Goal: Task Accomplishment & Management: Manage account settings

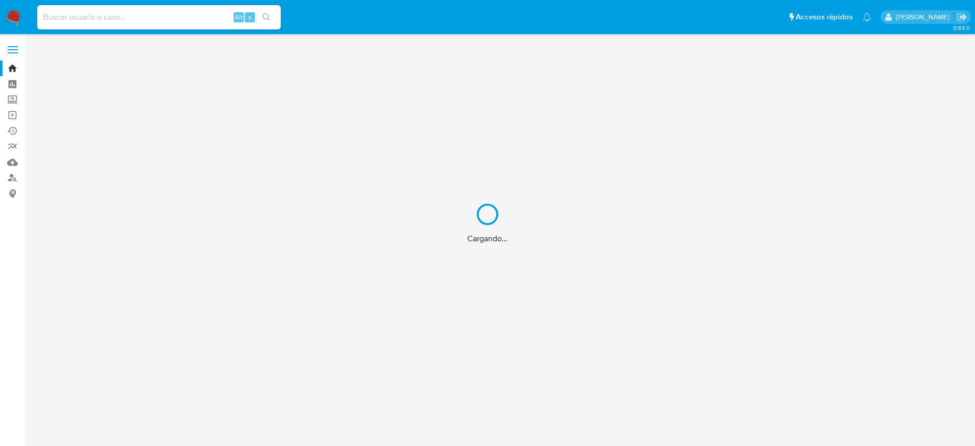
click at [115, 16] on div "Cargando..." at bounding box center [487, 223] width 975 height 446
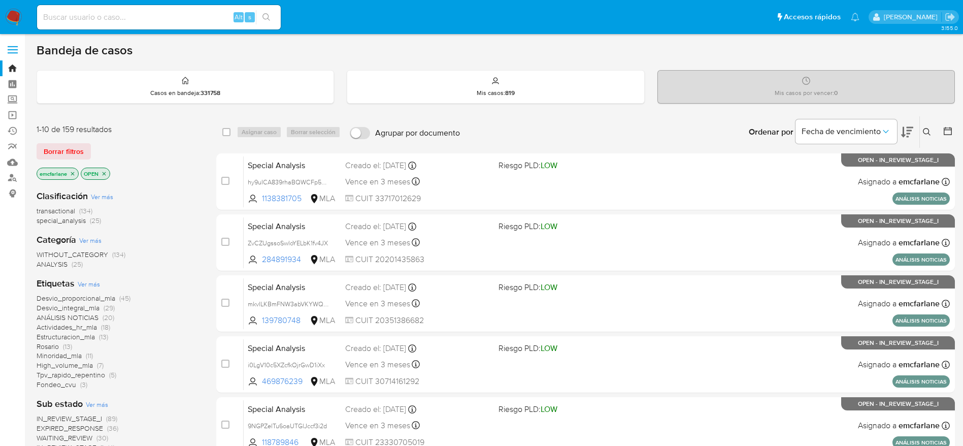
click at [137, 14] on input at bounding box center [159, 17] width 244 height 13
paste input "0RxJTGB6CV4ScS7WmBdRrr8y"
type input "0RxJTGB6CV4ScS7WmBdRrr8y"
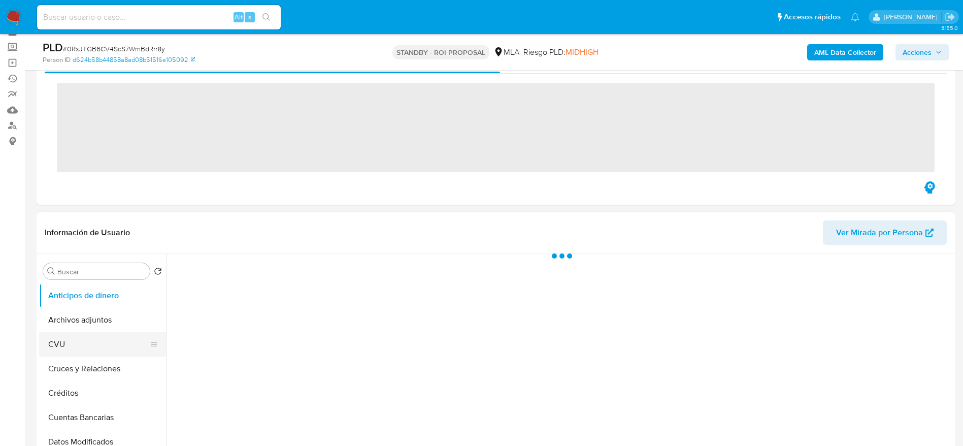
scroll to position [76, 0]
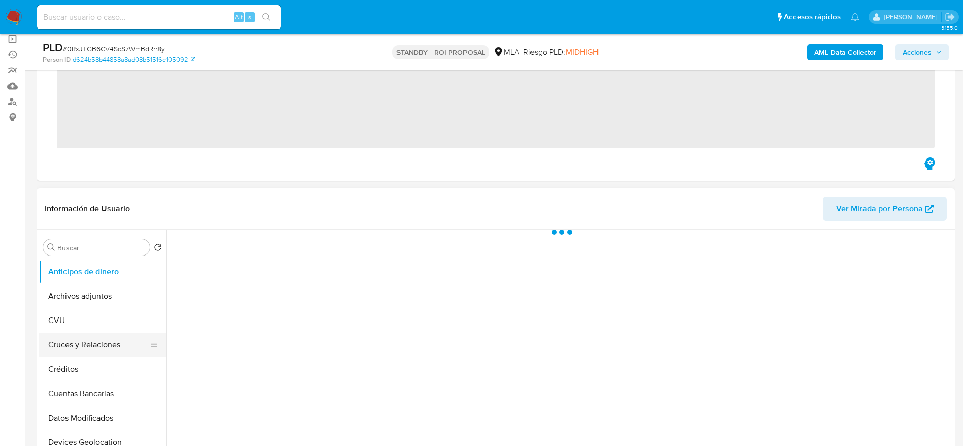
click at [76, 333] on button "Cruces y Relaciones" at bounding box center [98, 345] width 119 height 24
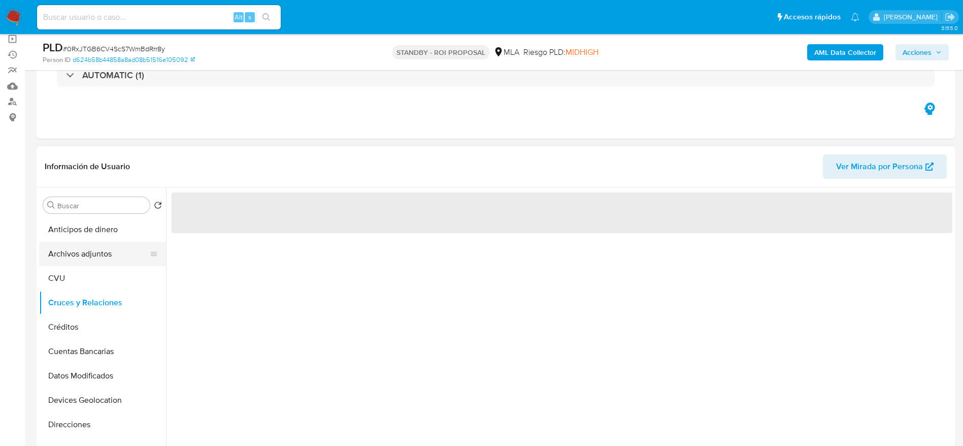
click at [75, 251] on button "Archivos adjuntos" at bounding box center [98, 254] width 119 height 24
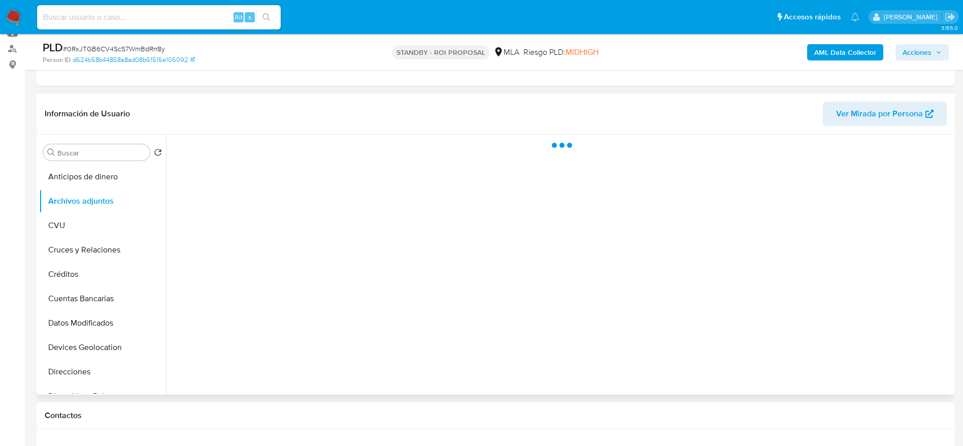
scroll to position [152, 0]
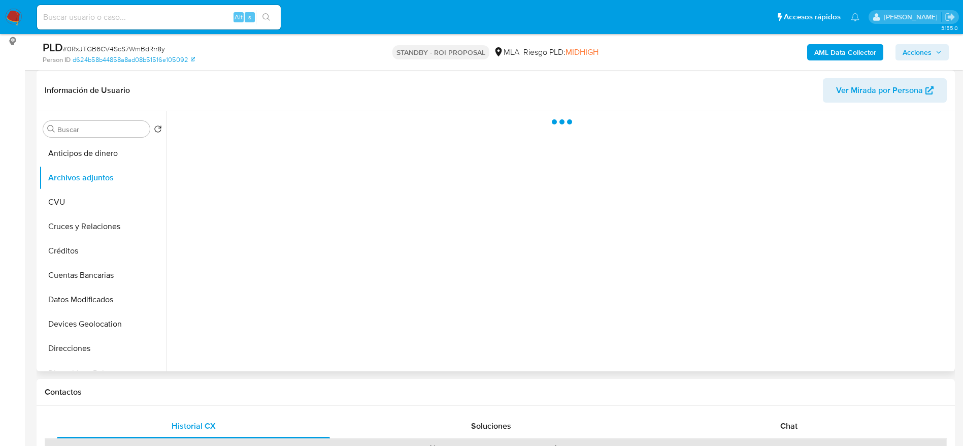
select select "10"
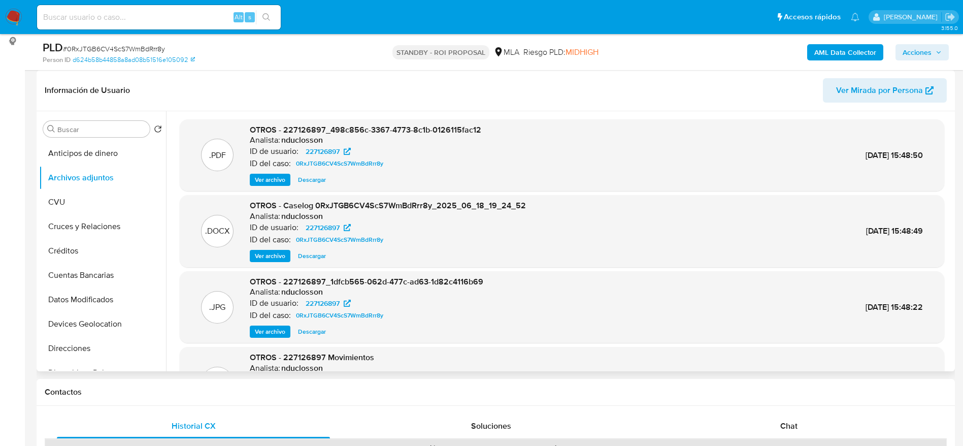
scroll to position [76, 0]
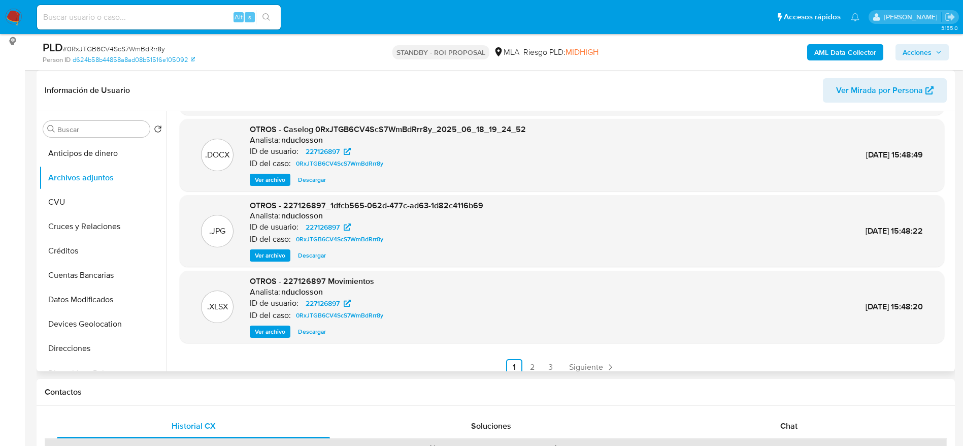
click at [325, 331] on span "Descargar" at bounding box center [312, 331] width 28 height 10
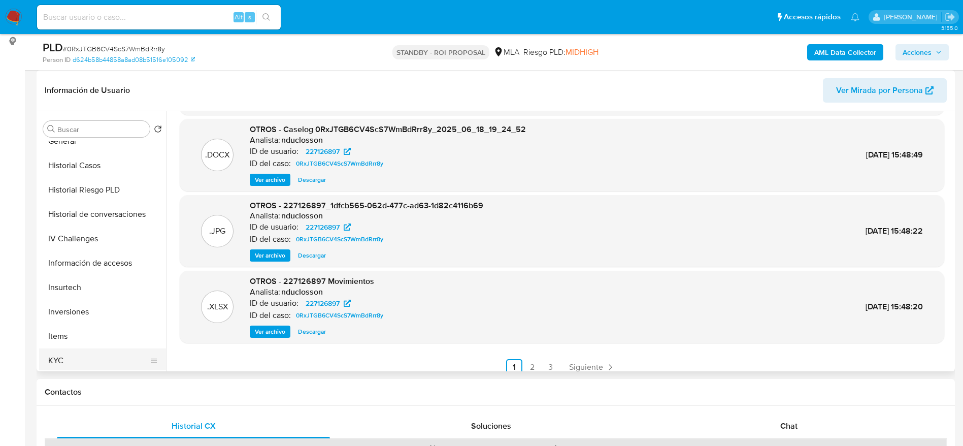
click at [70, 349] on button "KYC" at bounding box center [98, 360] width 119 height 24
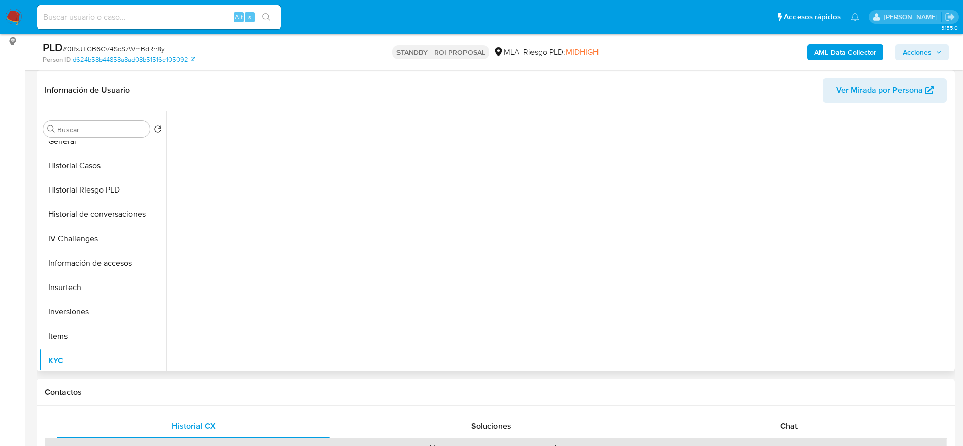
scroll to position [0, 0]
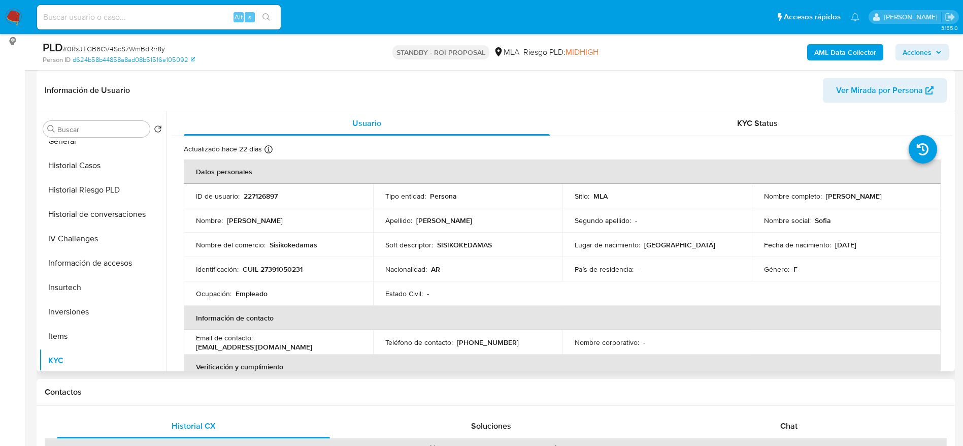
click at [293, 268] on p "CUIL 27391050231" at bounding box center [273, 269] width 60 height 9
copy p "27391050231"
click at [269, 195] on p "227126897" at bounding box center [261, 195] width 34 height 9
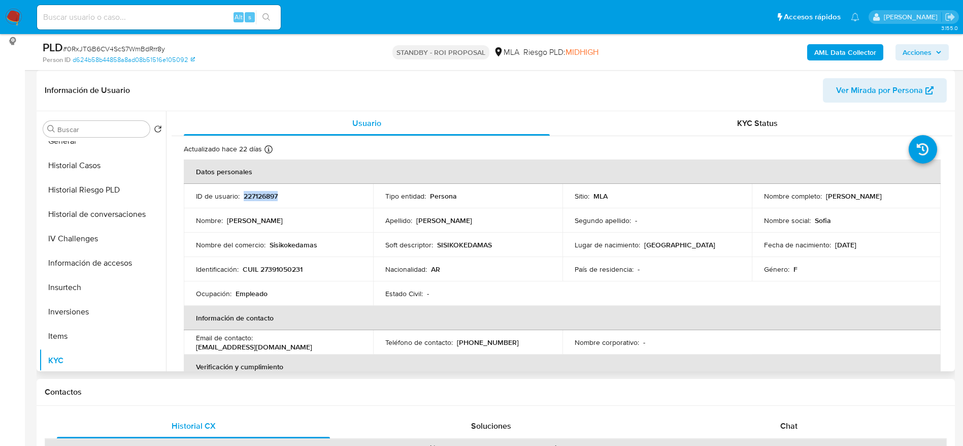
copy p "227126897"
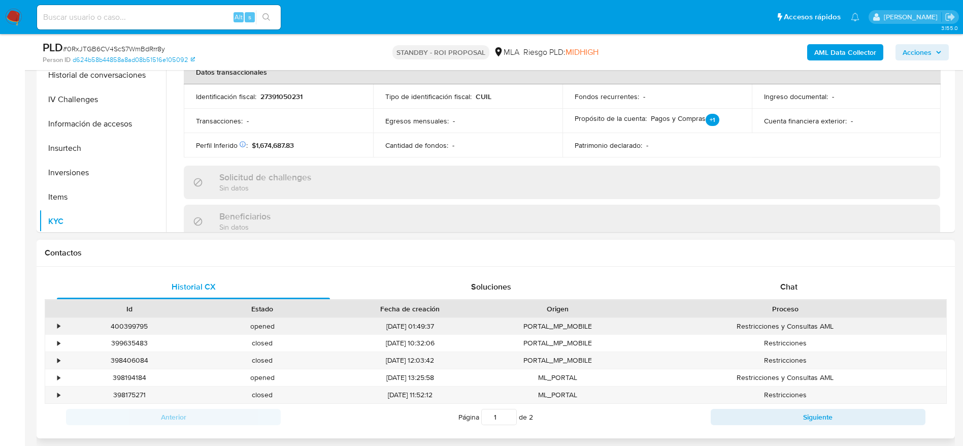
scroll to position [305, 0]
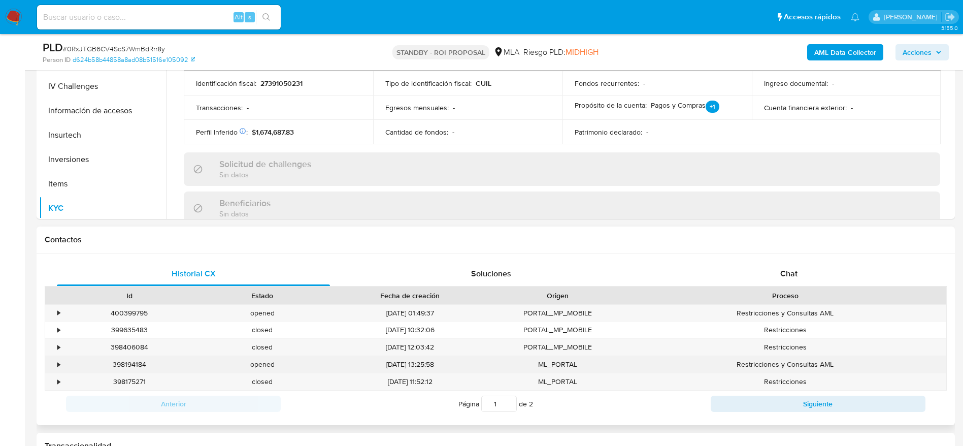
click at [120, 358] on div "398194184" at bounding box center [129, 364] width 133 height 17
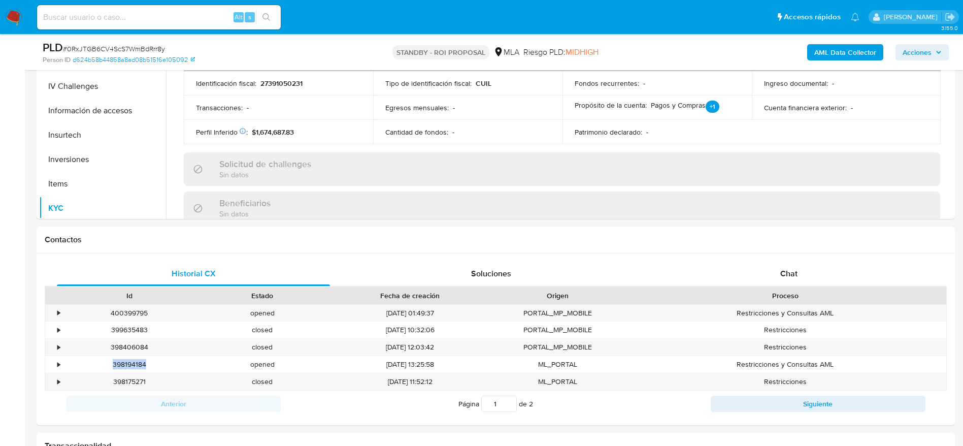
copy div "398194184"
click at [126, 311] on div "400399795" at bounding box center [129, 313] width 133 height 17
copy div "400399795"
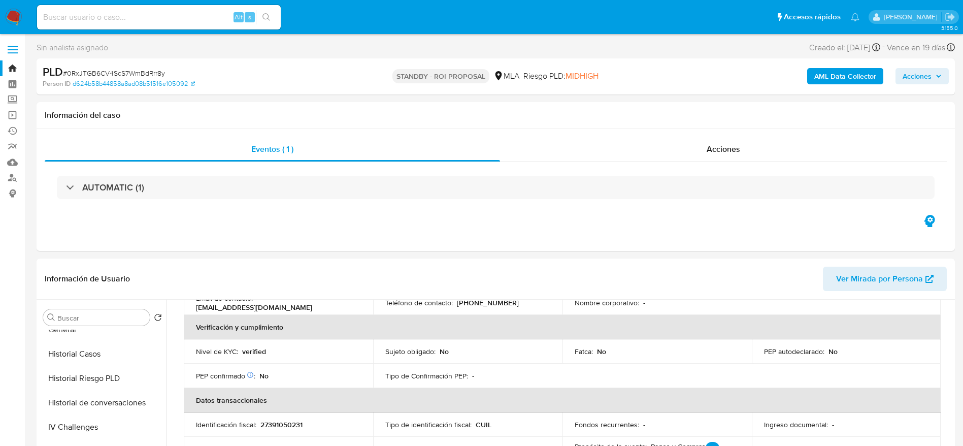
click at [16, 12] on img at bounding box center [13, 17] width 17 height 17
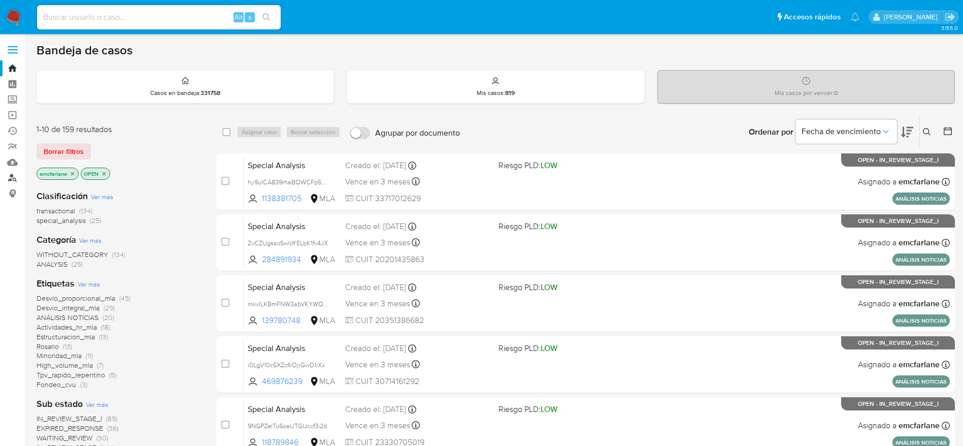
click at [13, 179] on link "Buscador de personas" at bounding box center [60, 178] width 121 height 16
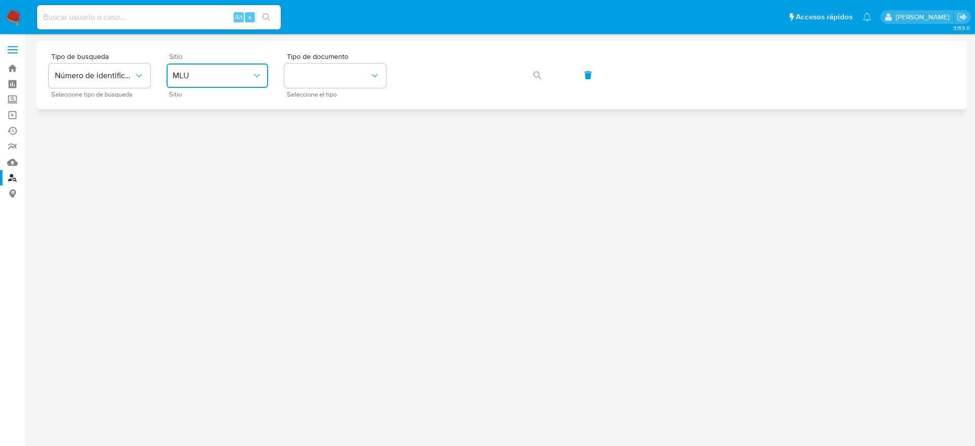
click at [233, 84] on button "MLU" at bounding box center [218, 75] width 102 height 24
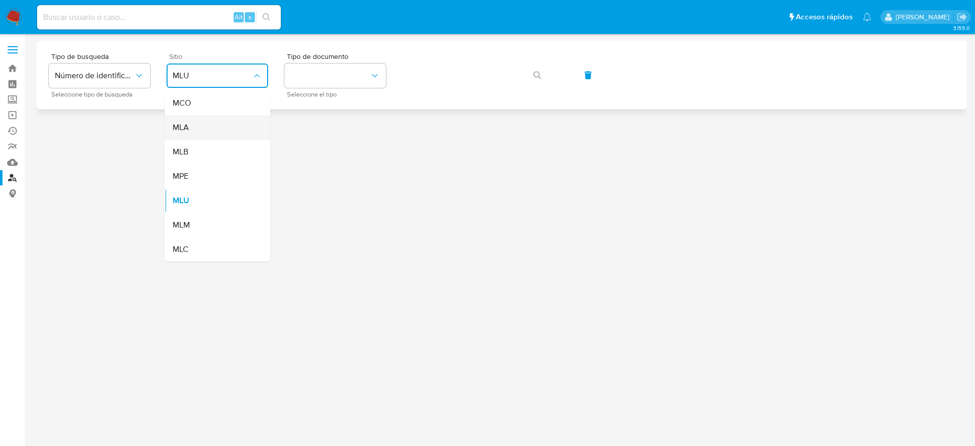
click at [200, 134] on div "MLA" at bounding box center [214, 127] width 83 height 24
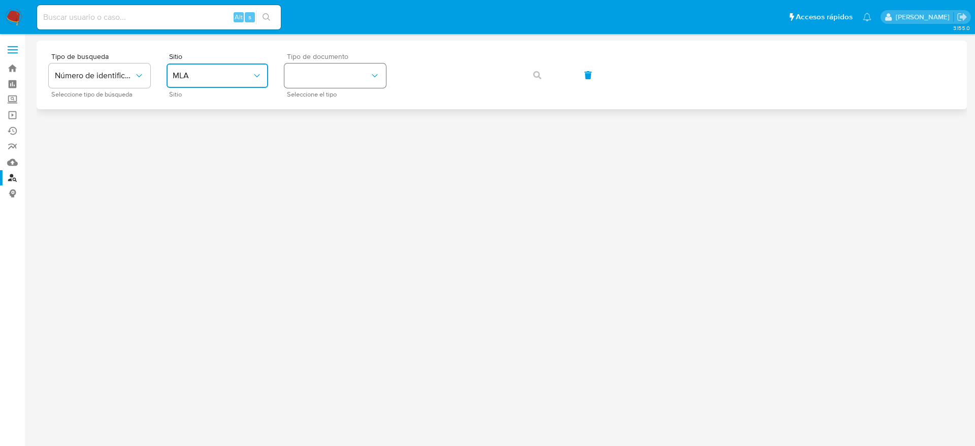
click at [350, 74] on button "identificationType" at bounding box center [335, 75] width 102 height 24
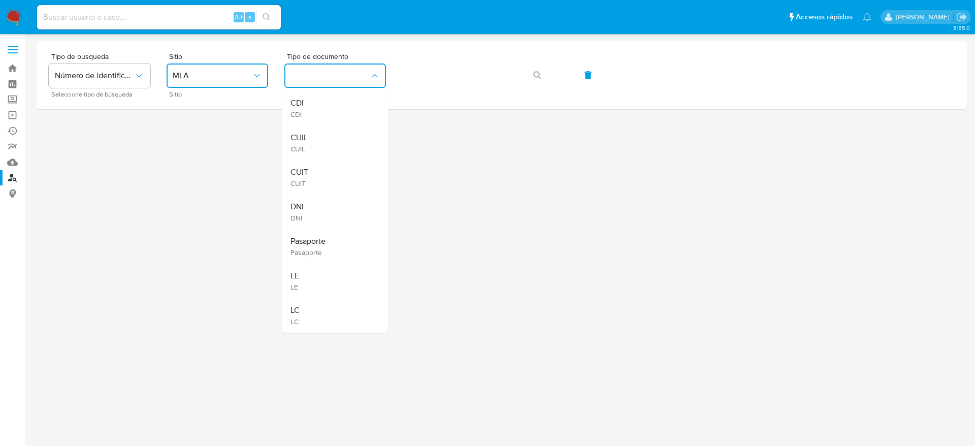
drag, startPoint x: 328, startPoint y: 176, endPoint x: 336, endPoint y: 163, distance: 14.1
click at [328, 176] on div "CUIT CUIT" at bounding box center [331, 177] width 83 height 35
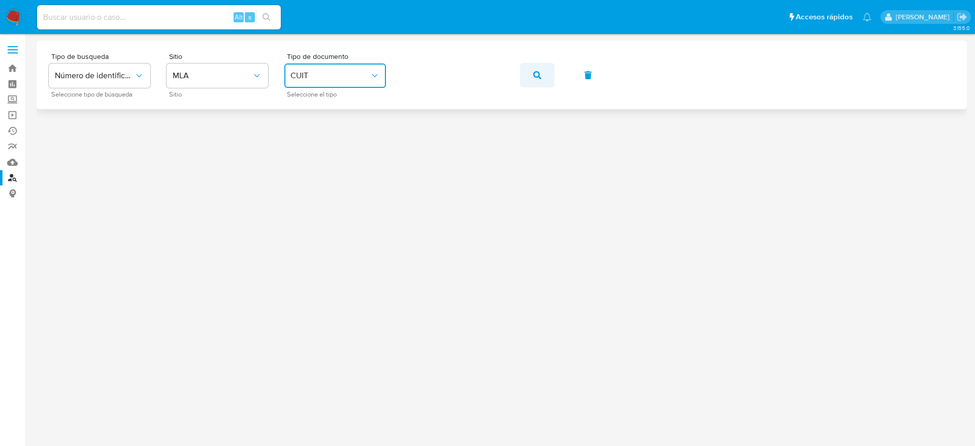
click at [535, 74] on icon "button" at bounding box center [537, 75] width 8 height 8
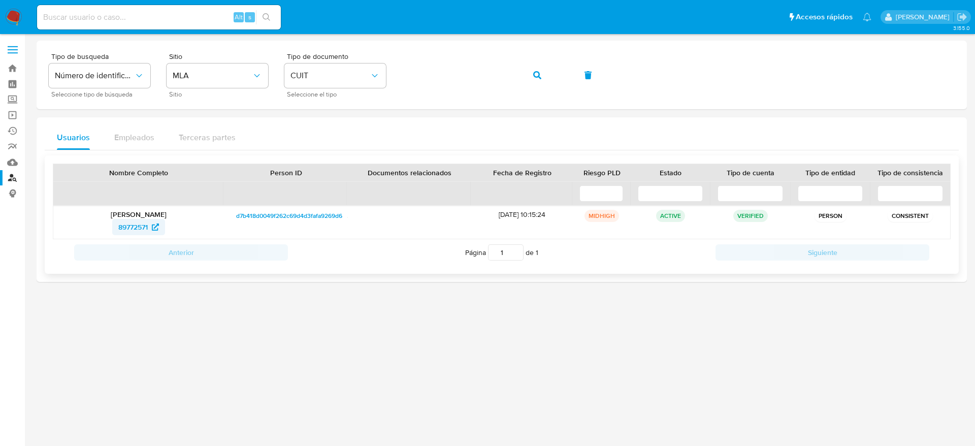
click at [124, 226] on span "89772571" at bounding box center [132, 227] width 29 height 16
click at [122, 2] on nav "Pausado Ver notificaciones Alt s Accesos rápidos Presiona las siguientes teclas…" at bounding box center [487, 17] width 975 height 34
click at [123, 8] on div "Alt s" at bounding box center [159, 17] width 244 height 24
click at [127, 20] on input at bounding box center [159, 17] width 244 height 13
paste input "67495498"
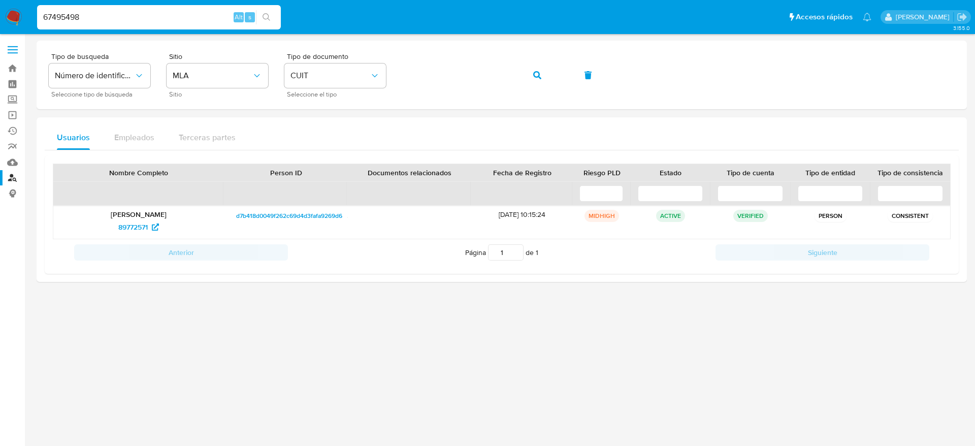
type input "67495498"
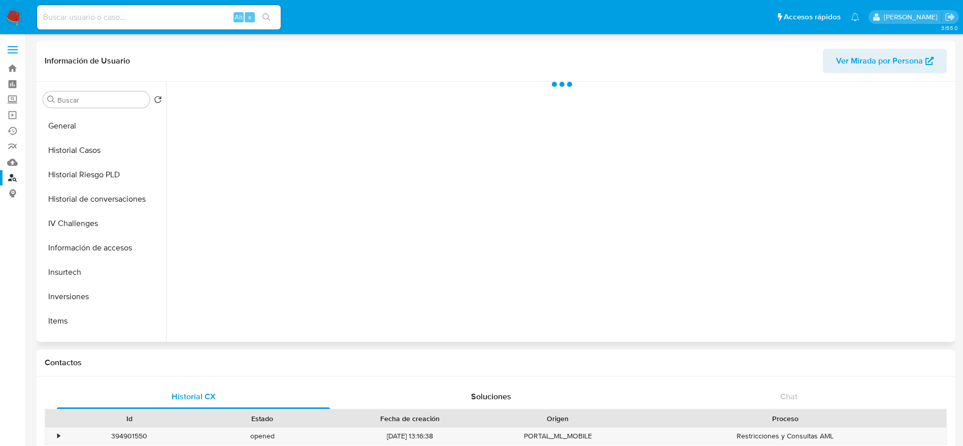
scroll to position [478, 0]
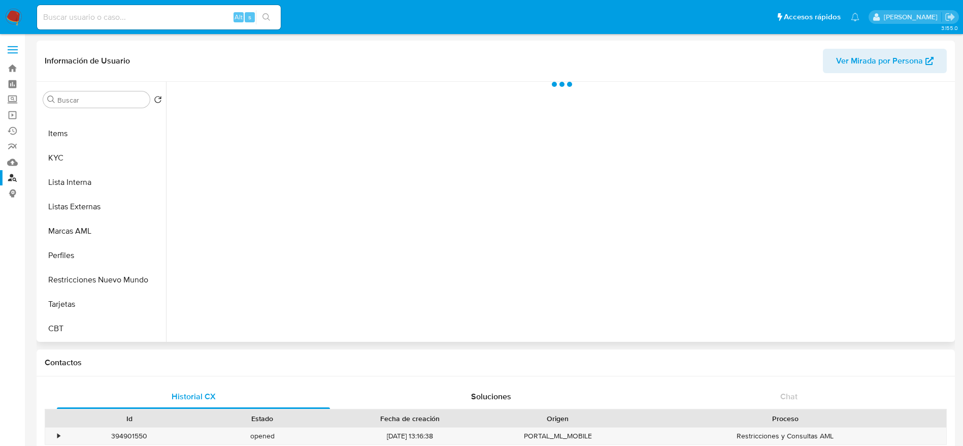
click at [83, 284] on button "Restricciones Nuevo Mundo" at bounding box center [102, 280] width 127 height 24
select select "10"
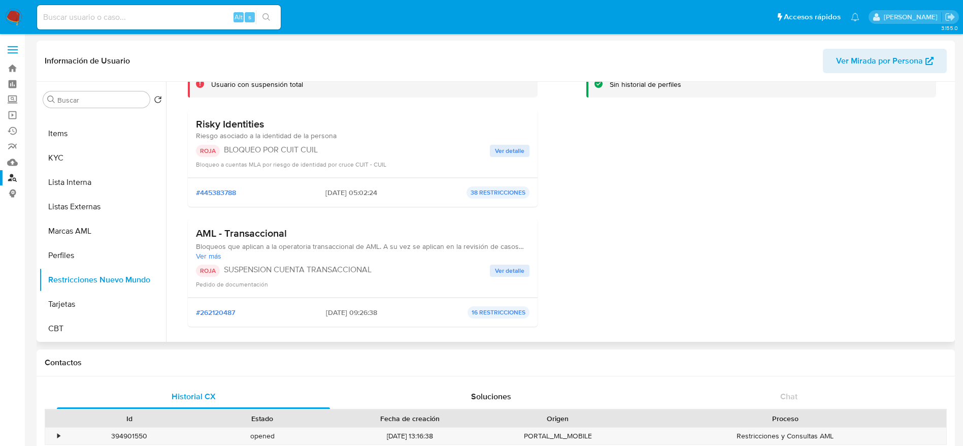
scroll to position [76, 0]
drag, startPoint x: 312, startPoint y: 317, endPoint x: 352, endPoint y: 323, distance: 41.1
click at [352, 323] on div "#262120487 2023-04-24 - 09:26:38 16 RESTRICCIONES" at bounding box center [363, 312] width 350 height 29
drag, startPoint x: 226, startPoint y: 149, endPoint x: 325, endPoint y: 154, distance: 99.1
click at [322, 158] on div "ROJA BLOQUEO POR CUIT CUIL Ver detalle Bloqueo a cuentas MLA por riesgo de iden…" at bounding box center [363, 157] width 334 height 24
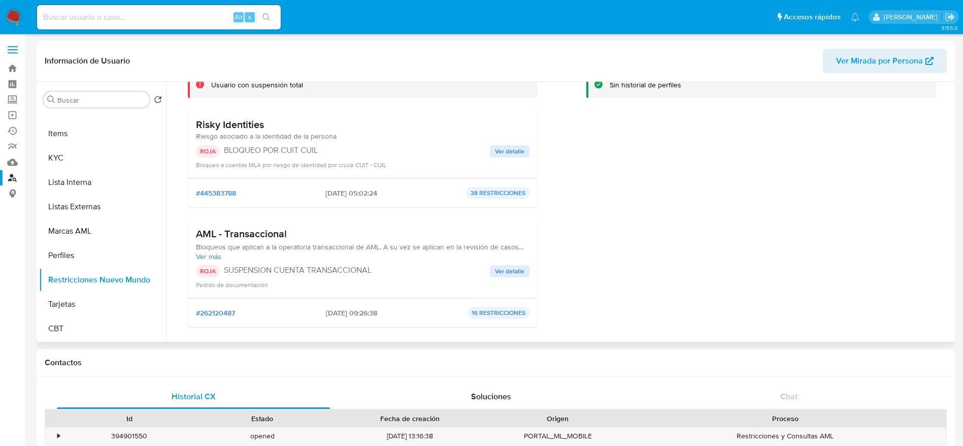
click at [346, 144] on div "Risky Identities Riesgo asociado a la identidad de la persona ROJA BLOQUEO POR …" at bounding box center [363, 143] width 334 height 51
click at [346, 143] on div "Risky Identities Riesgo asociado a la identidad de la persona ROJA BLOQUEO POR …" at bounding box center [363, 143] width 334 height 51
click at [663, 193] on div "Perfiles restrictivos Sin historial de perfiles" at bounding box center [761, 192] width 350 height 286
click at [72, 155] on button "KYC" at bounding box center [98, 158] width 119 height 24
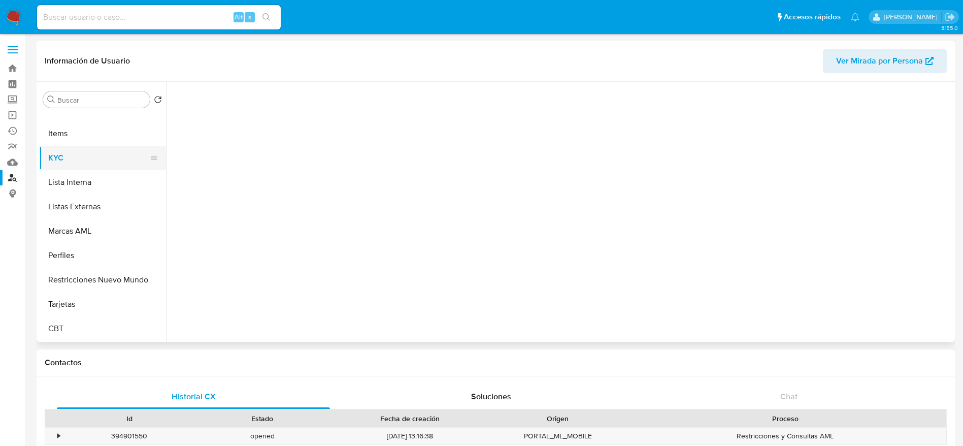
scroll to position [0, 0]
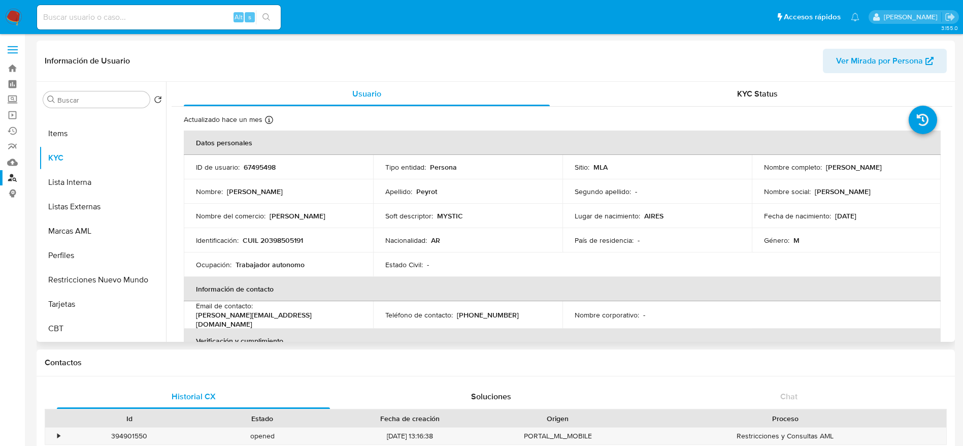
click at [254, 168] on p "67495498" at bounding box center [260, 166] width 32 height 9
copy p "67495498"
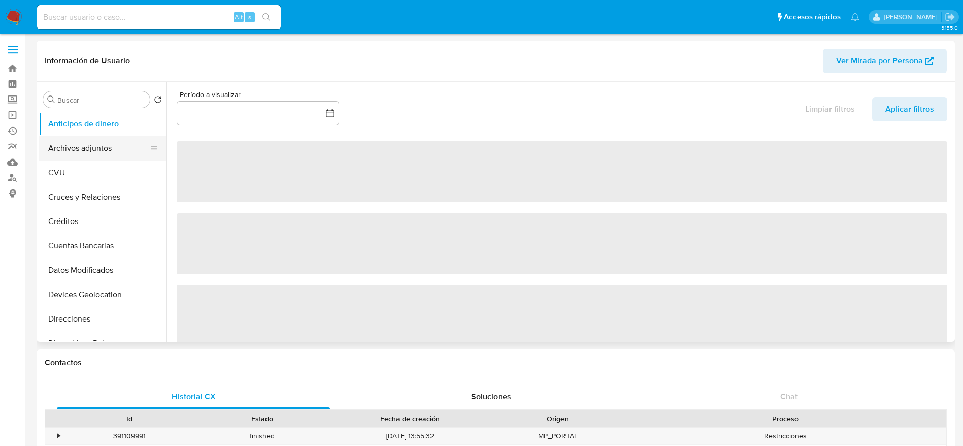
click at [66, 157] on button "Archivos adjuntos" at bounding box center [98, 148] width 119 height 24
select select "10"
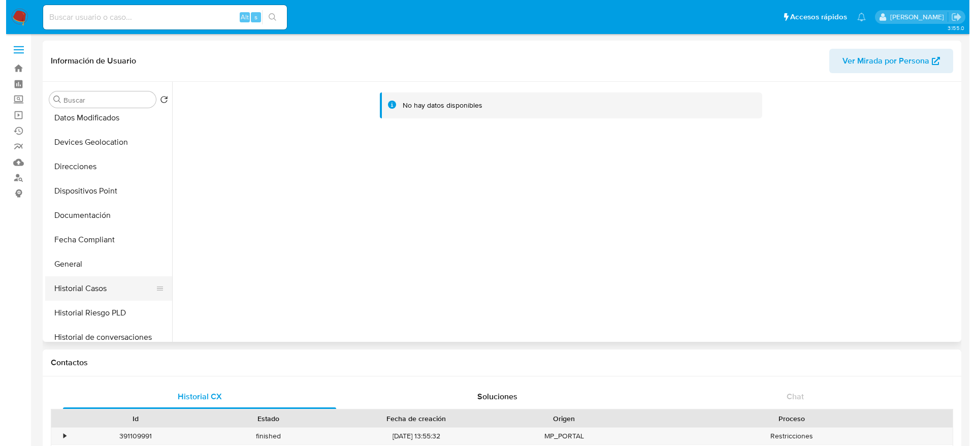
scroll to position [228, 0]
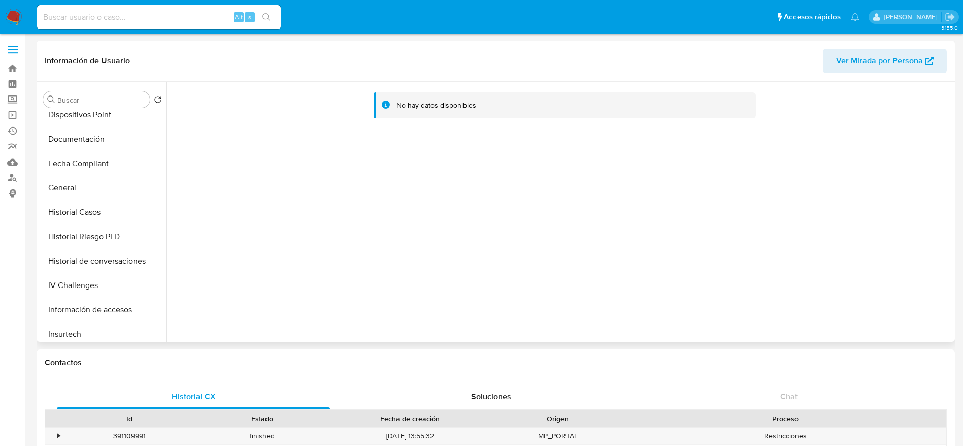
click at [100, 264] on button "Historial de conversaciones" at bounding box center [102, 261] width 127 height 24
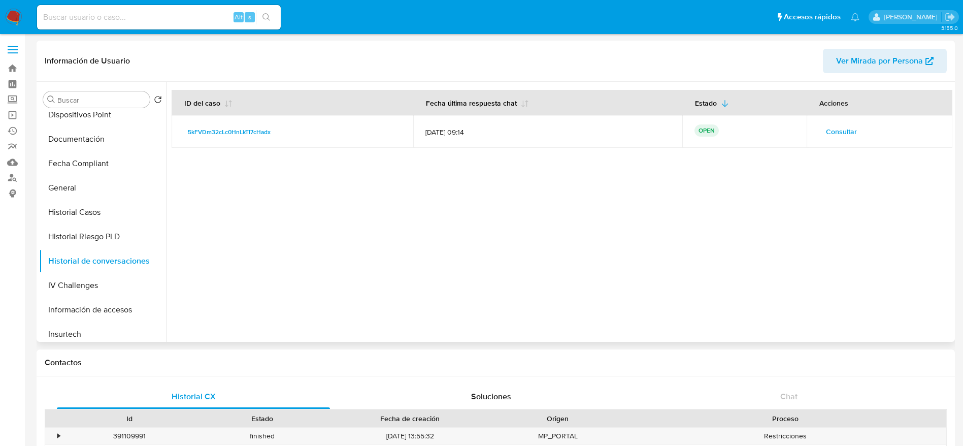
click at [827, 137] on span "Consultar" at bounding box center [841, 131] width 31 height 14
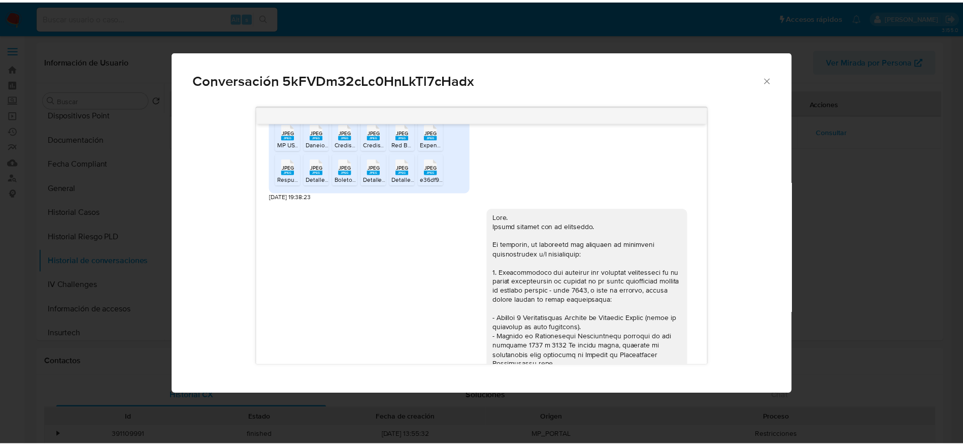
scroll to position [1838, 0]
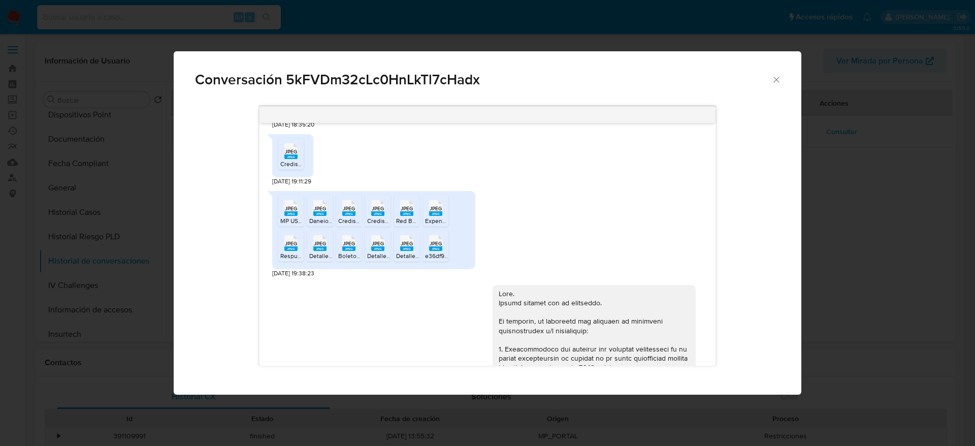
click at [774, 82] on icon "Cerrar" at bounding box center [776, 80] width 10 height 10
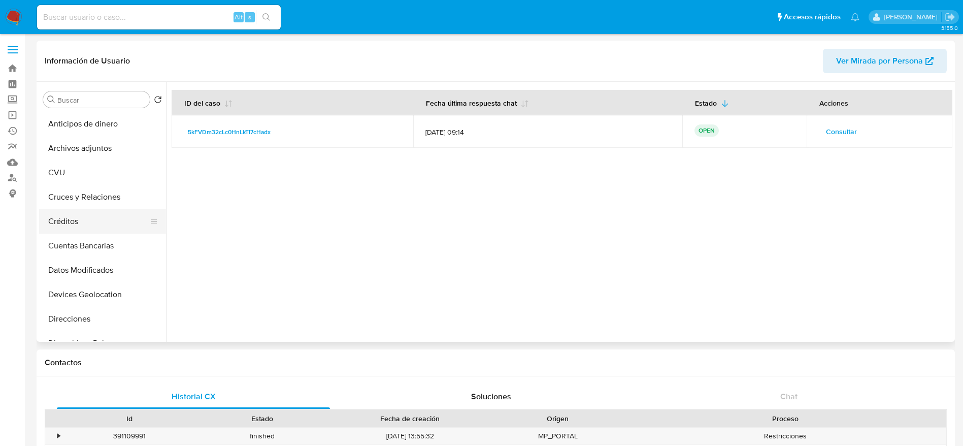
scroll to position [305, 0]
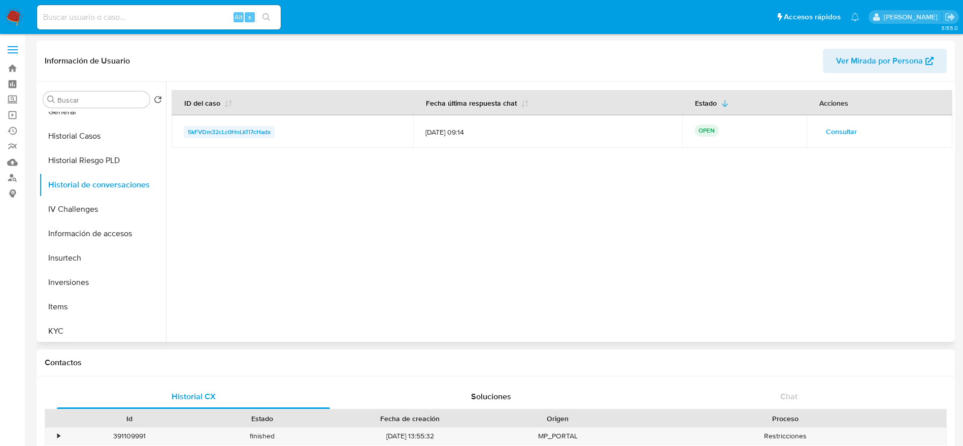
click at [206, 127] on span "5kFVDm32cLc0HnLkTl7cHadx" at bounding box center [229, 132] width 83 height 12
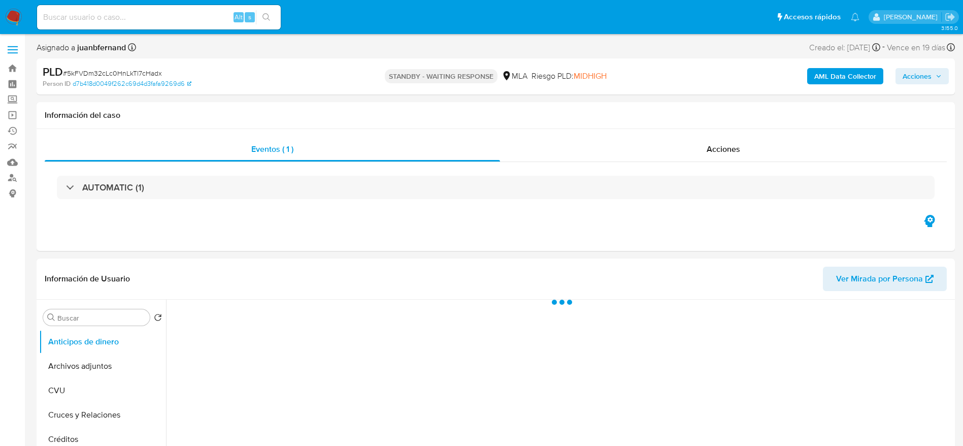
click at [837, 77] on b "AML Data Collector" at bounding box center [845, 76] width 62 height 16
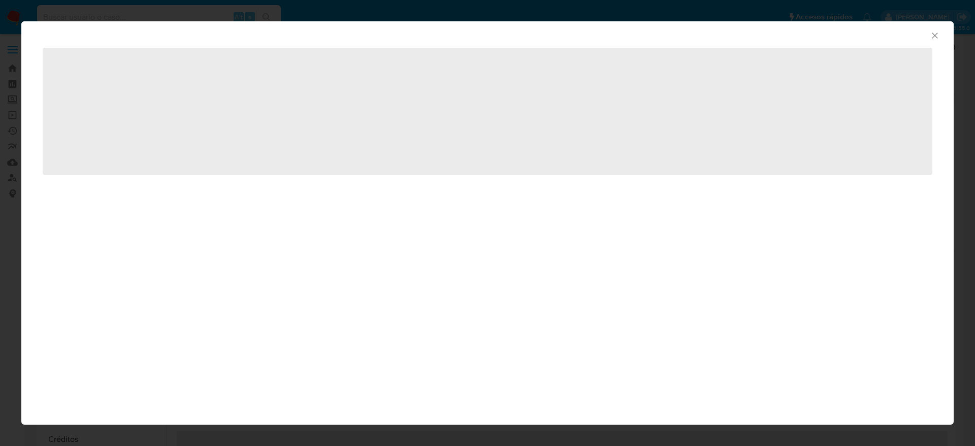
select select "10"
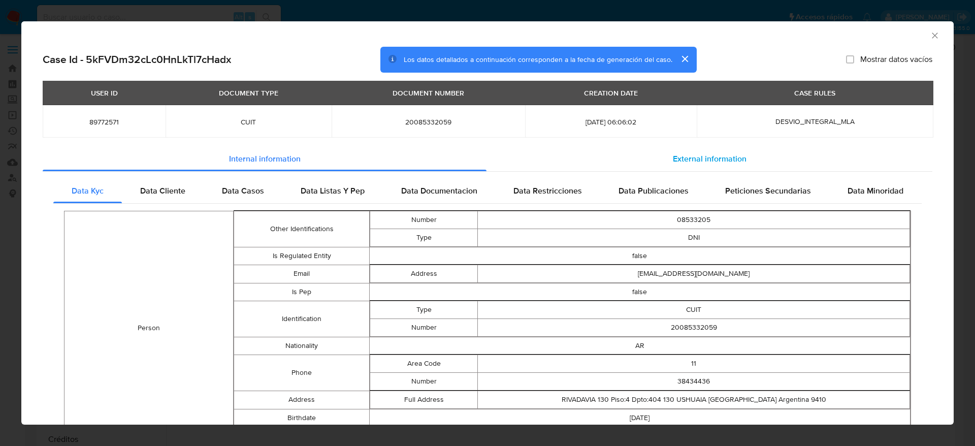
click at [699, 164] on div "External information" at bounding box center [709, 159] width 446 height 24
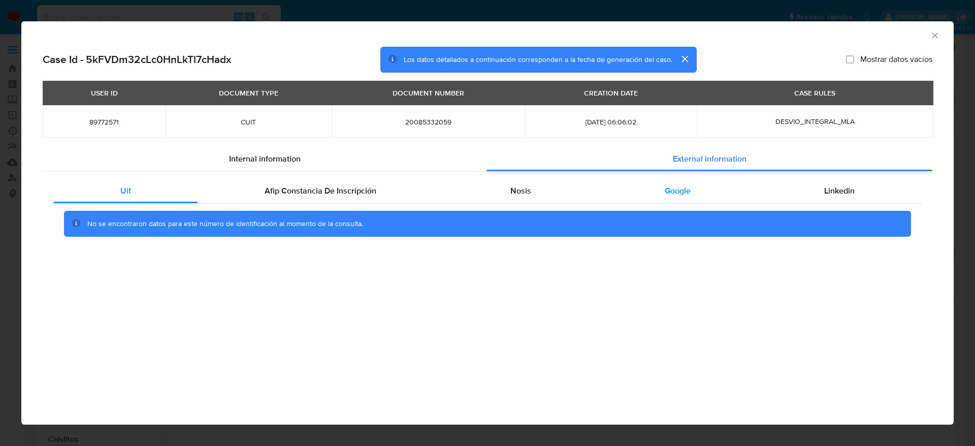
click at [663, 199] on div "Google" at bounding box center [677, 191] width 159 height 24
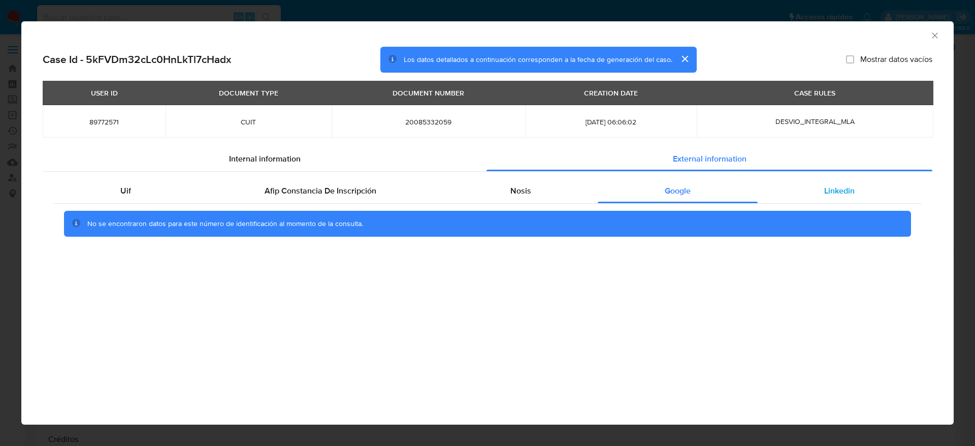
click at [829, 187] on span "Linkedin" at bounding box center [839, 191] width 30 height 12
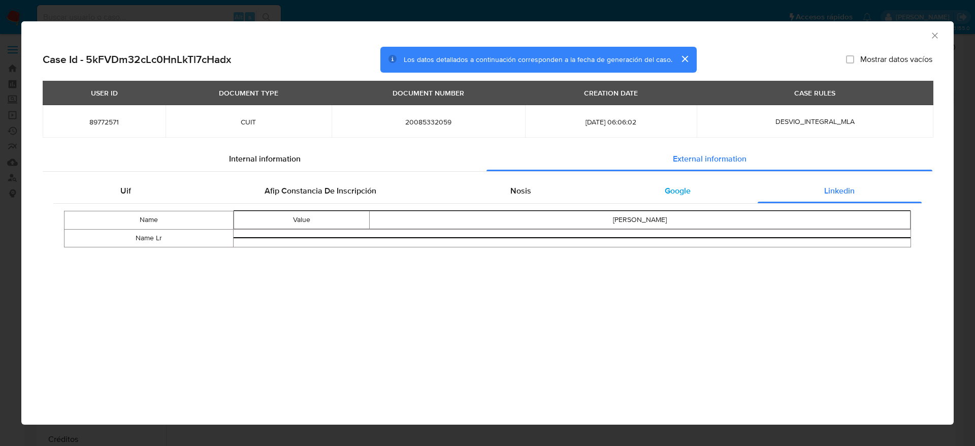
click at [661, 192] on div "Google" at bounding box center [677, 191] width 159 height 24
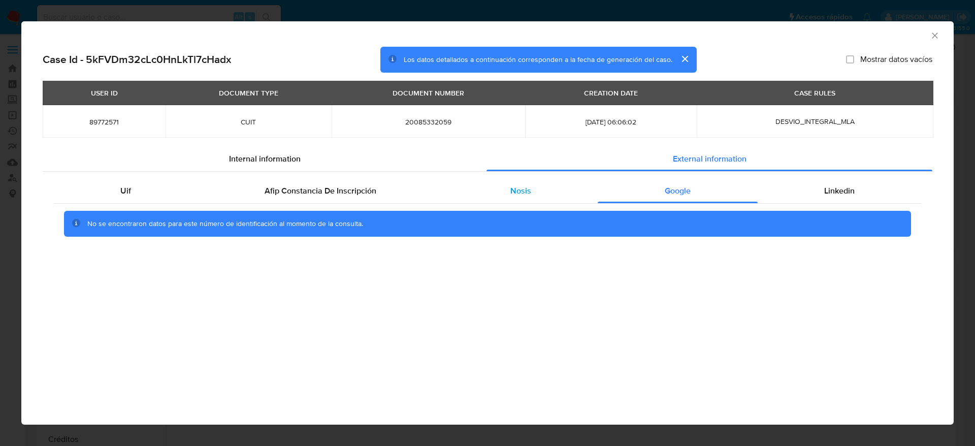
click at [530, 193] on div "Nosis" at bounding box center [520, 191] width 154 height 24
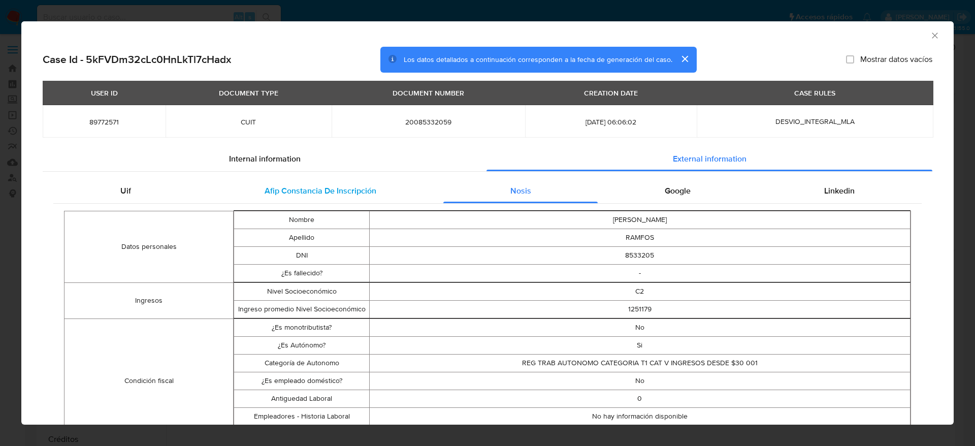
click at [331, 190] on span "Afip Constancia De Inscripción" at bounding box center [321, 191] width 112 height 12
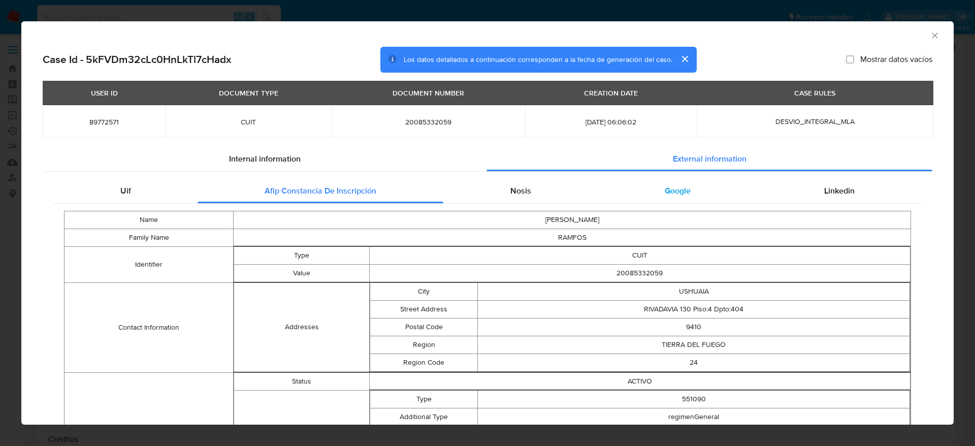
click at [677, 186] on span "Google" at bounding box center [678, 191] width 26 height 12
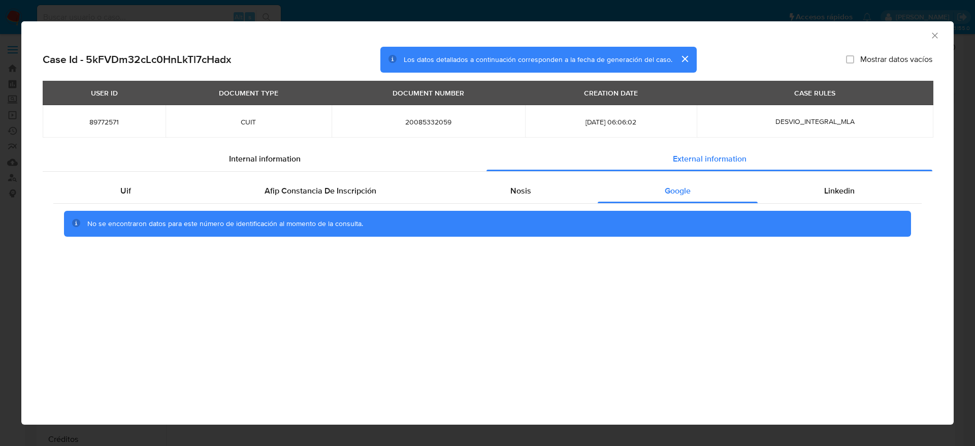
click at [685, 58] on button "cerrar" at bounding box center [684, 59] width 24 height 24
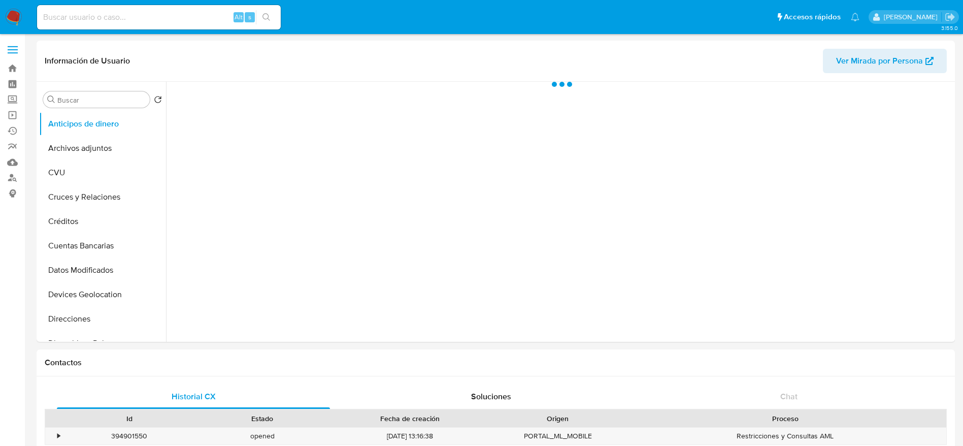
select select "10"
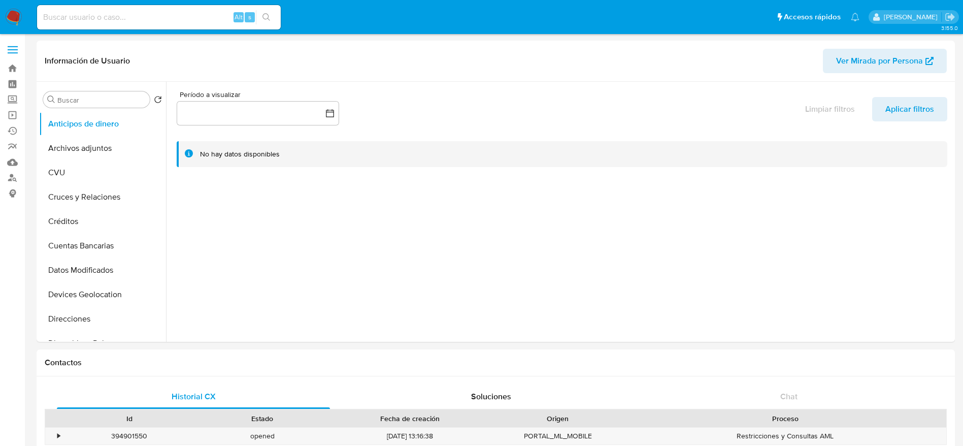
click at [165, 19] on input at bounding box center [159, 17] width 244 height 13
paste input "96G2w3CstyebgfVSXMUFFkbW"
type input "96G2w3CstyebgfVSXMUFFkbW"
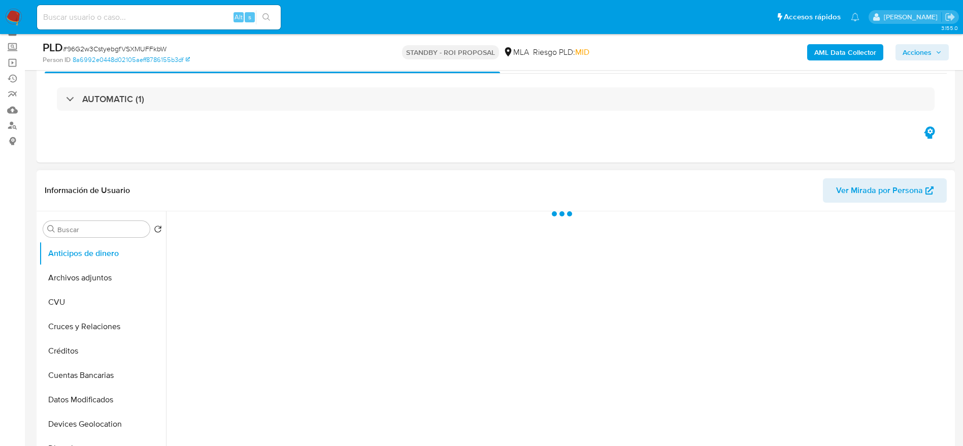
scroll to position [76, 0]
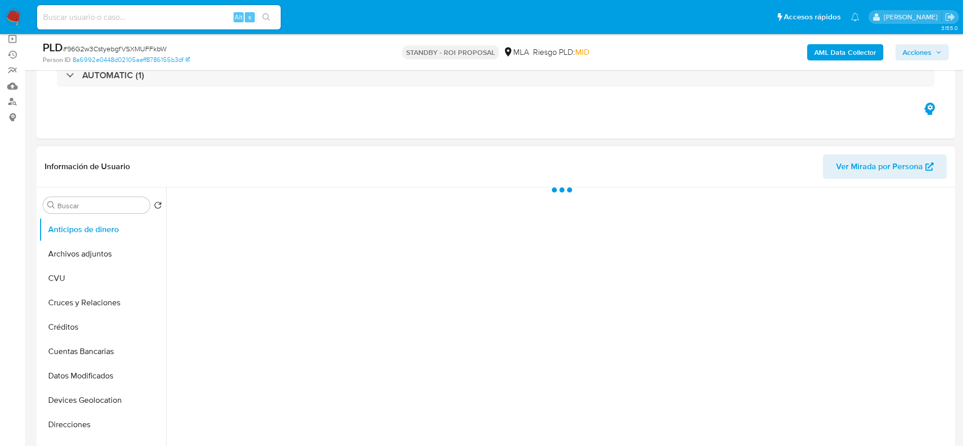
drag, startPoint x: 103, startPoint y: 264, endPoint x: 275, endPoint y: 219, distance: 177.2
click at [103, 263] on button "Archivos adjuntos" at bounding box center [102, 254] width 127 height 24
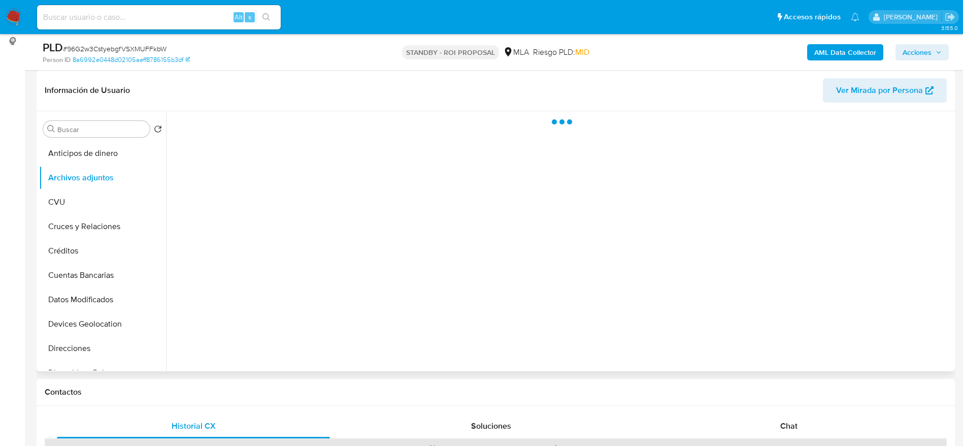
select select "10"
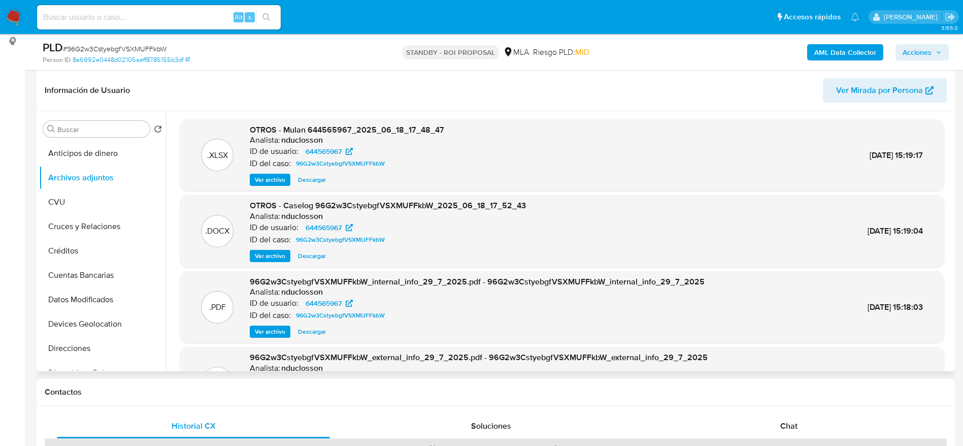
click at [312, 182] on span "Descargar" at bounding box center [312, 180] width 28 height 10
click at [311, 255] on span "Descargar" at bounding box center [312, 256] width 28 height 10
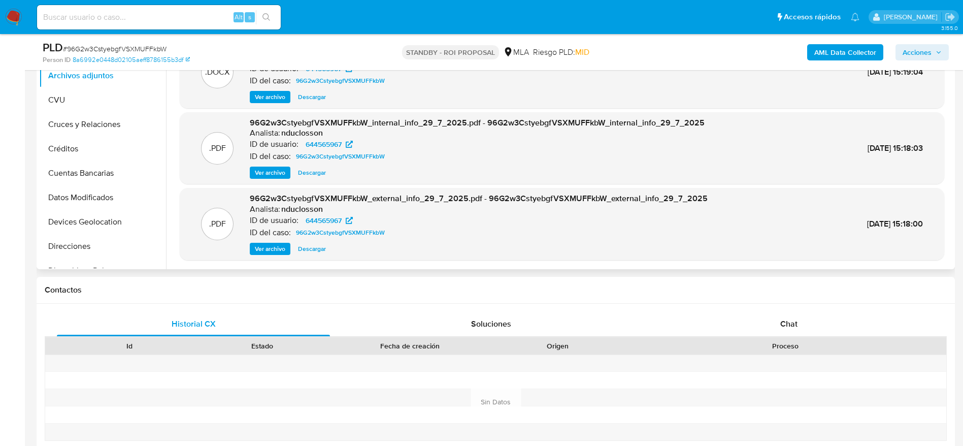
scroll to position [381, 0]
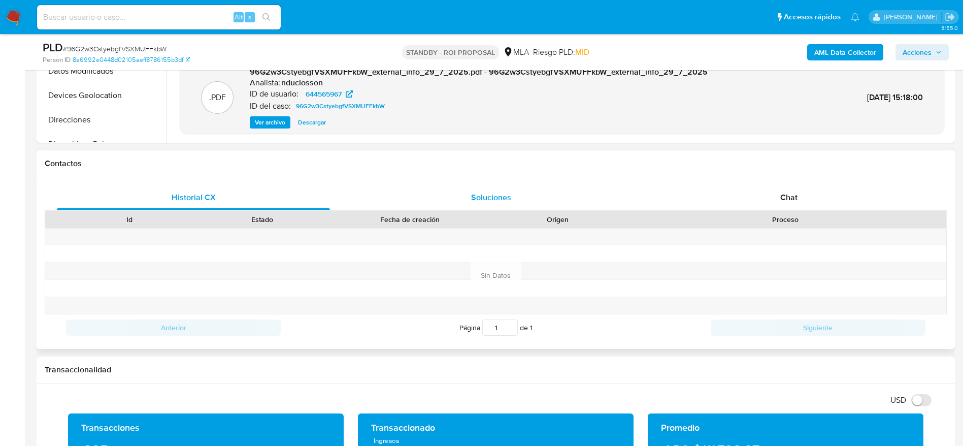
click at [487, 189] on div "Soluciones" at bounding box center [490, 197] width 273 height 24
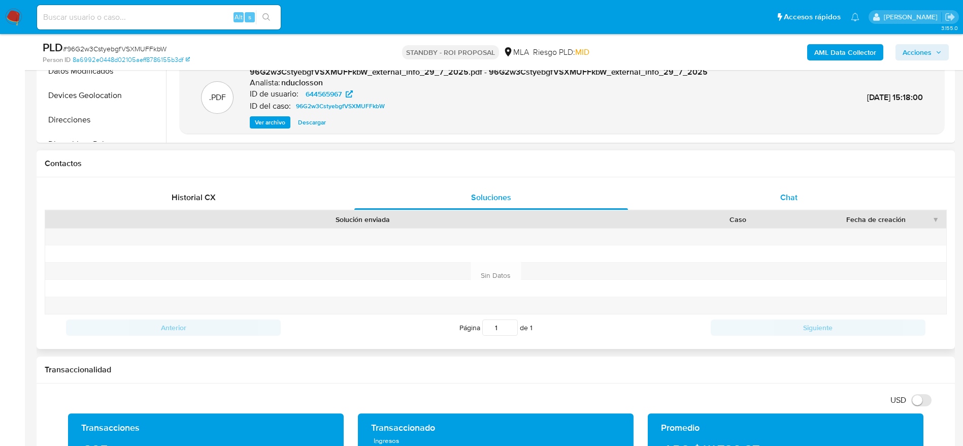
click at [786, 204] on div "Chat" at bounding box center [788, 197] width 273 height 24
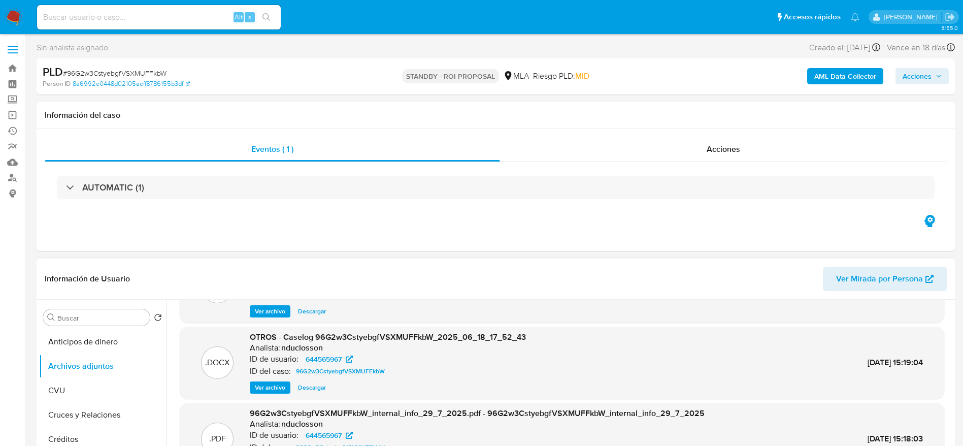
scroll to position [152, 0]
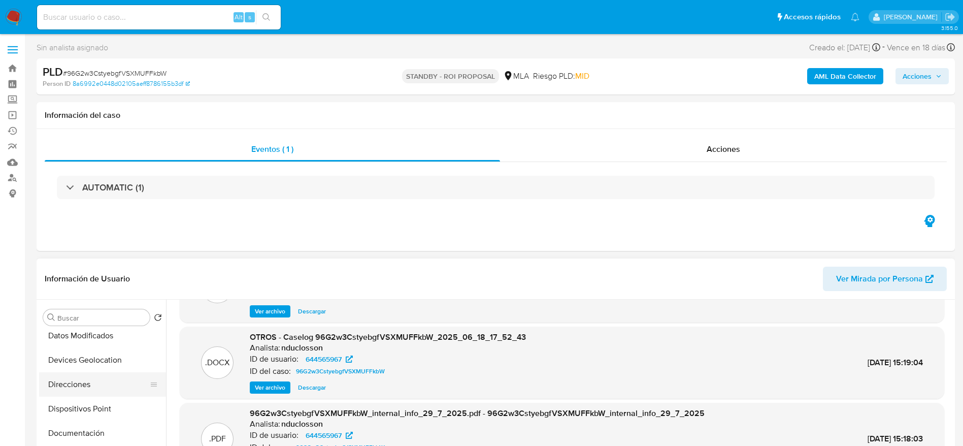
click at [82, 379] on button "Direcciones" at bounding box center [98, 384] width 119 height 24
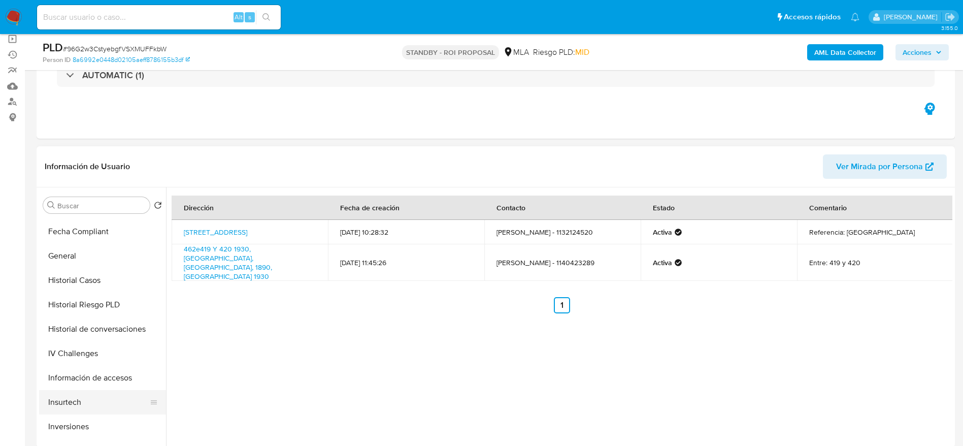
scroll to position [381, 0]
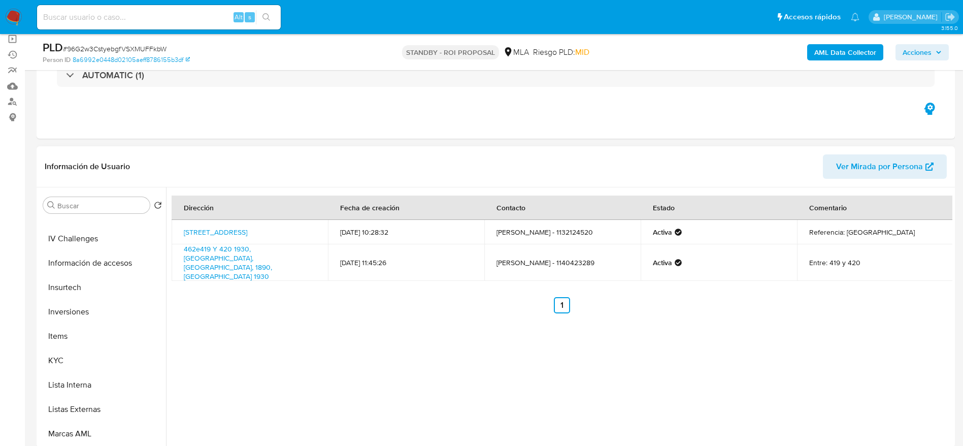
drag, startPoint x: 58, startPoint y: 367, endPoint x: 166, endPoint y: 356, distance: 107.6
click at [58, 366] on button "KYC" at bounding box center [102, 360] width 127 height 24
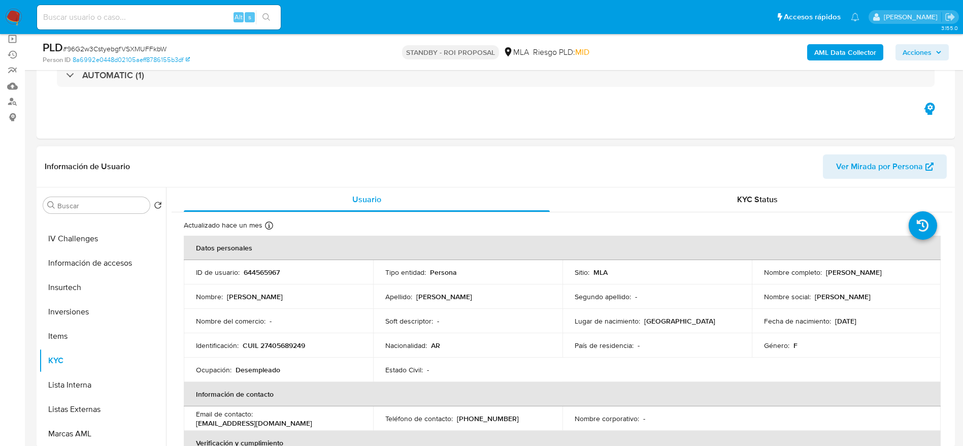
click at [876, 272] on p "Karen Nahir Frontini" at bounding box center [854, 272] width 56 height 9
copy p "Frontini"
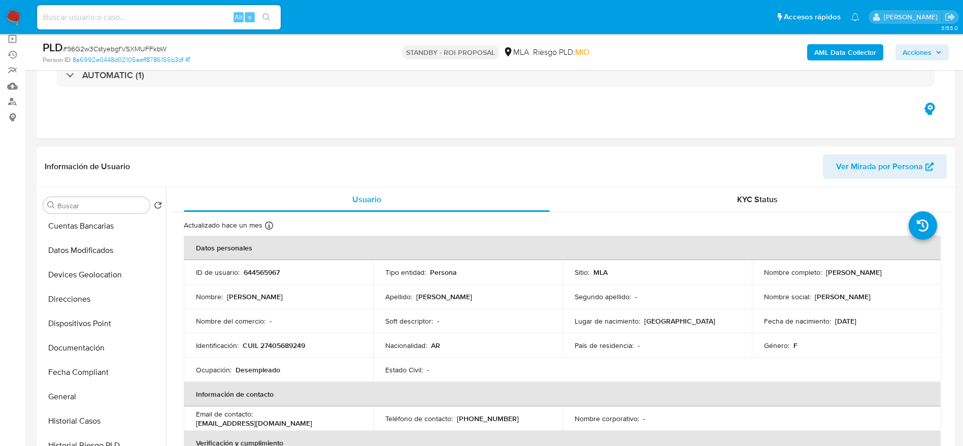
scroll to position [0, 0]
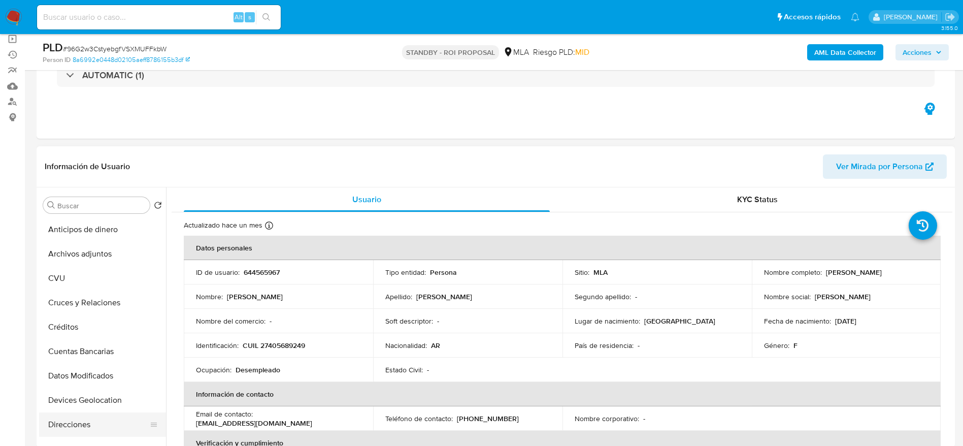
click at [72, 426] on button "Direcciones" at bounding box center [98, 424] width 119 height 24
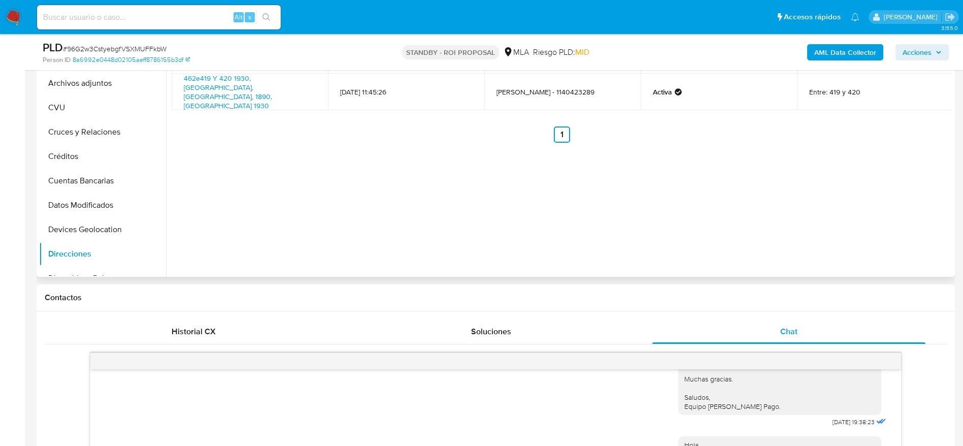
scroll to position [457, 0]
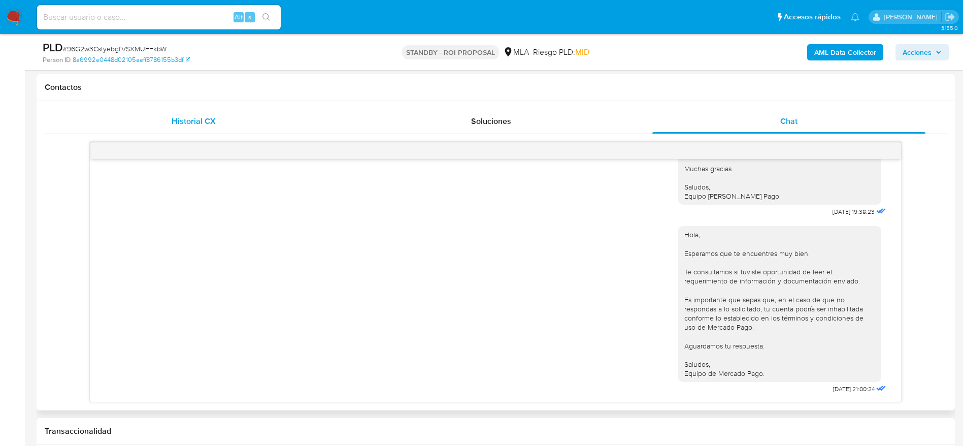
click at [182, 119] on span "Historial CX" at bounding box center [194, 121] width 44 height 12
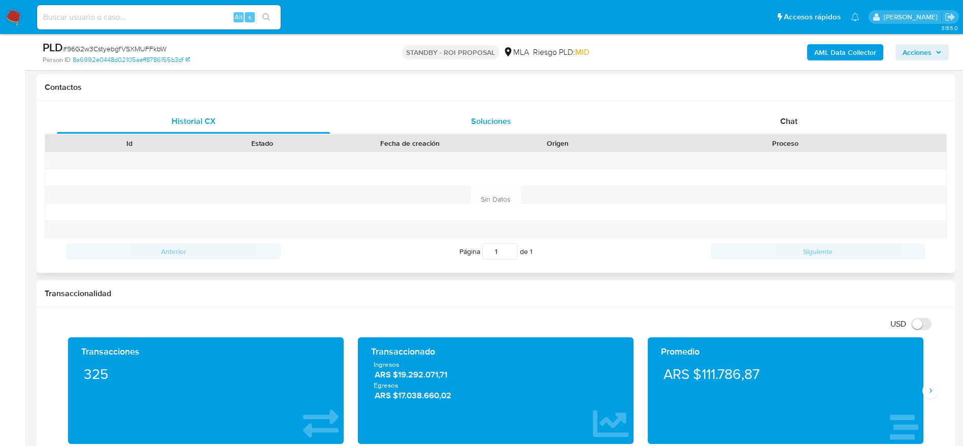
click at [464, 132] on div "Soluciones" at bounding box center [490, 121] width 273 height 24
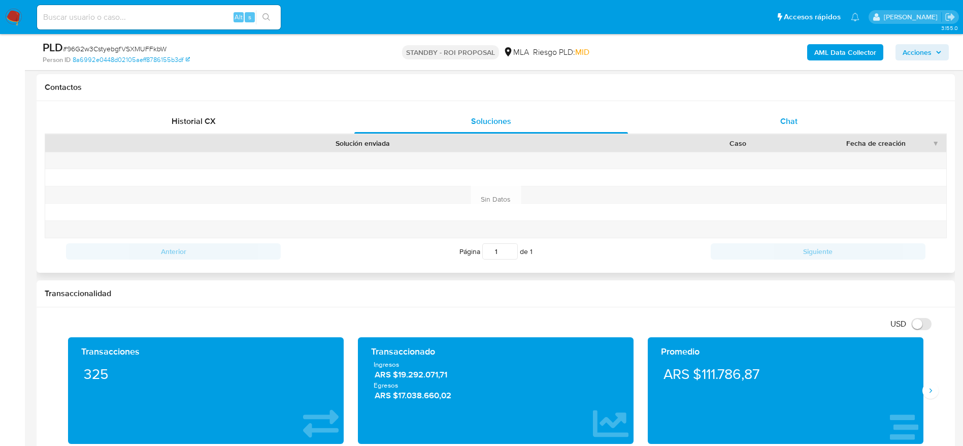
click at [790, 118] on span "Chat" at bounding box center [788, 121] width 17 height 12
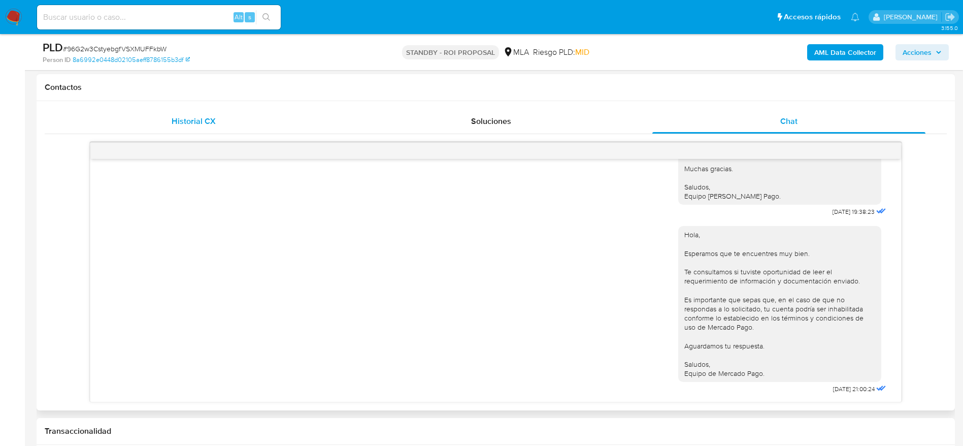
click at [162, 124] on div "Historial CX" at bounding box center [193, 121] width 273 height 24
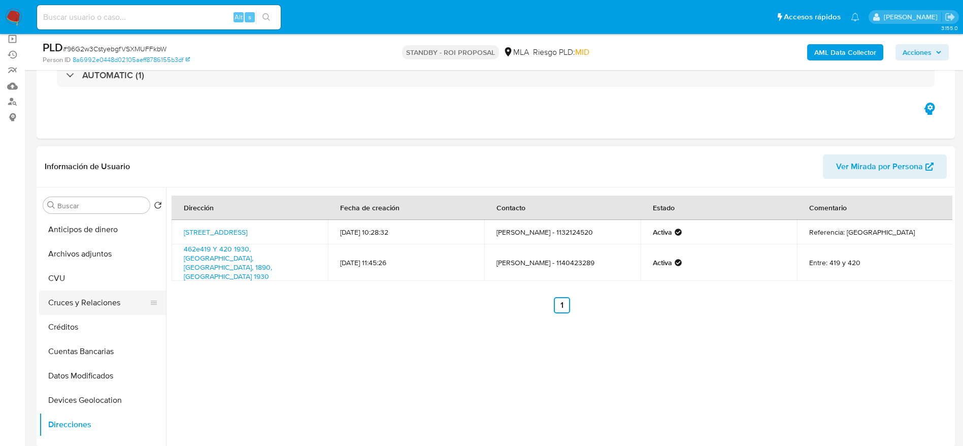
scroll to position [0, 0]
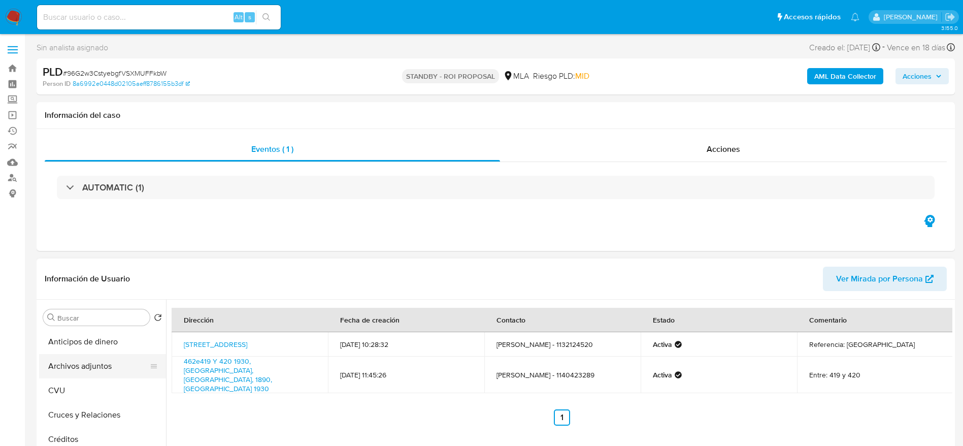
click at [87, 361] on button "Archivos adjuntos" at bounding box center [98, 366] width 119 height 24
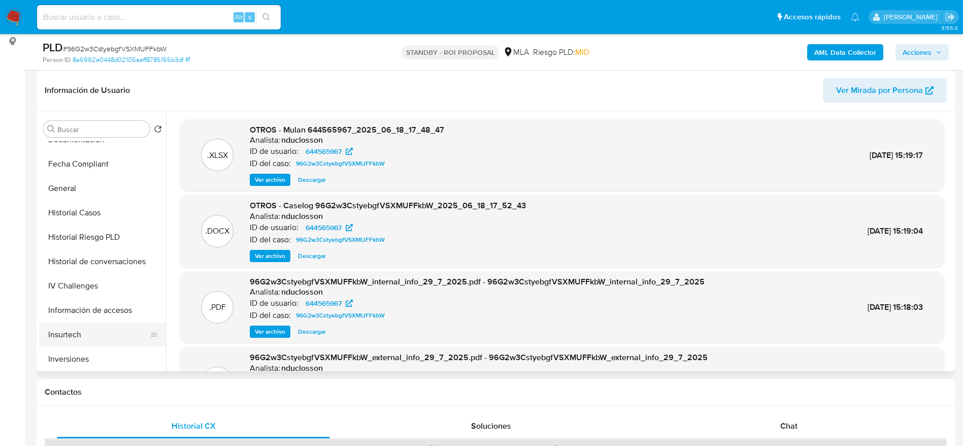
scroll to position [381, 0]
click at [85, 280] on button "KYC" at bounding box center [98, 284] width 119 height 24
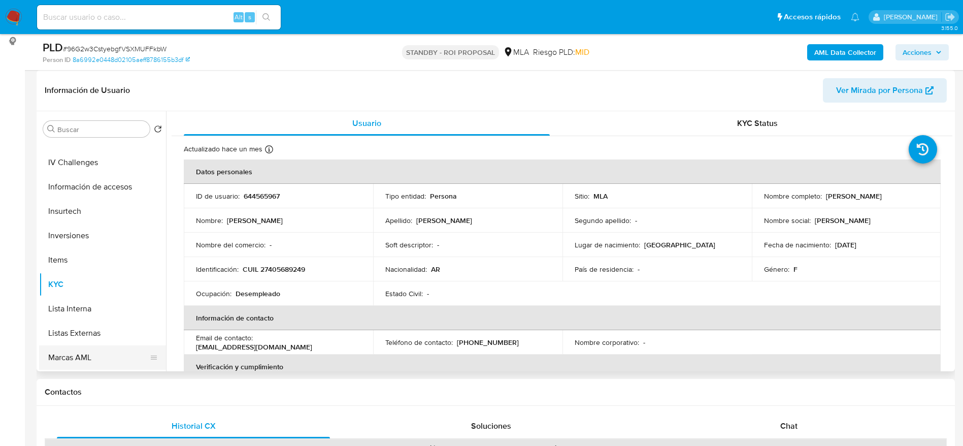
scroll to position [478, 0]
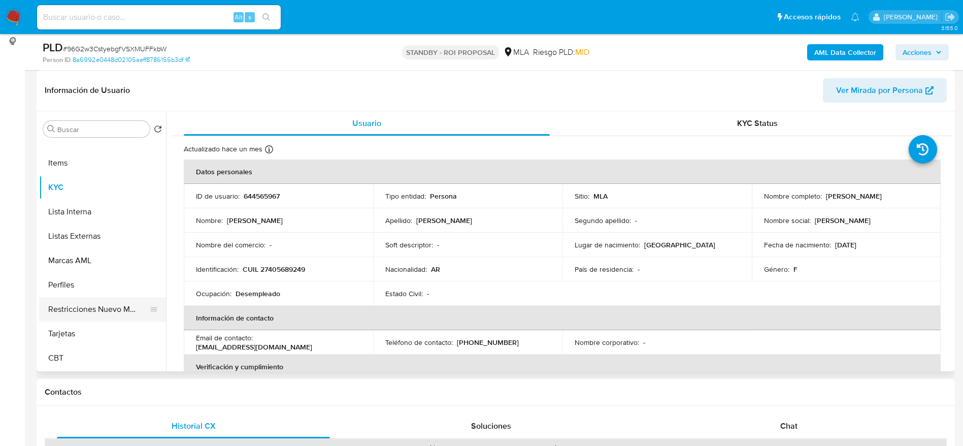
click at [103, 298] on button "Restricciones Nuevo Mundo" at bounding box center [98, 309] width 119 height 24
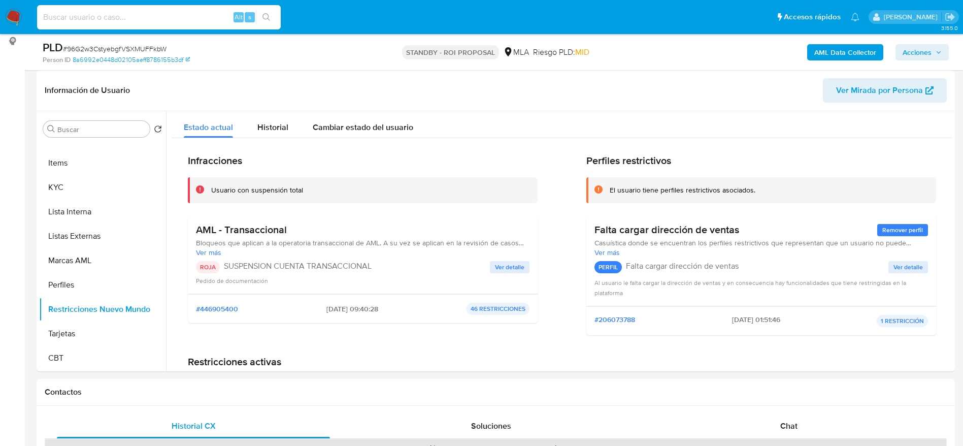
click at [147, 11] on input at bounding box center [159, 17] width 244 height 13
paste input "Xwz337MfUov9wmGUut0UlOHP"
type input "Xwz337MfUov9wmGUut0UlOHP"
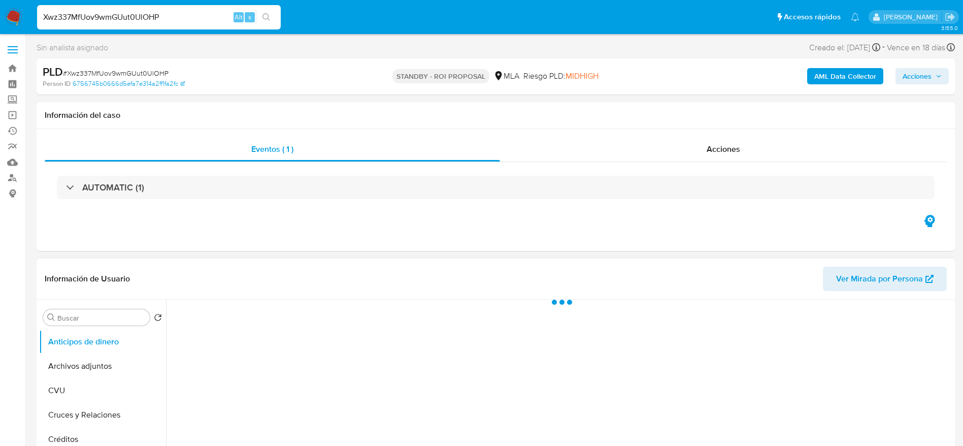
drag, startPoint x: 88, startPoint y: 359, endPoint x: 229, endPoint y: 313, distance: 148.5
click at [87, 360] on button "Archivos adjuntos" at bounding box center [102, 366] width 127 height 24
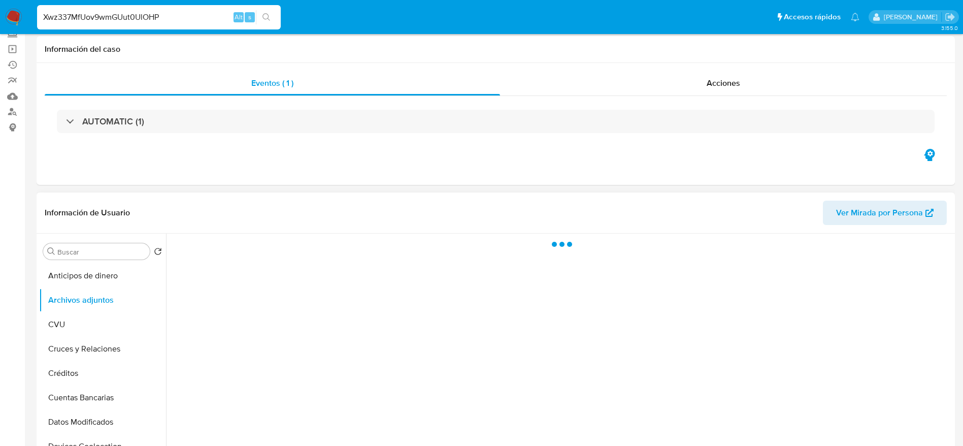
scroll to position [152, 0]
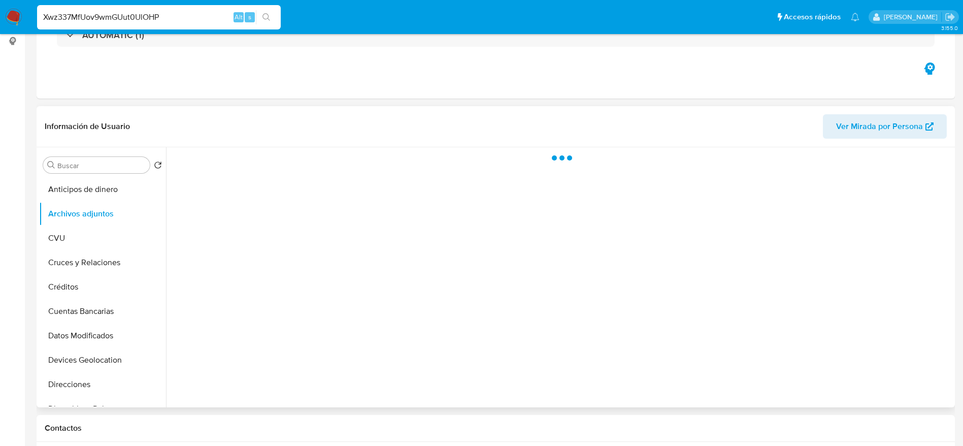
select select "10"
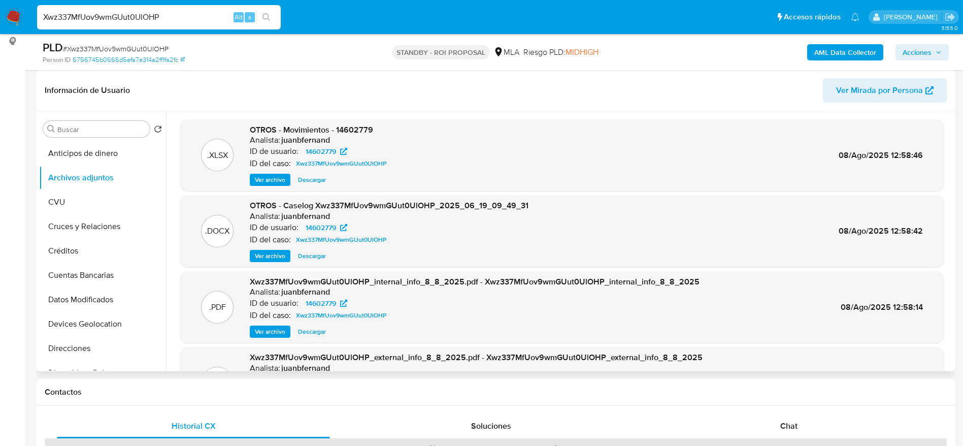
click at [315, 180] on span "Descargar" at bounding box center [312, 180] width 28 height 10
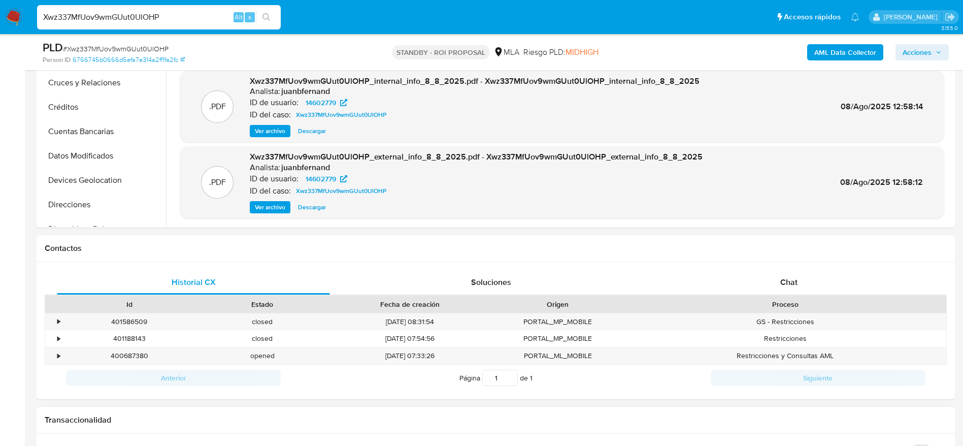
scroll to position [381, 0]
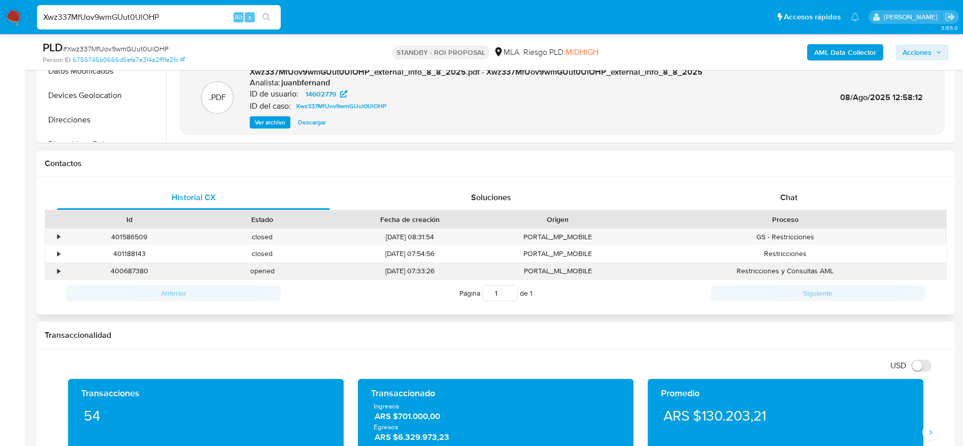
drag, startPoint x: 119, startPoint y: 268, endPoint x: 121, endPoint y: 273, distance: 5.8
click at [119, 267] on div "400687380" at bounding box center [129, 270] width 133 height 17
click at [123, 274] on div "400687380" at bounding box center [129, 270] width 133 height 17
copy div "400687380"
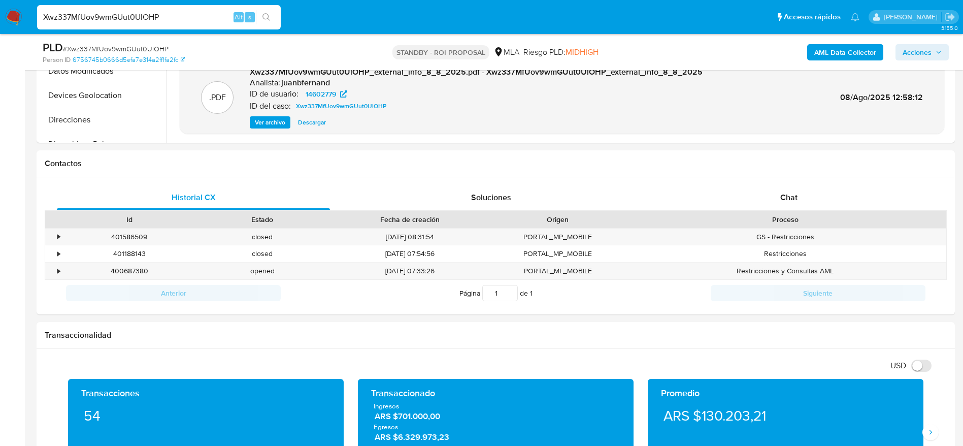
click at [180, 13] on input "Xwz337MfUov9wmGUut0UlOHP" at bounding box center [159, 17] width 244 height 13
click at [163, 15] on input "Xwz337MfUov9wmGUut0UlOHP" at bounding box center [159, 17] width 244 height 13
click at [163, 14] on input "Xwz337MfUov9wmGUut0UlOHP" at bounding box center [159, 17] width 244 height 13
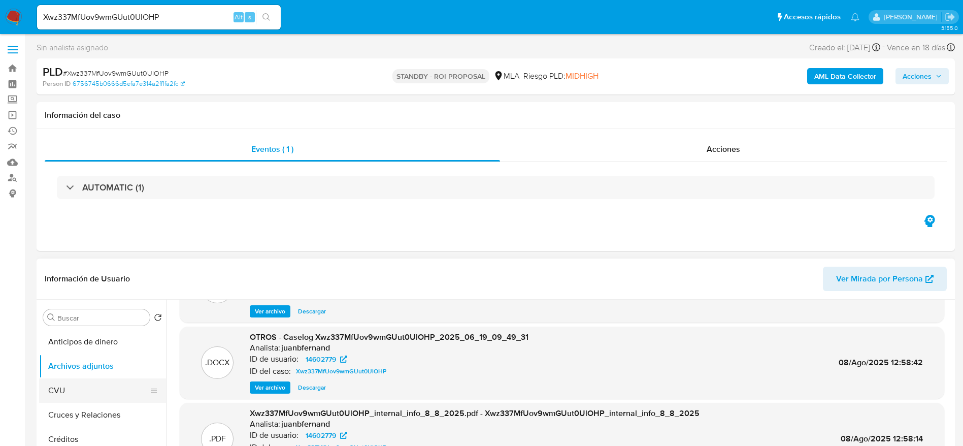
click at [83, 395] on button "CVU" at bounding box center [98, 390] width 119 height 24
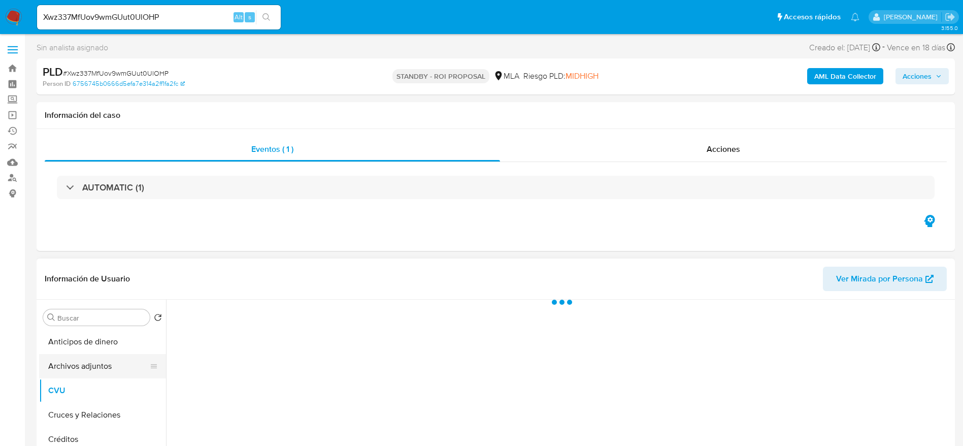
click at [85, 364] on button "Archivos adjuntos" at bounding box center [98, 366] width 119 height 24
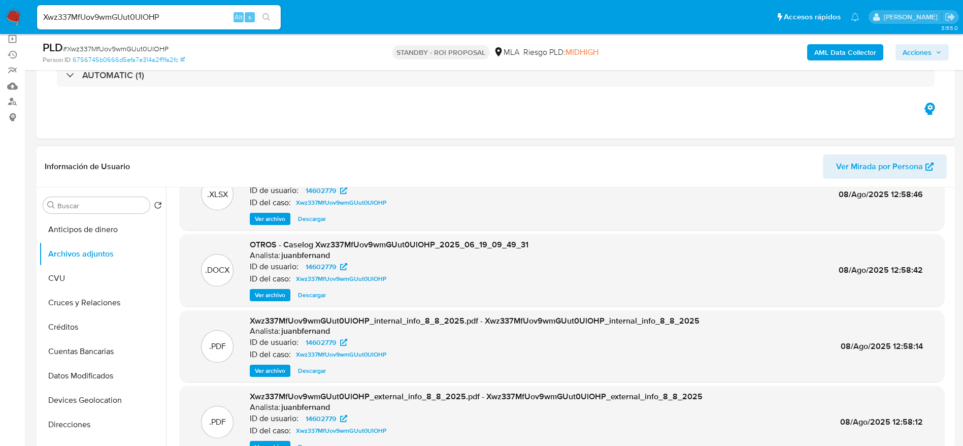
scroll to position [57, 0]
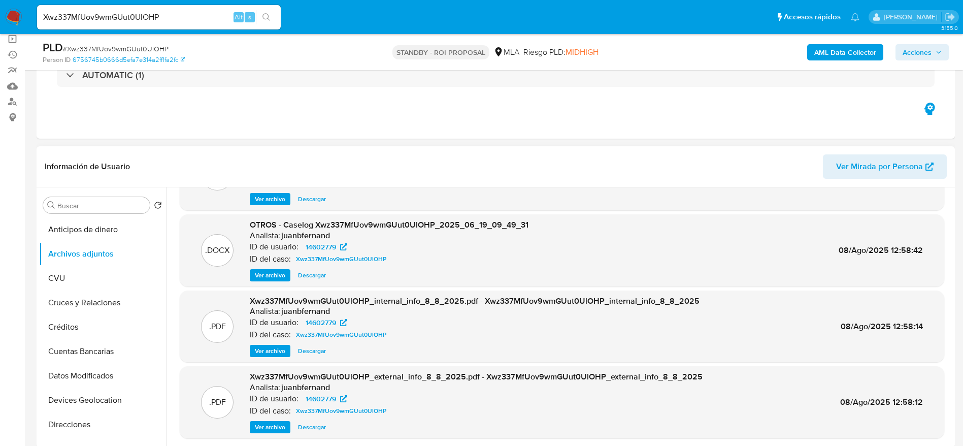
click at [312, 275] on span "Descargar" at bounding box center [312, 275] width 28 height 10
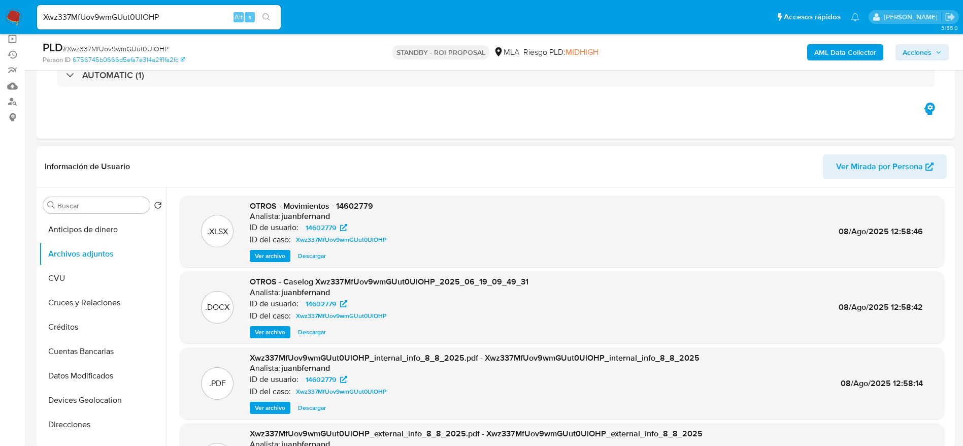
click at [312, 256] on span "Descargar" at bounding box center [312, 256] width 28 height 10
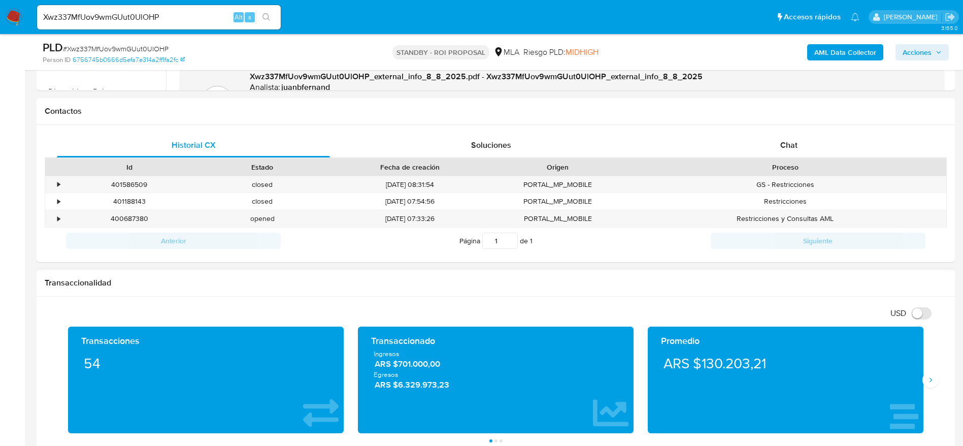
scroll to position [457, 0]
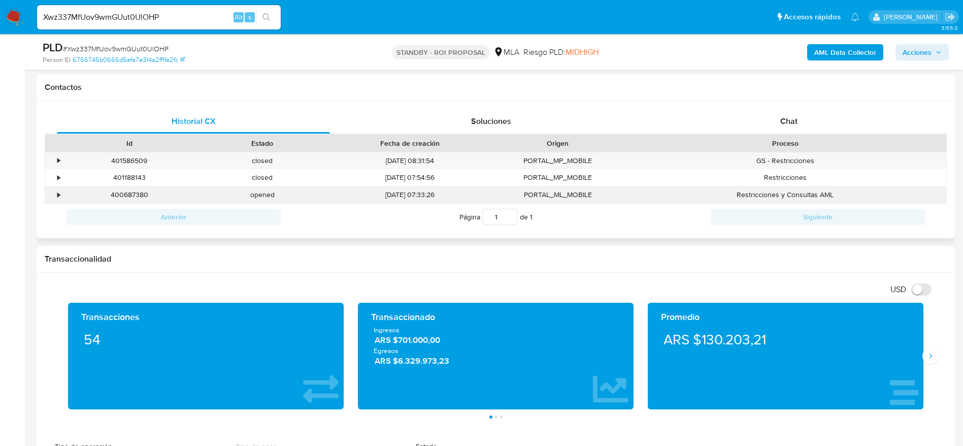
click at [127, 200] on div "400687380" at bounding box center [129, 194] width 133 height 17
click at [128, 195] on div "400687380" at bounding box center [129, 194] width 133 height 17
copy div "400687380"
click at [172, 21] on input "Xwz337MfUov9wmGUut0UlOHP" at bounding box center [159, 17] width 244 height 13
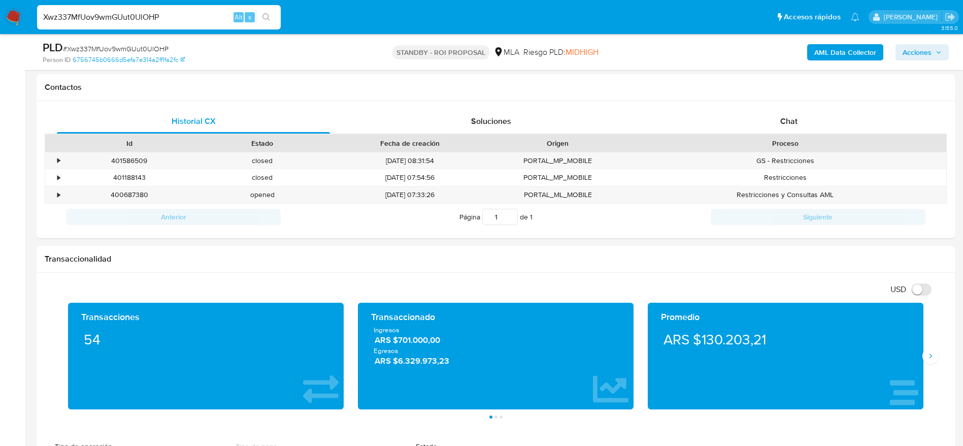
click at [172, 21] on input "Xwz337MfUov9wmGUut0UlOHP" at bounding box center [159, 17] width 244 height 13
paste input "ugOYohXvc82dVhA0bhhksVhT"
type input "ugOYohXvc82dVhA0bhhksVhT"
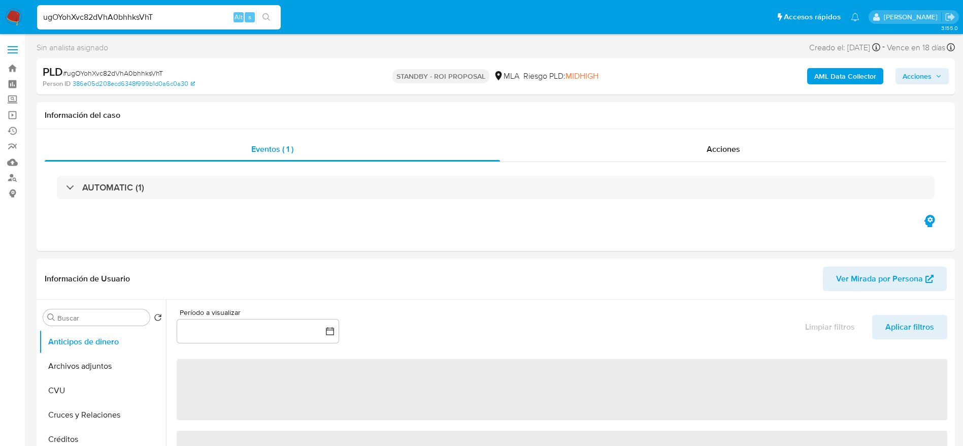
select select "10"
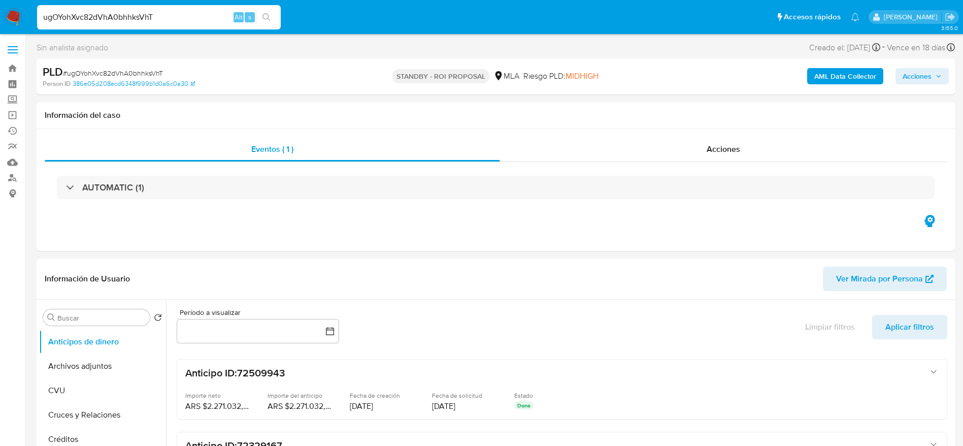
click at [195, 10] on div "ugOYohXvc82dVhA0bhhksVhT Alt s" at bounding box center [159, 17] width 244 height 24
click at [194, 11] on input "ugOYohXvc82dVhA0bhhksVhT" at bounding box center [159, 17] width 244 height 13
click at [187, 20] on input "ugOYohXvc82dVhA0bhhksVhT" at bounding box center [159, 17] width 244 height 13
click at [192, 53] on div "Sin analista asignado Asignado el: 18/06/2025 14:17:03 Creado el: 12/06/2025 Cr…" at bounding box center [496, 50] width 918 height 18
click at [169, 12] on input "ugOYohXvc82dVhA0bhhksVhT" at bounding box center [159, 17] width 244 height 13
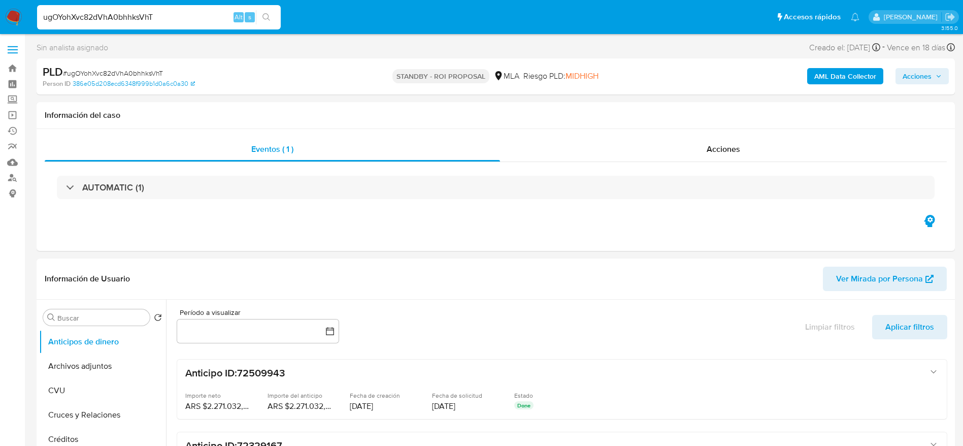
click at [169, 12] on input "ugOYohXvc82dVhA0bhhksVhT" at bounding box center [159, 17] width 244 height 13
paste input "hsFeTDbqj5Sia2DeKOwRttBy"
type input "hsFeTDbqj5Sia2DeKOwRttBy"
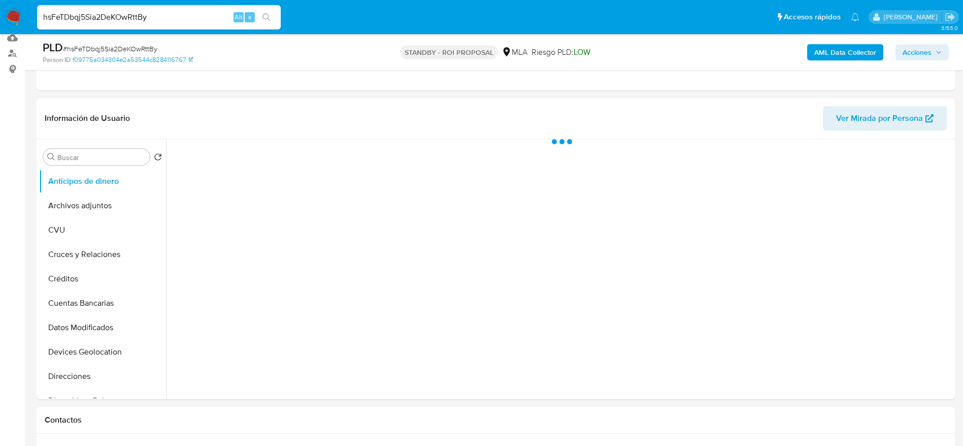
scroll to position [152, 0]
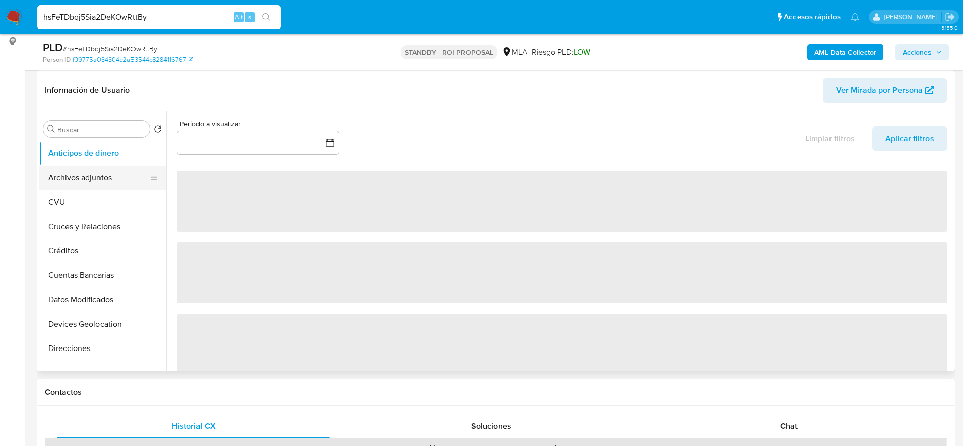
select select "10"
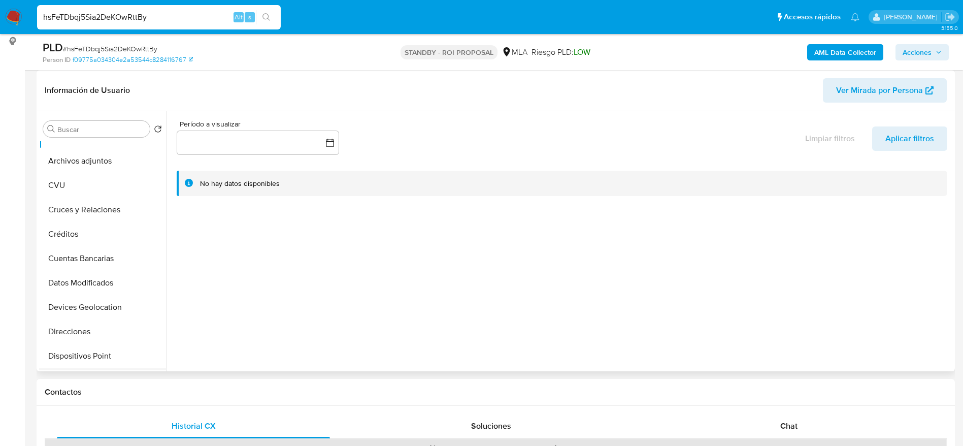
scroll to position [0, 0]
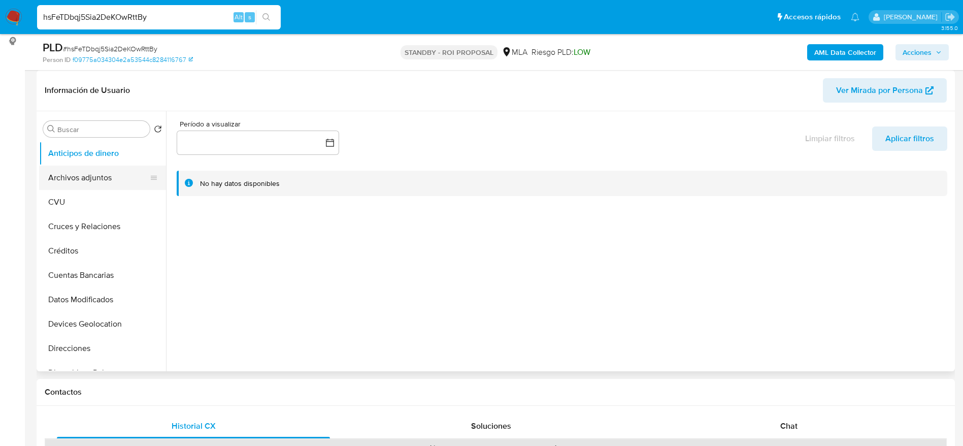
click at [77, 171] on button "Archivos adjuntos" at bounding box center [98, 178] width 119 height 24
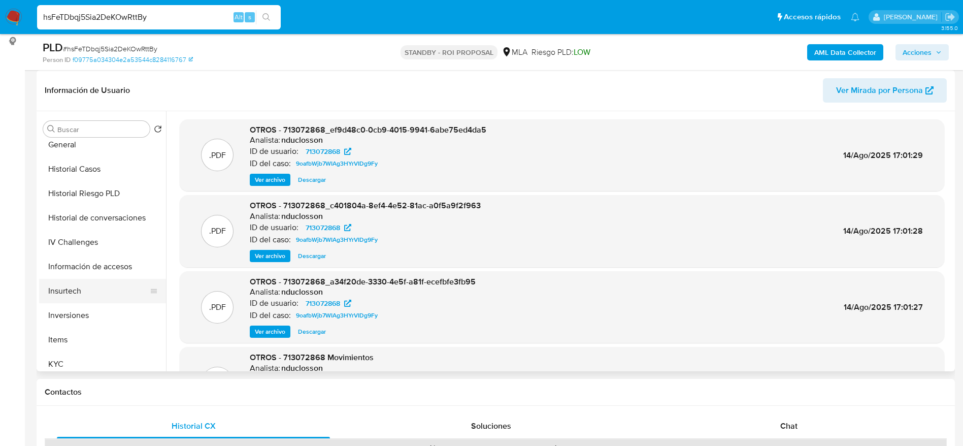
scroll to position [305, 0]
click at [60, 140] on div "Buscar Volver al orden por defecto Anticipos de dinero Archivos adjuntos CVU Cr…" at bounding box center [102, 242] width 127 height 258
click at [65, 145] on button "General" at bounding box center [98, 141] width 119 height 24
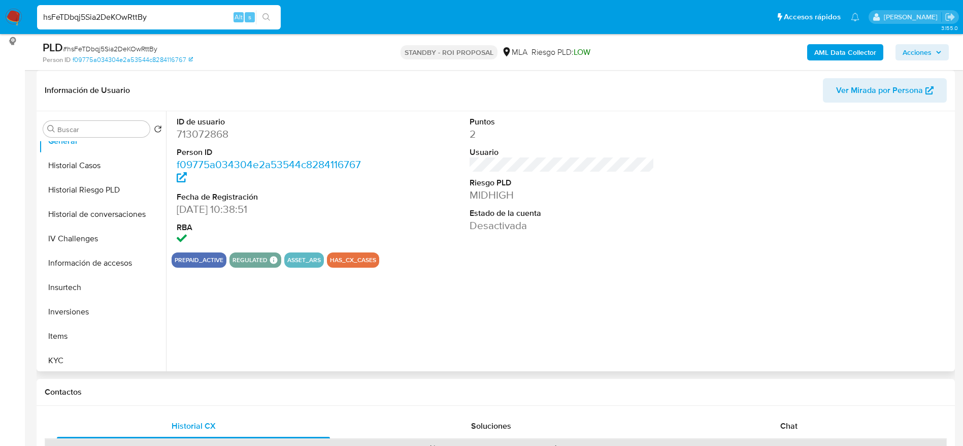
click at [209, 133] on dd "713072868" at bounding box center [269, 134] width 185 height 14
drag, startPoint x: 209, startPoint y: 133, endPoint x: 440, endPoint y: 239, distance: 253.5
click at [209, 133] on dd "713072868" at bounding box center [269, 134] width 185 height 14
copy dd "713072868"
click at [175, 19] on input "hsFeTDbqj5Sia2DeKOwRttBy" at bounding box center [159, 17] width 244 height 13
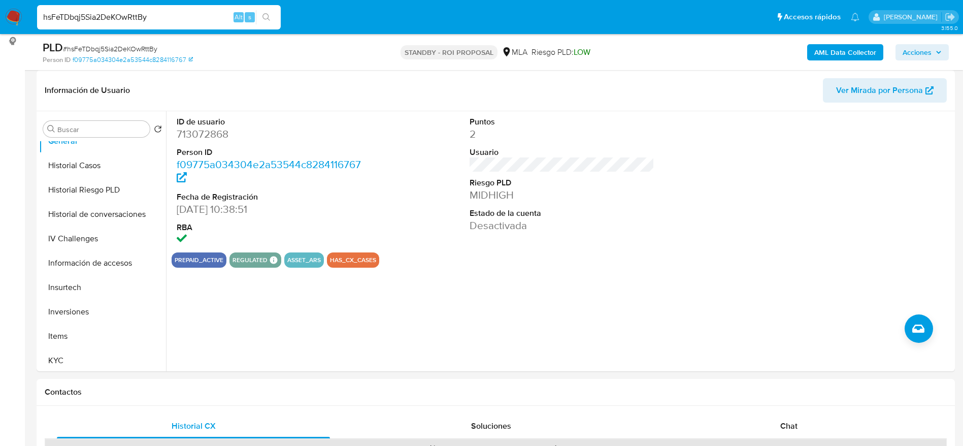
click at [175, 19] on input "hsFeTDbqj5Sia2DeKOwRttBy" at bounding box center [159, 17] width 244 height 13
paste input "0RxJTGB6CV4ScS7WmBdRrr8"
type input "0RxJTGB6CV4ScS7WmBdRrr8y"
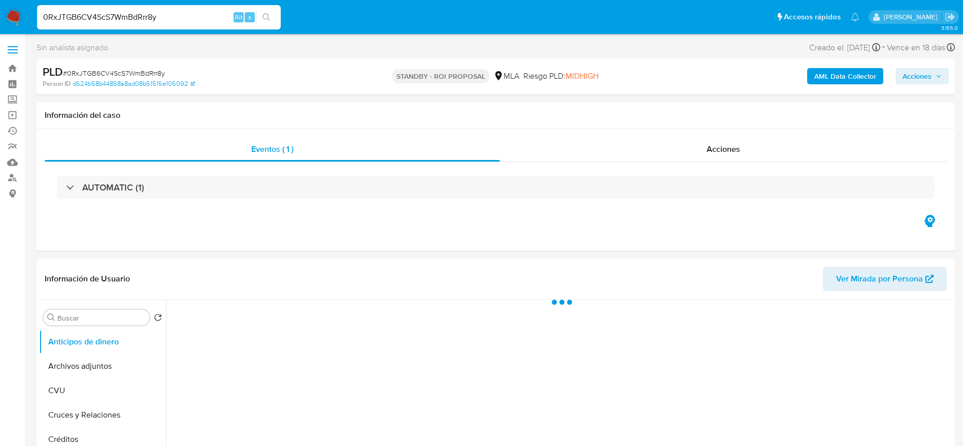
click at [143, 70] on span "# 0RxJTGB6CV4ScS7WmBdRrr8y" at bounding box center [114, 73] width 102 height 10
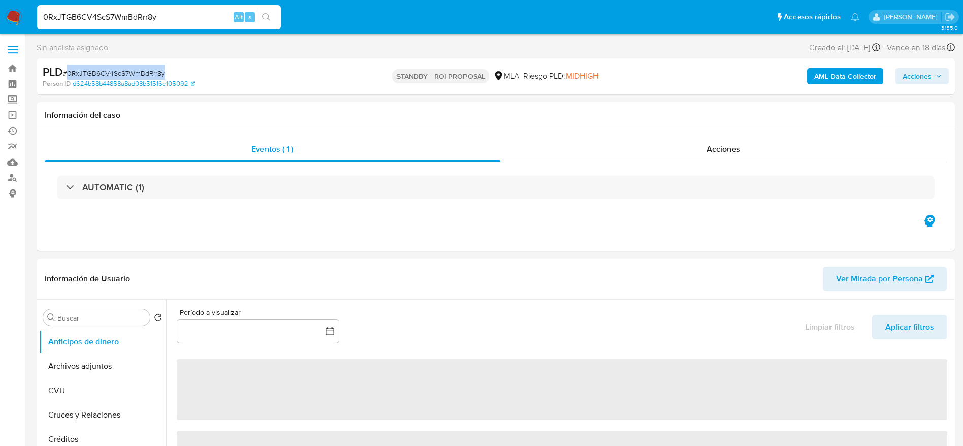
click at [143, 70] on span "# 0RxJTGB6CV4ScS7WmBdRrr8y" at bounding box center [114, 73] width 102 height 10
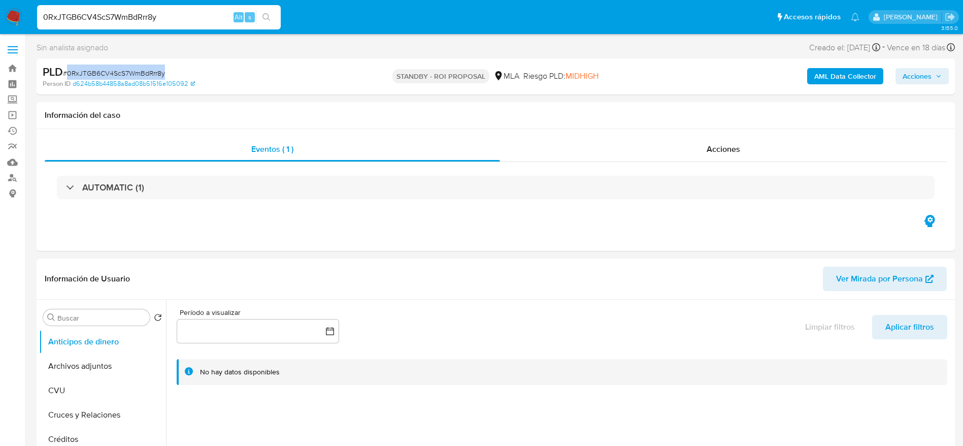
copy span "0RxJTGB6CV4ScS7WmBdRrr8y"
select select "10"
click at [198, 12] on input "0RxJTGB6CV4ScS7WmBdRrr8y" at bounding box center [159, 17] width 244 height 13
paste input "ugOYohXvc82dVhA0bhhksVhT"
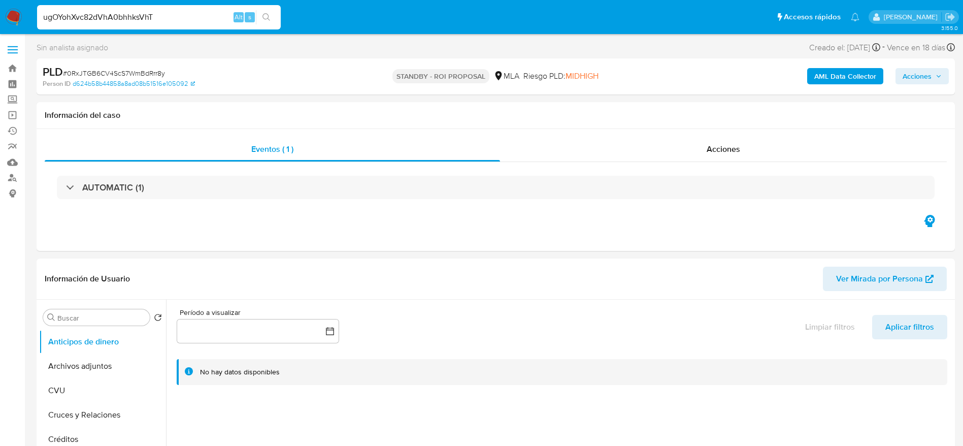
type input "ugOYohXvc82dVhA0bhhksVhT"
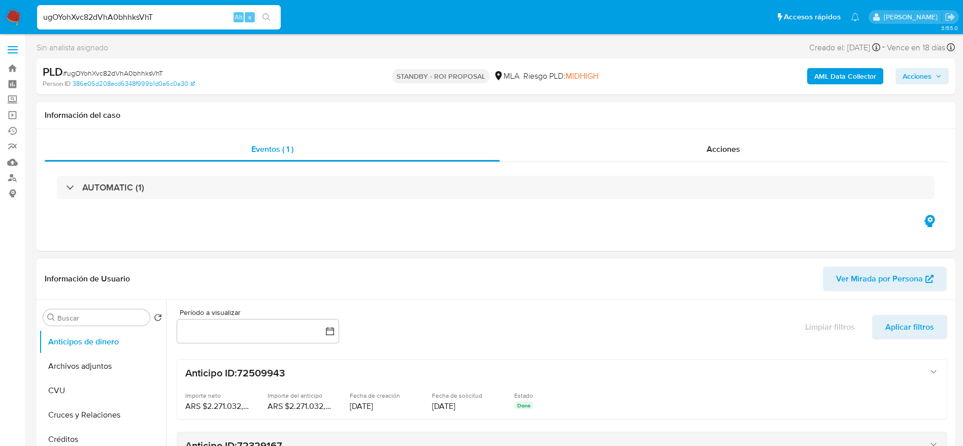
select select "10"
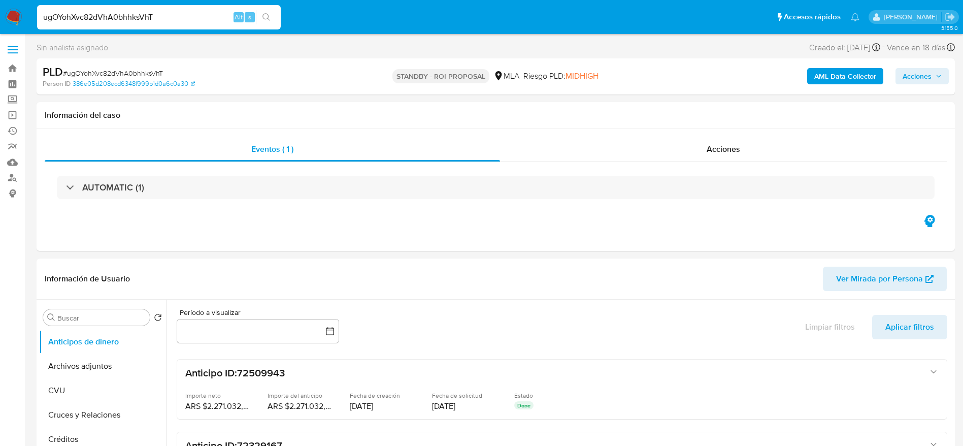
click at [163, 17] on input "ugOYohXvc82dVhA0bhhksVhT" at bounding box center [159, 17] width 244 height 13
paste input "hSEOTd2ZV8fQEdTg5wy2c4jt"
type input "hSEOTd2ZV8fQEdTg5wy2c4jt"
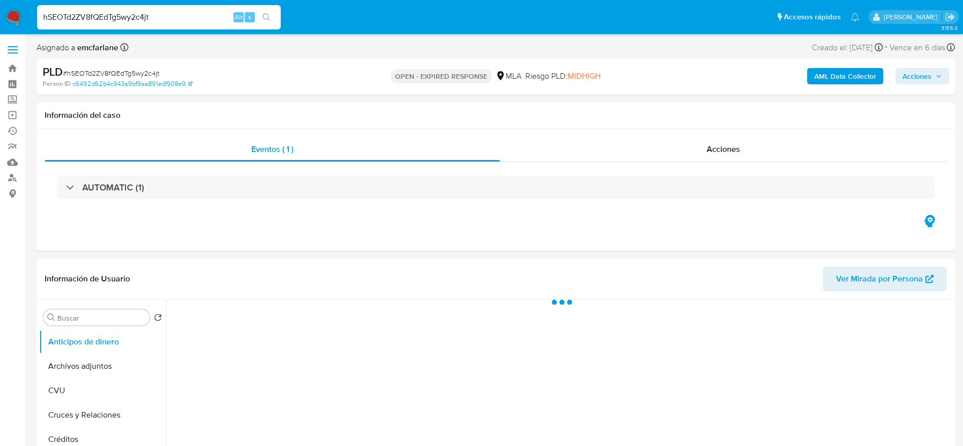
select select "10"
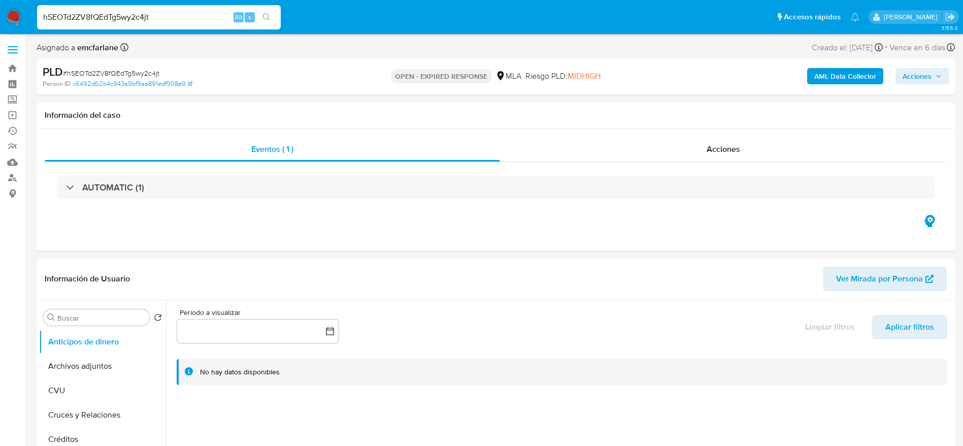
click at [163, 11] on input "hSEOTd2ZV8fQEdTg5wy2c4jt" at bounding box center [159, 17] width 244 height 13
paste input "ugOYohXvc82dVhA0bhhksVhT"
type input "ugOYohXvc82dVhA0bhhksVhT"
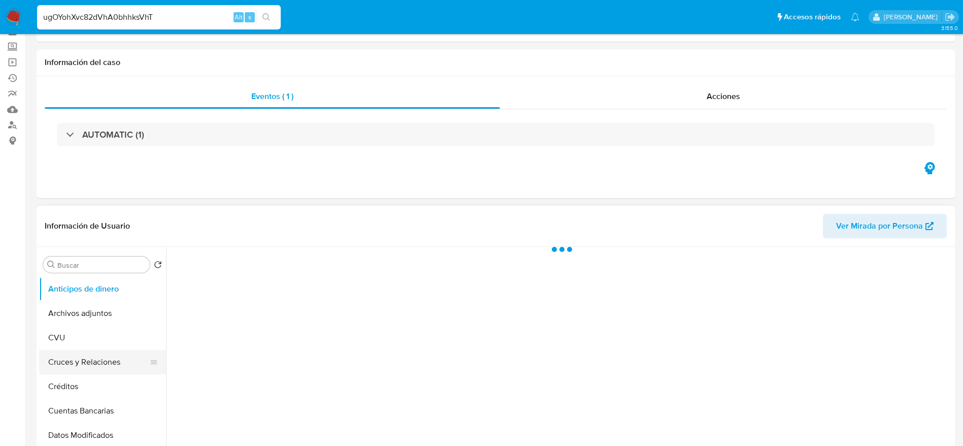
scroll to position [76, 0]
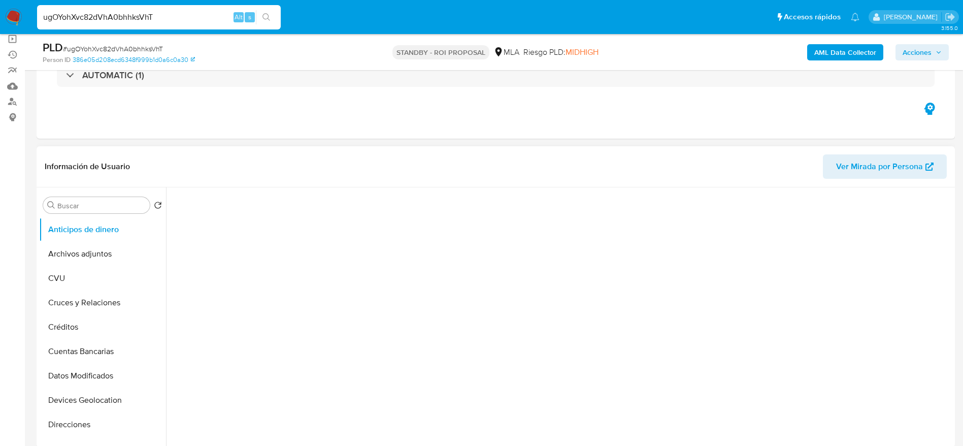
drag, startPoint x: 86, startPoint y: 254, endPoint x: 211, endPoint y: 242, distance: 126.0
click at [86, 254] on button "Archivos adjuntos" at bounding box center [102, 254] width 127 height 24
select select "10"
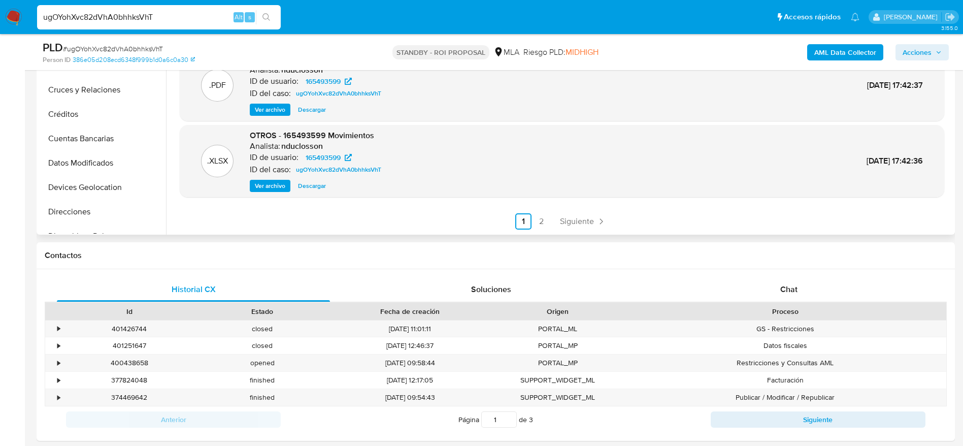
scroll to position [381, 0]
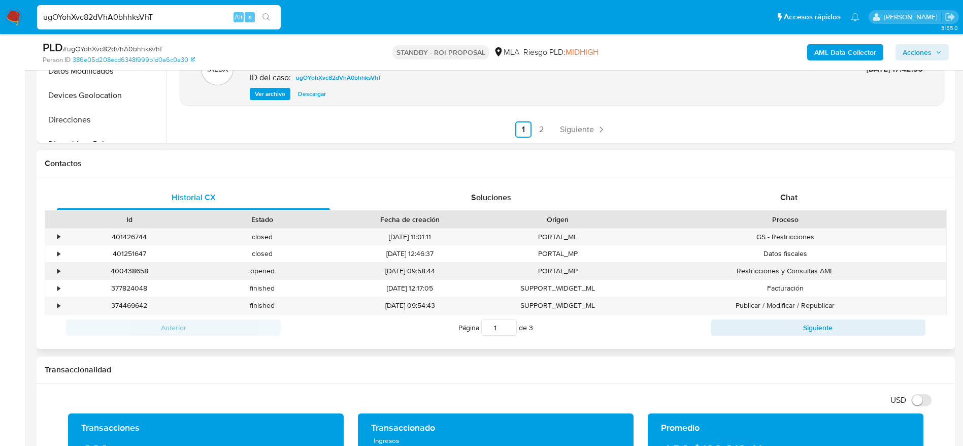
click at [128, 274] on div "400438658" at bounding box center [129, 270] width 133 height 17
copy div "400438658"
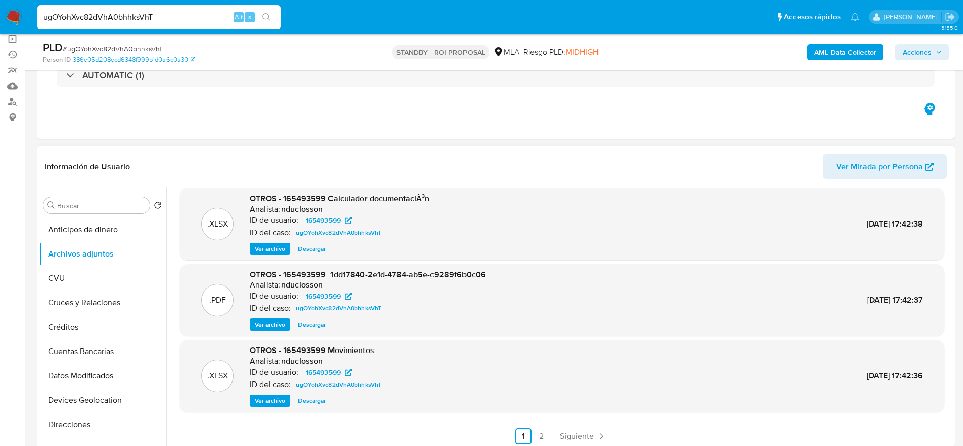
scroll to position [85, 0]
click at [317, 395] on span "Descargar" at bounding box center [312, 398] width 28 height 10
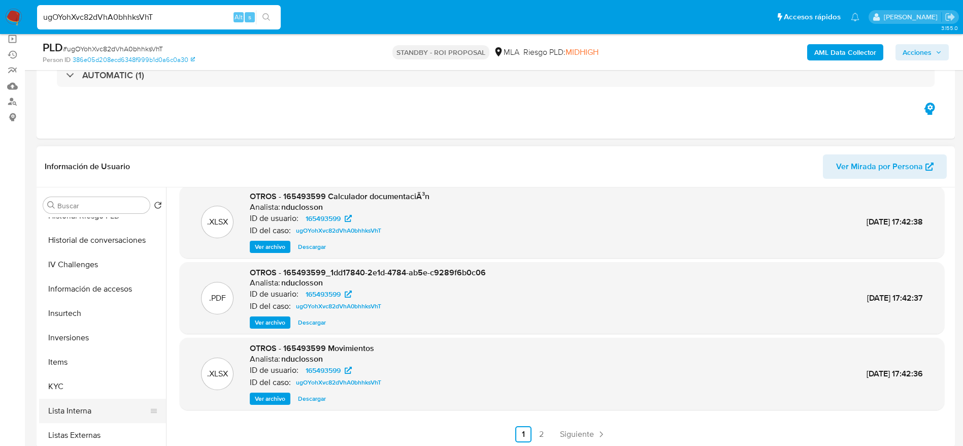
scroll to position [381, 0]
click at [61, 359] on button "KYC" at bounding box center [98, 360] width 119 height 24
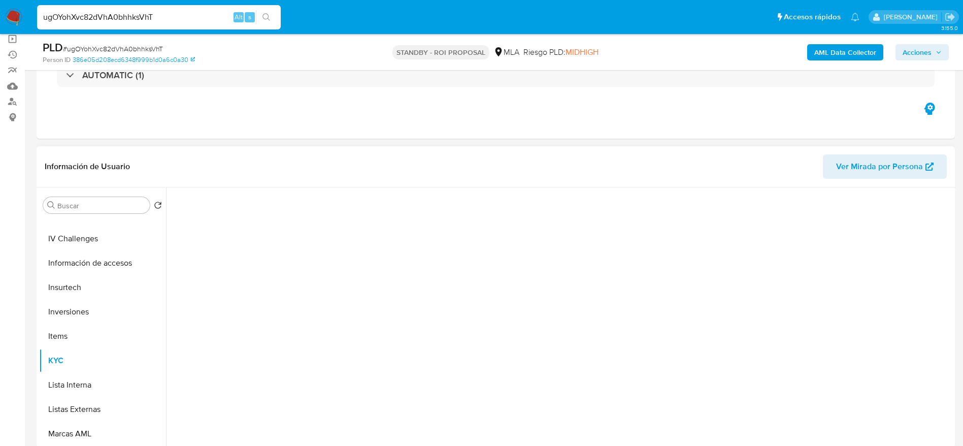
scroll to position [0, 0]
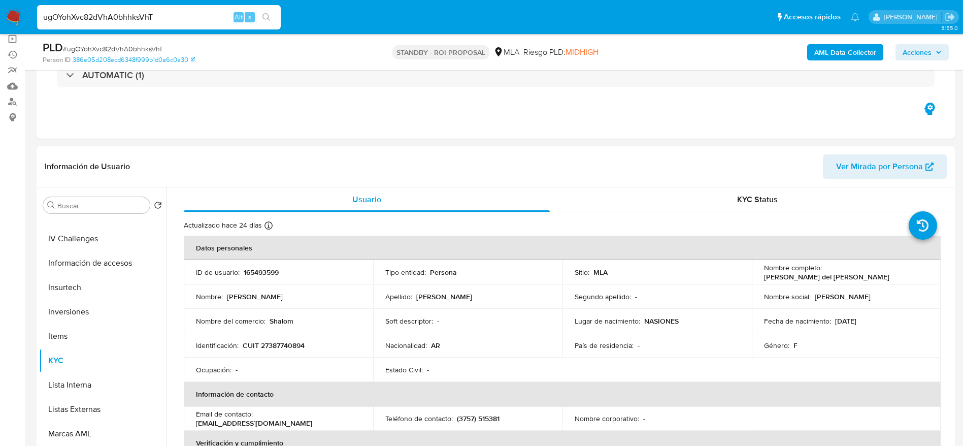
click at [287, 351] on td "Identificación : CUIT 27387740894" at bounding box center [278, 345] width 189 height 24
click at [288, 349] on p "CUIT 27387740894" at bounding box center [274, 345] width 62 height 9
copy p "27387740894"
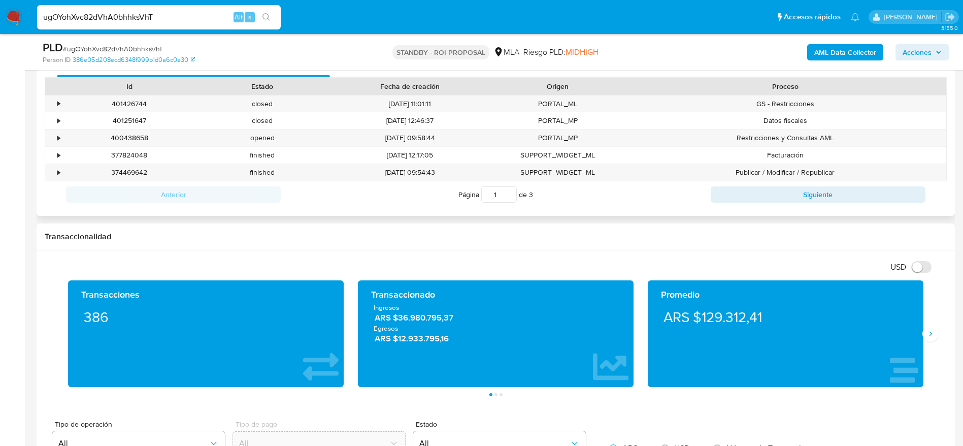
scroll to position [381, 0]
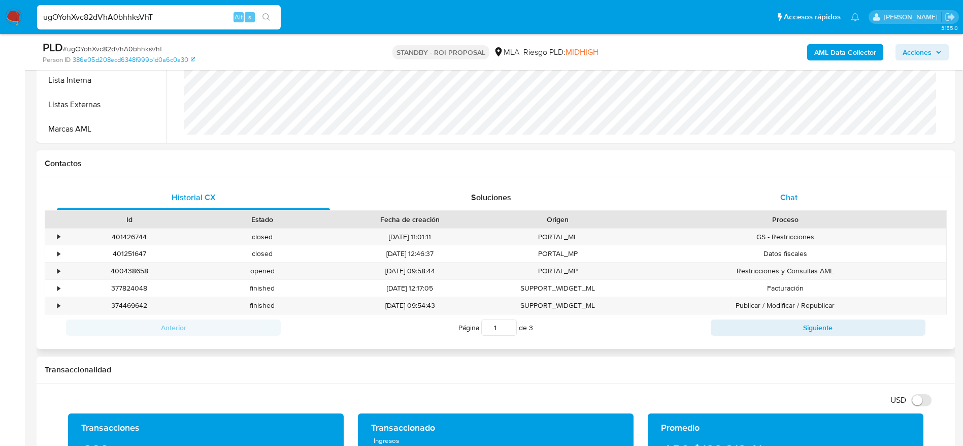
click at [801, 194] on div "Chat" at bounding box center [788, 197] width 273 height 24
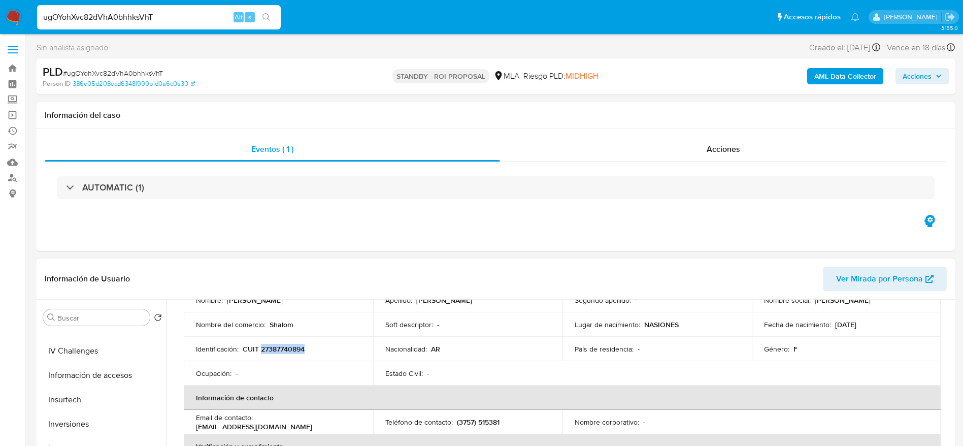
scroll to position [0, 0]
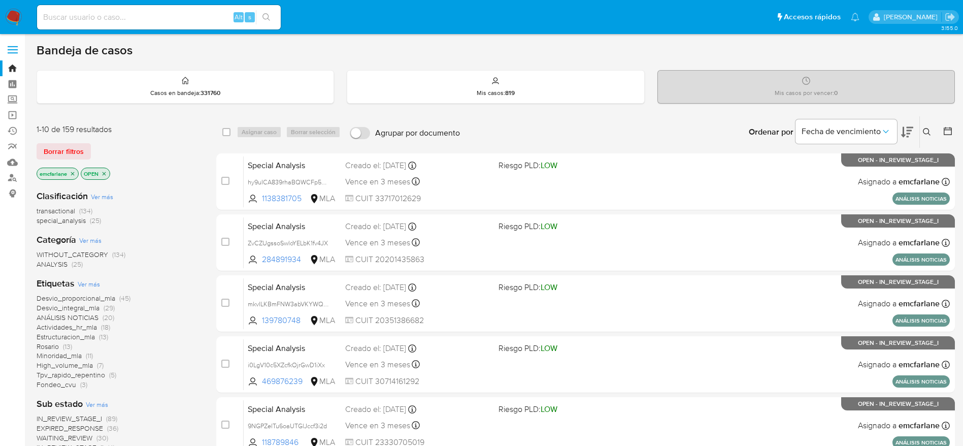
click at [51, 15] on input at bounding box center [159, 17] width 244 height 13
paste input "20423465000"
type input "2"
click at [14, 180] on link "Buscador de personas" at bounding box center [60, 178] width 121 height 16
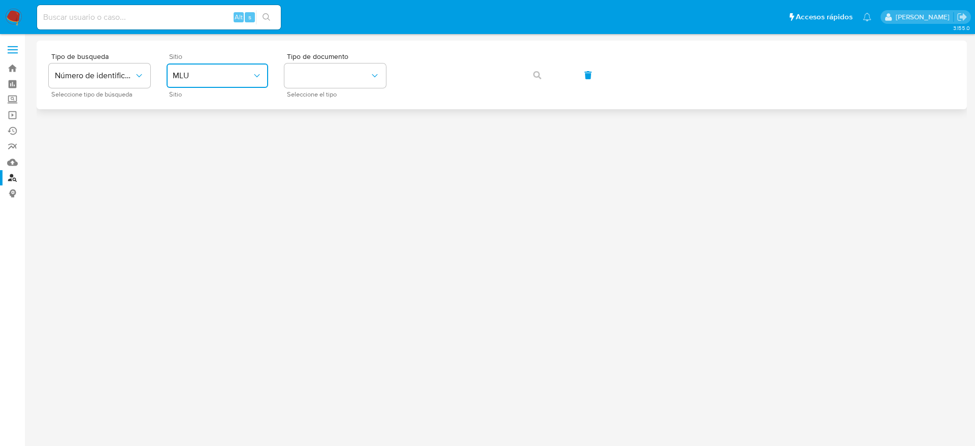
click at [255, 80] on icon "site_id" at bounding box center [257, 76] width 10 height 10
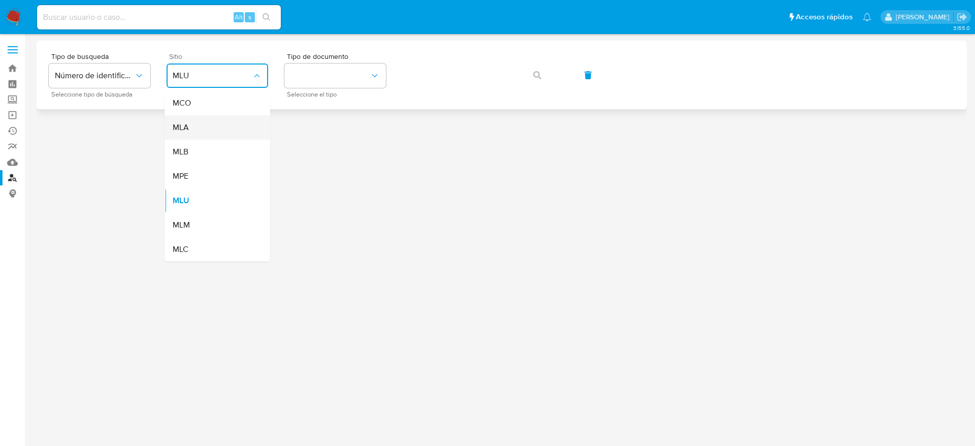
click at [192, 137] on div "MLA" at bounding box center [214, 127] width 83 height 24
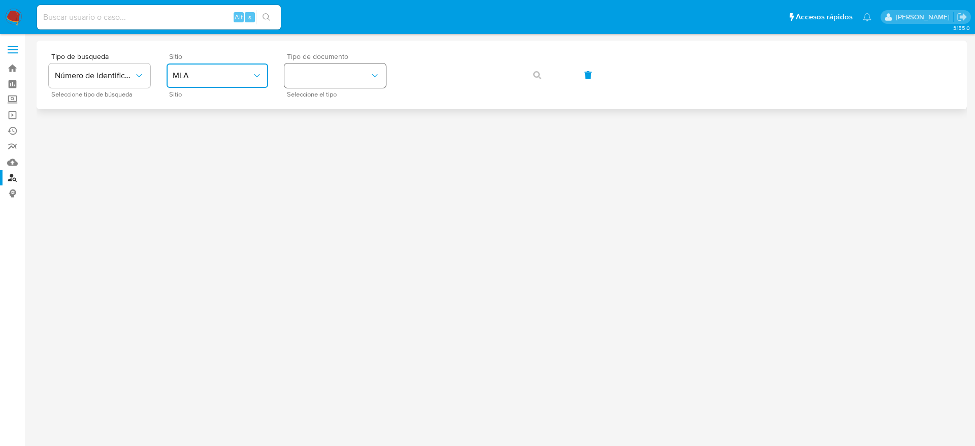
click at [347, 81] on button "identificationType" at bounding box center [335, 75] width 102 height 24
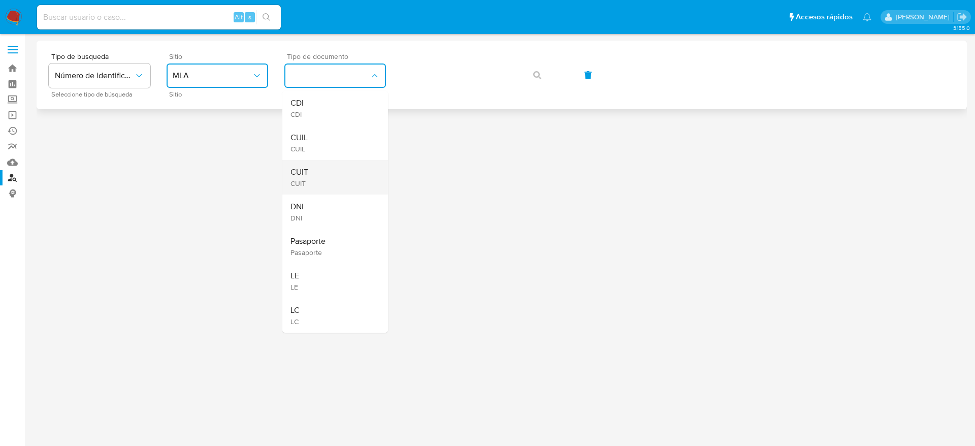
click at [306, 174] on span "CUIT" at bounding box center [299, 172] width 18 height 10
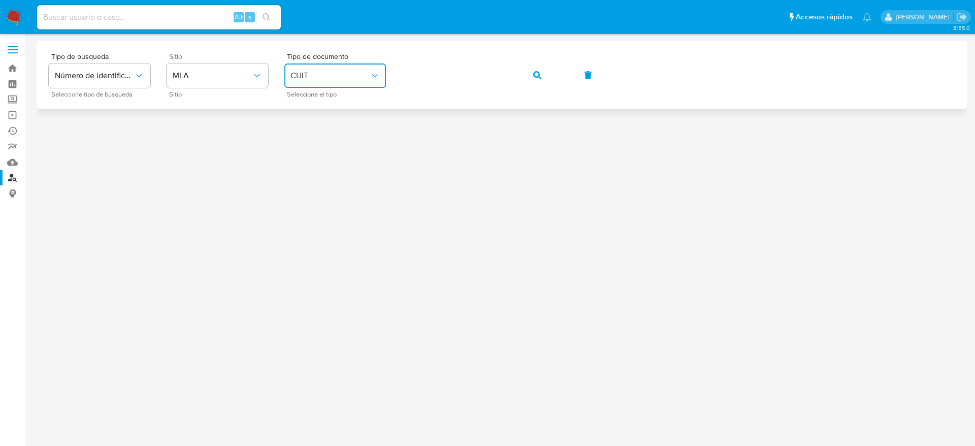
click at [537, 80] on span "button" at bounding box center [537, 75] width 8 height 22
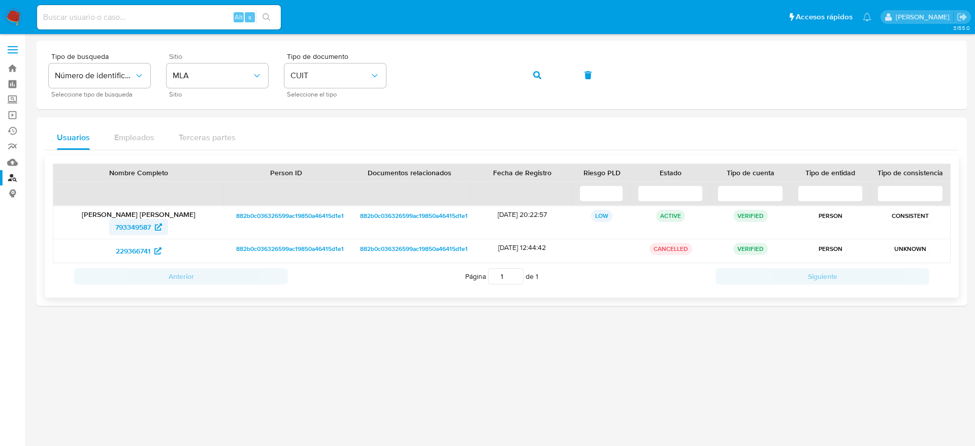
click at [138, 224] on span "793349587" at bounding box center [133, 227] width 36 height 16
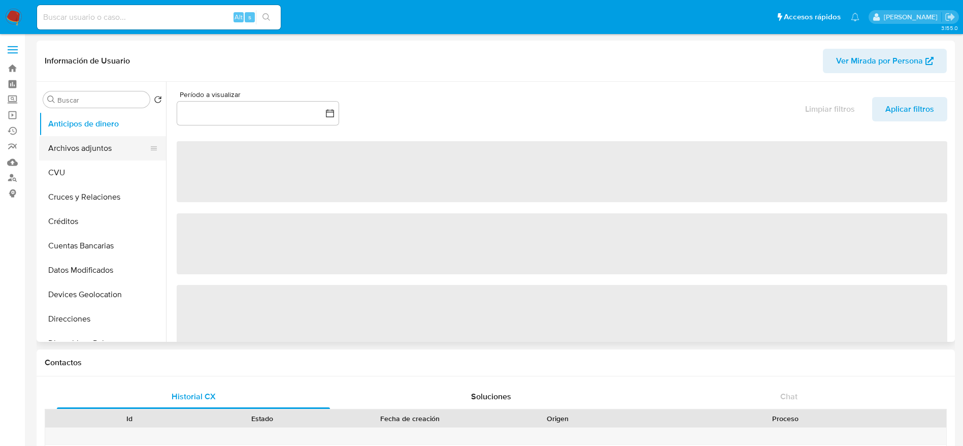
select select "10"
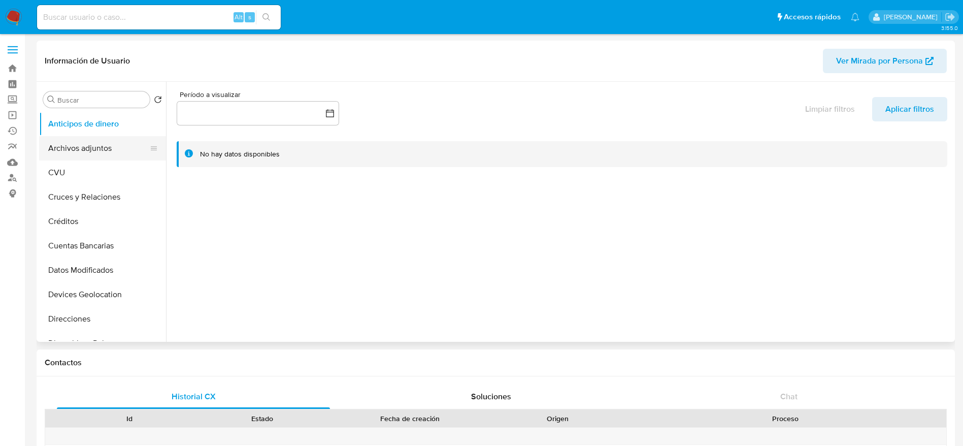
click at [76, 146] on button "Archivos adjuntos" at bounding box center [98, 148] width 119 height 24
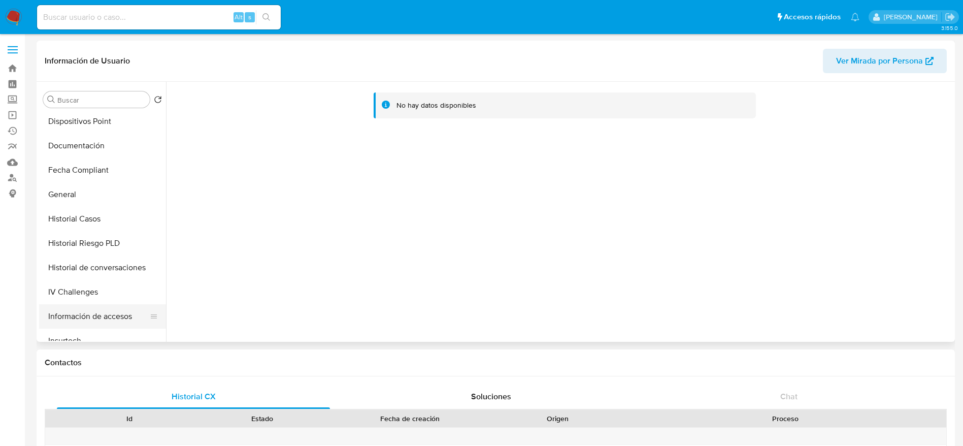
scroll to position [228, 0]
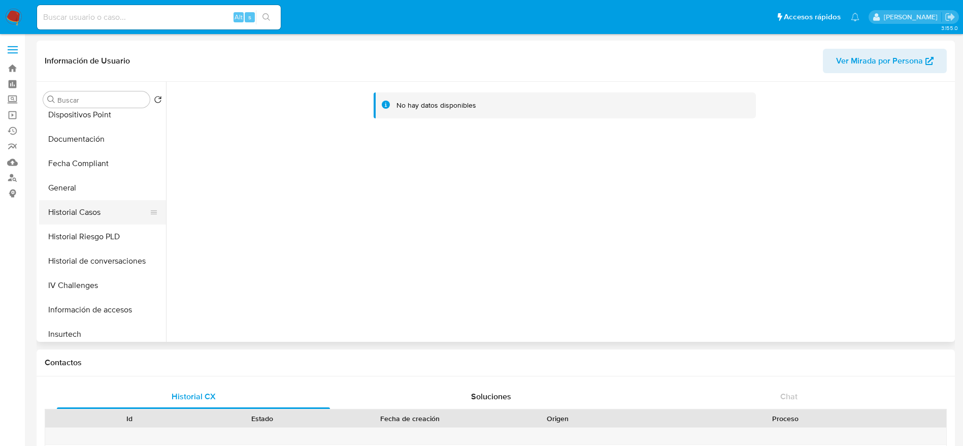
click at [86, 205] on button "Historial Casos" at bounding box center [98, 212] width 119 height 24
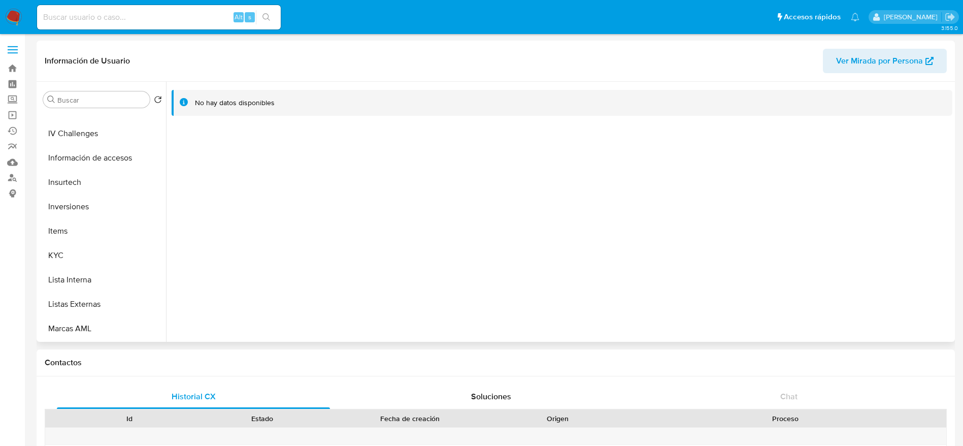
scroll to position [381, 0]
click at [78, 285] on button "Lista Interna" at bounding box center [98, 279] width 119 height 24
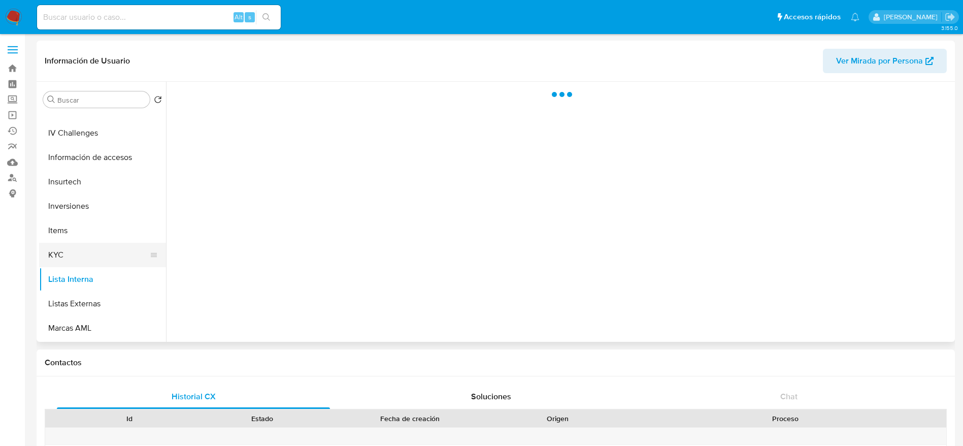
click at [78, 247] on button "KYC" at bounding box center [98, 255] width 119 height 24
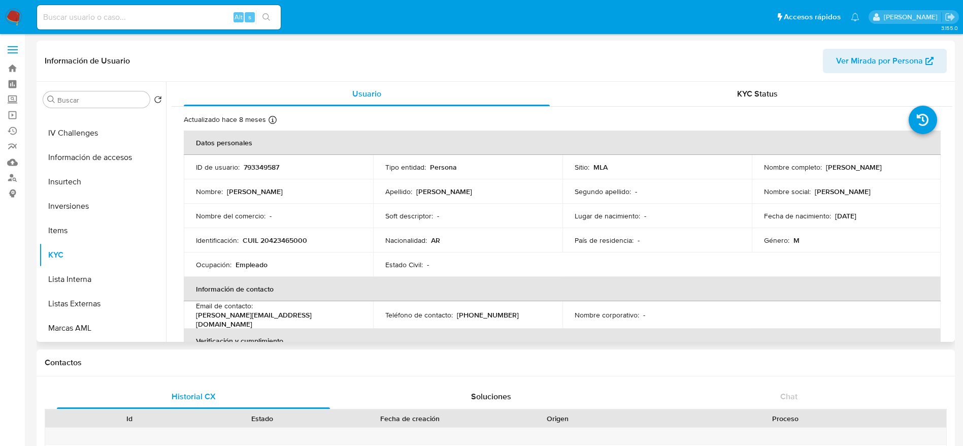
click at [271, 238] on p "CUIL 20423465000" at bounding box center [275, 240] width 64 height 9
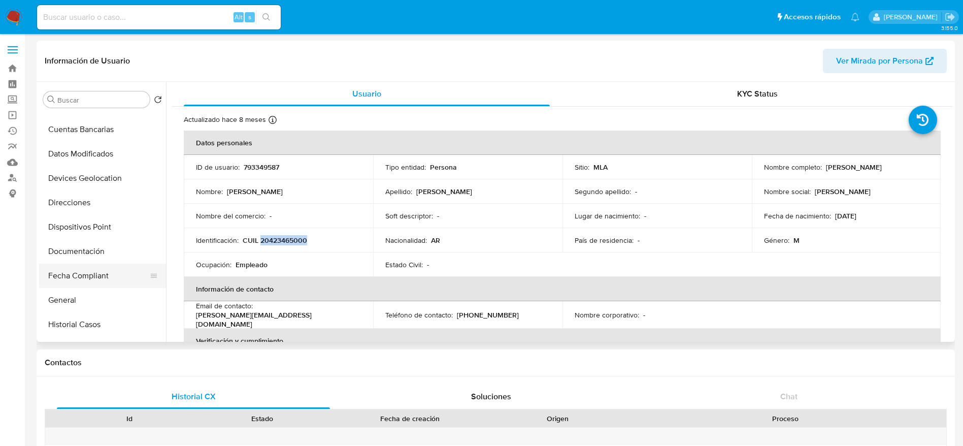
scroll to position [152, 0]
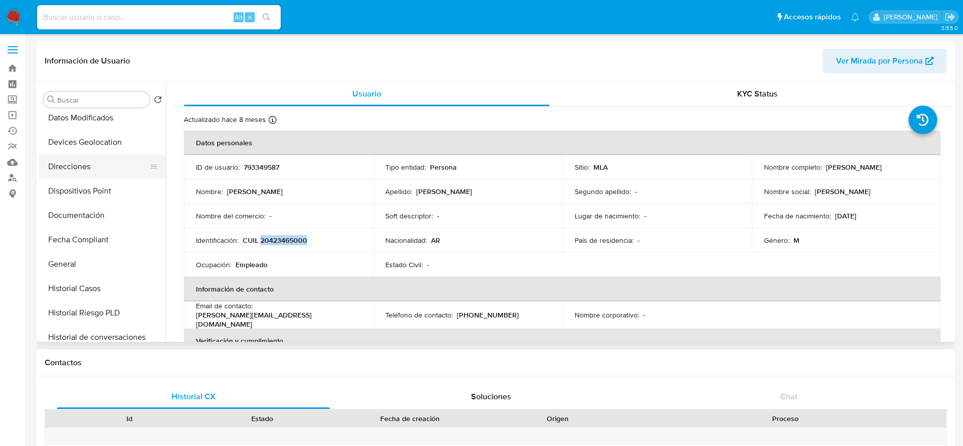
click at [72, 158] on button "Direcciones" at bounding box center [98, 166] width 119 height 24
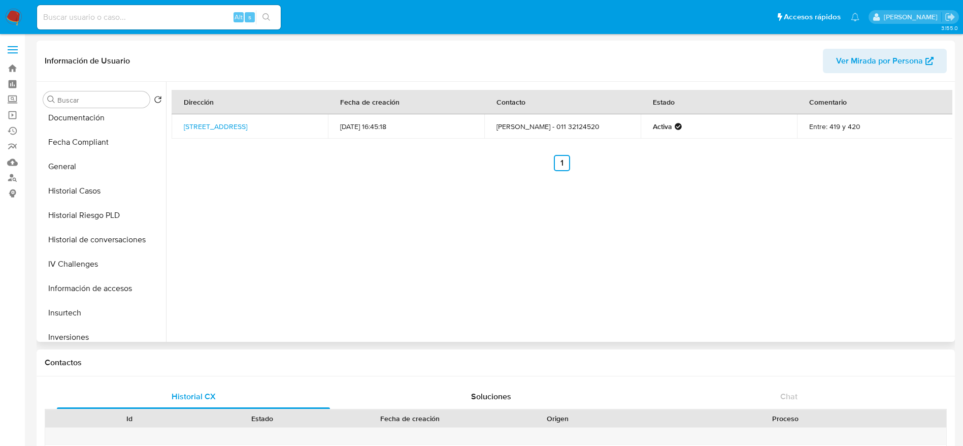
scroll to position [305, 0]
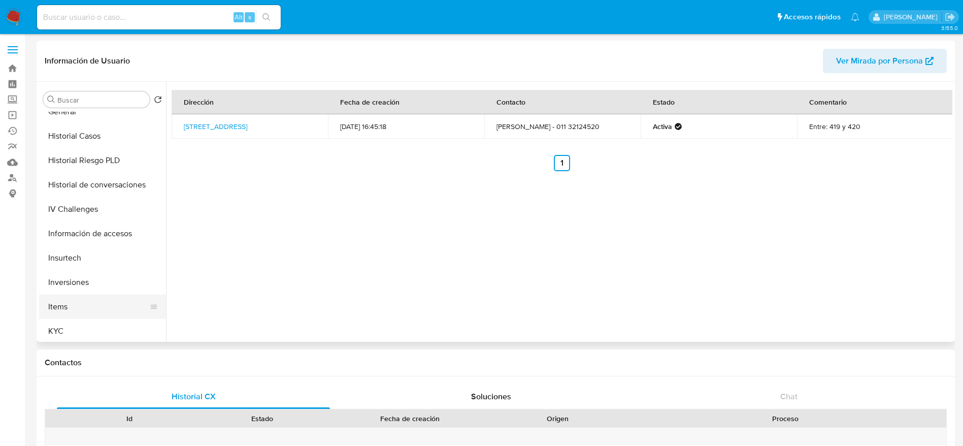
click at [79, 318] on button "Items" at bounding box center [98, 306] width 119 height 24
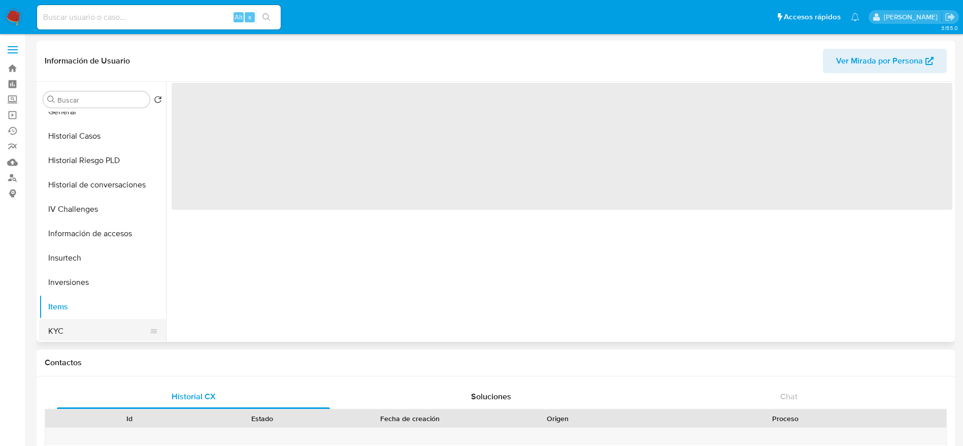
click at [80, 333] on button "KYC" at bounding box center [98, 331] width 119 height 24
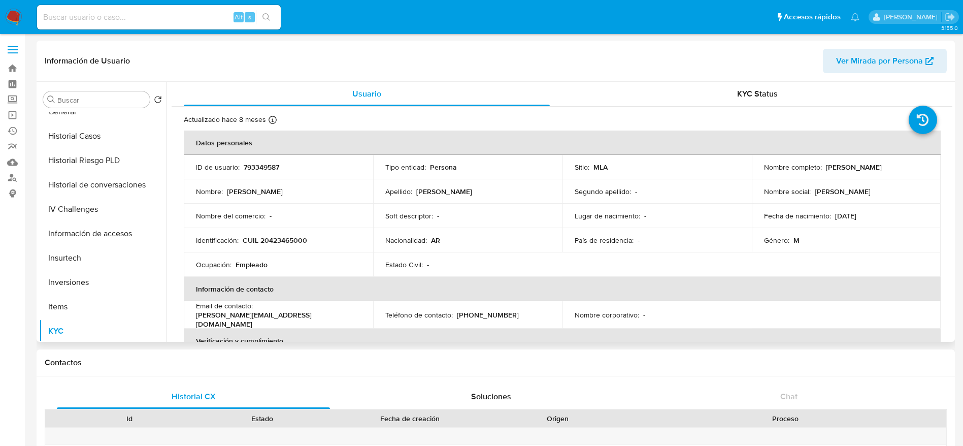
click at [291, 236] on p "CUIL 20423465000" at bounding box center [275, 240] width 64 height 9
copy p "20423465000"
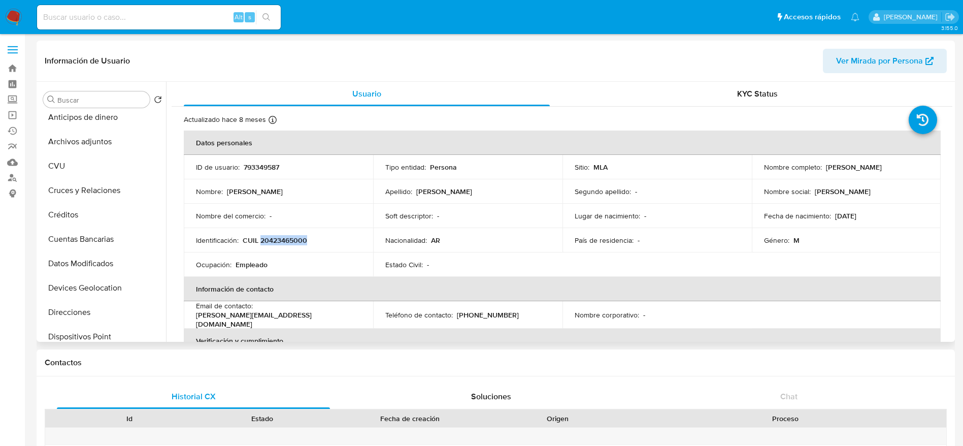
scroll to position [0, 0]
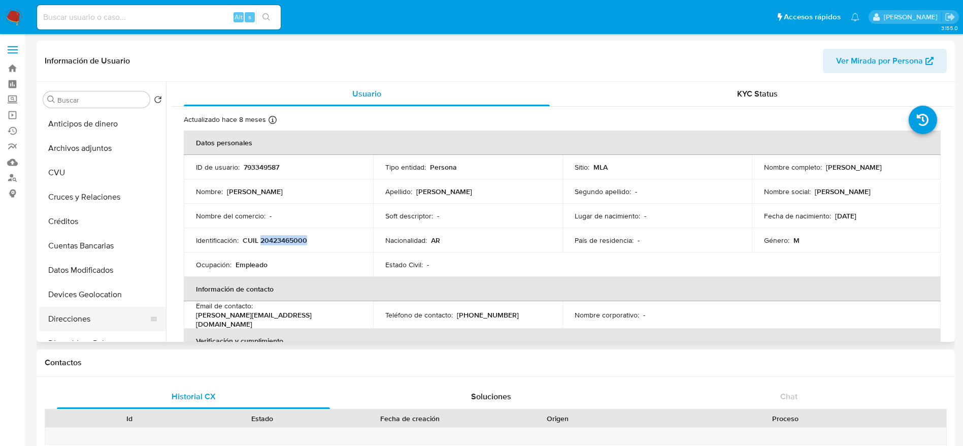
click at [85, 318] on button "Direcciones" at bounding box center [98, 319] width 119 height 24
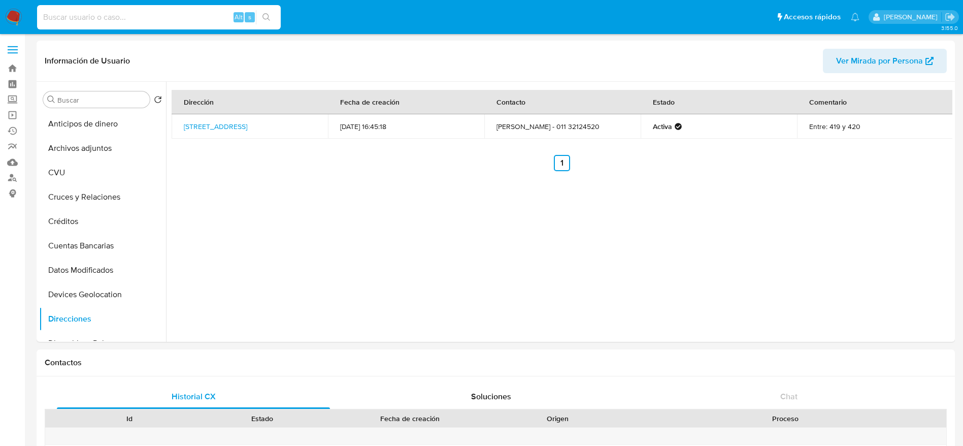
drag, startPoint x: 16, startPoint y: 12, endPoint x: 71, endPoint y: 19, distance: 55.7
click at [71, 19] on input at bounding box center [159, 17] width 244 height 13
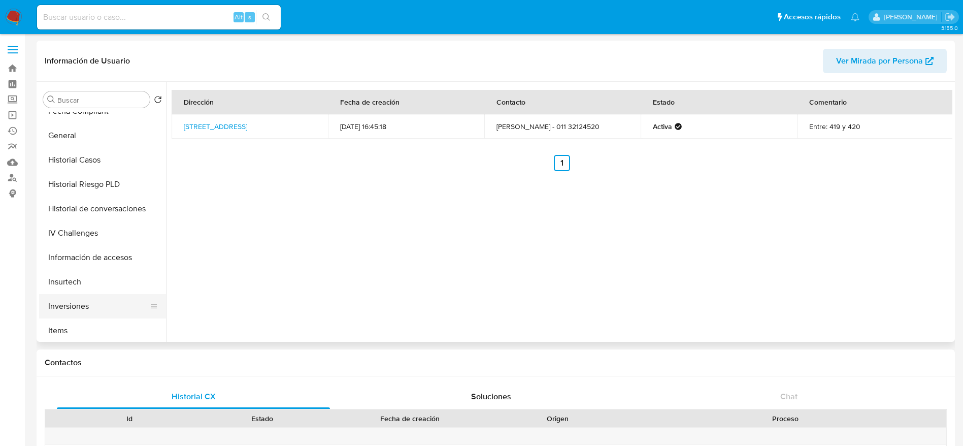
scroll to position [305, 0]
click at [103, 327] on button "KYC" at bounding box center [98, 331] width 119 height 24
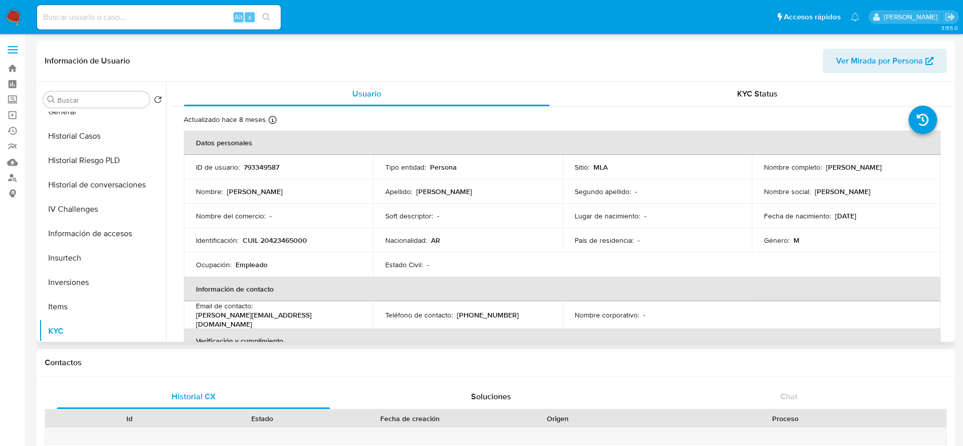
click at [281, 239] on p "CUIL 20423465000" at bounding box center [275, 240] width 64 height 9
click at [281, 238] on p "CUIL 20423465000" at bounding box center [275, 240] width 64 height 9
copy p "20423465000"
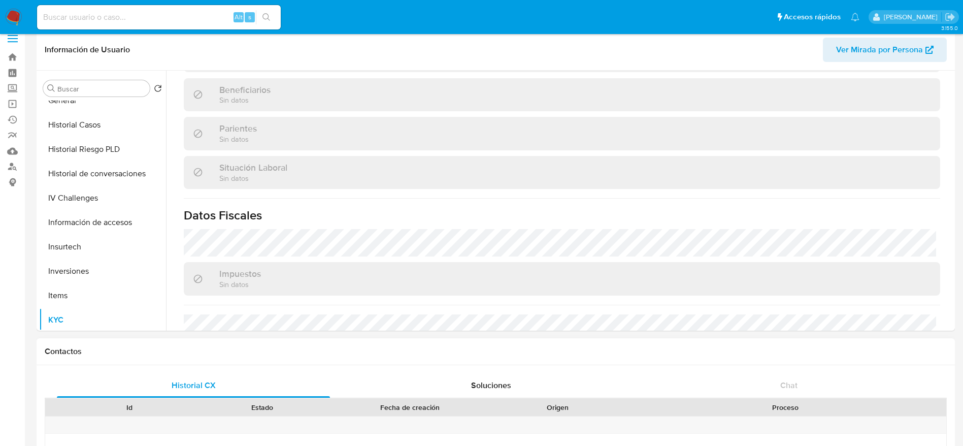
scroll to position [0, 0]
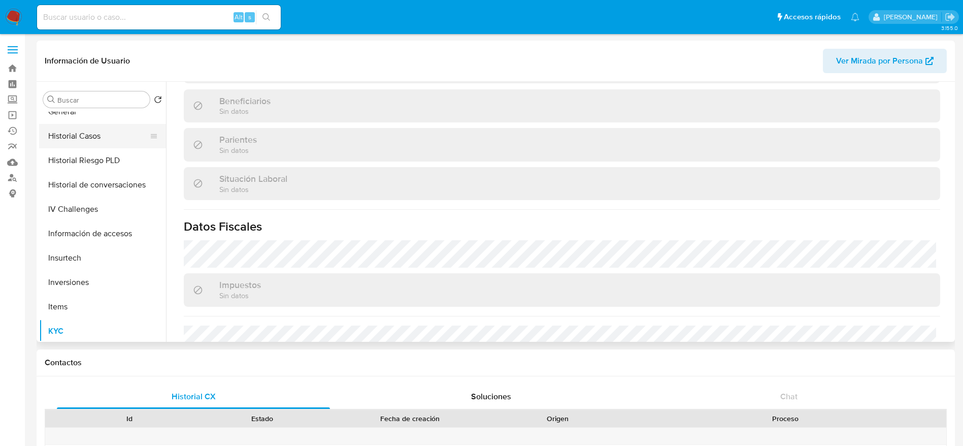
click at [83, 144] on button "Historial Casos" at bounding box center [98, 136] width 119 height 24
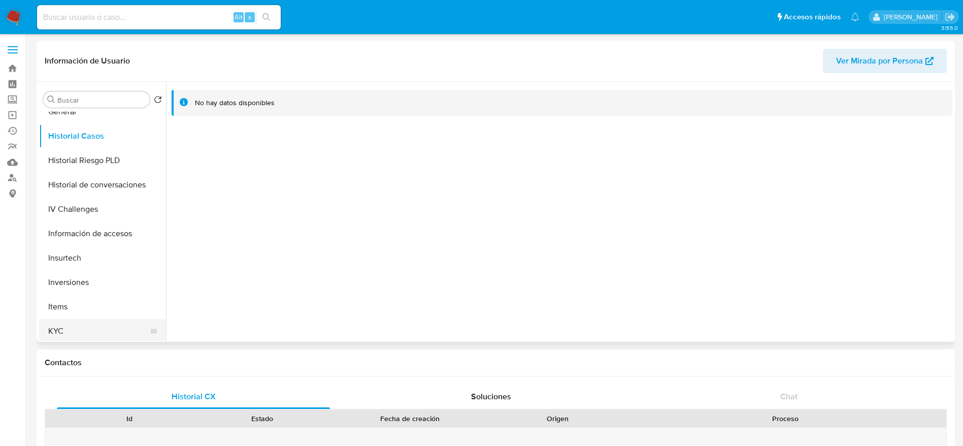
click at [68, 328] on button "KYC" at bounding box center [98, 331] width 119 height 24
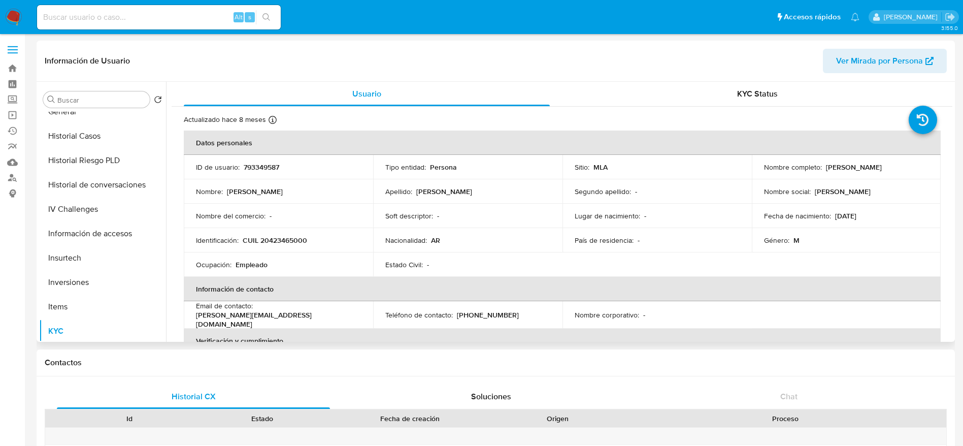
click at [281, 240] on p "CUIL 20423465000" at bounding box center [275, 240] width 64 height 9
copy p "20423465000"
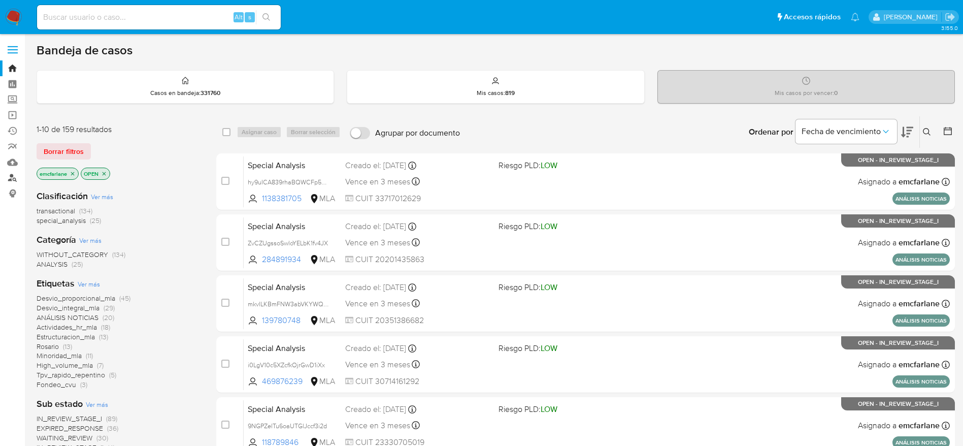
click at [6, 180] on link "Buscador de personas" at bounding box center [60, 178] width 121 height 16
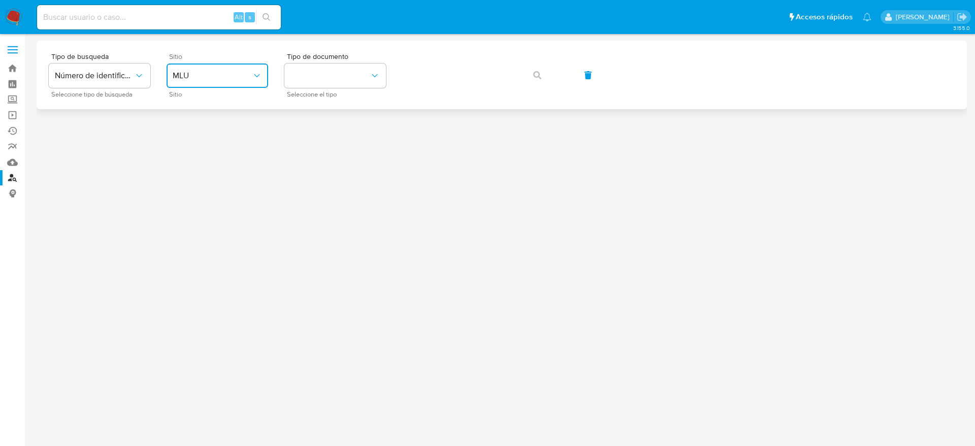
click at [204, 78] on span "MLU" at bounding box center [212, 76] width 79 height 10
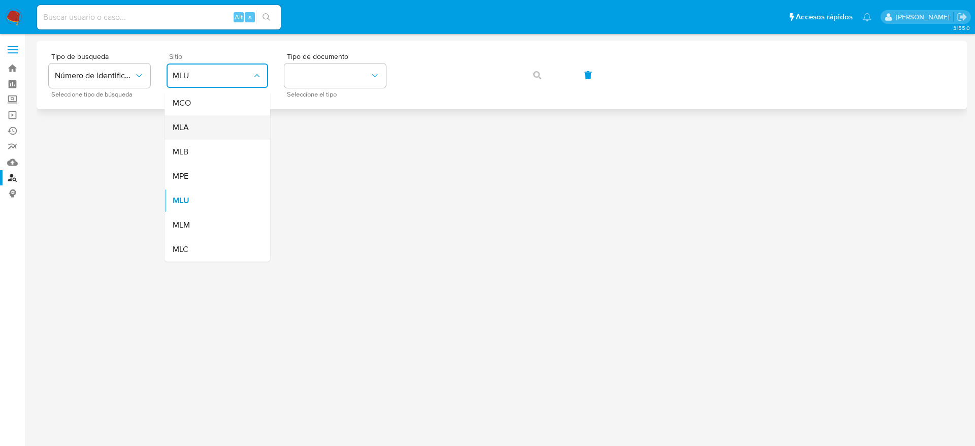
click at [186, 132] on span "MLA" at bounding box center [181, 127] width 16 height 10
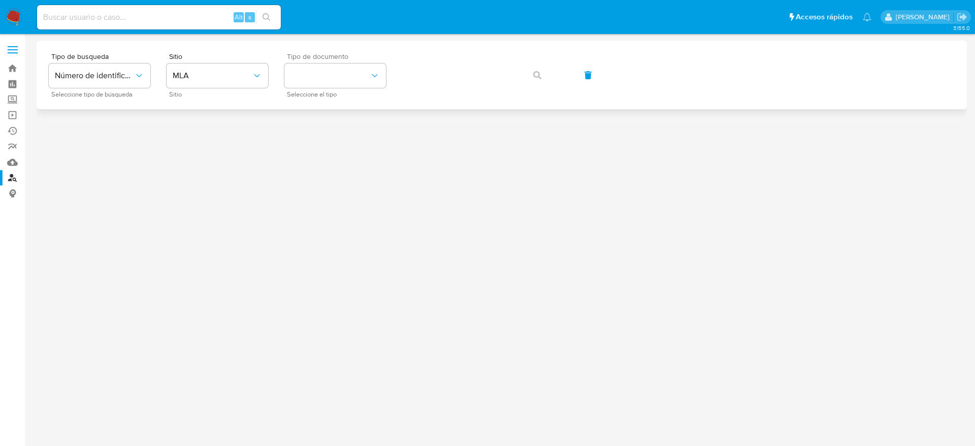
click at [352, 90] on div "Tipo de documento Seleccione el tipo" at bounding box center [335, 75] width 102 height 44
click at [357, 79] on button "identificationType" at bounding box center [335, 75] width 102 height 24
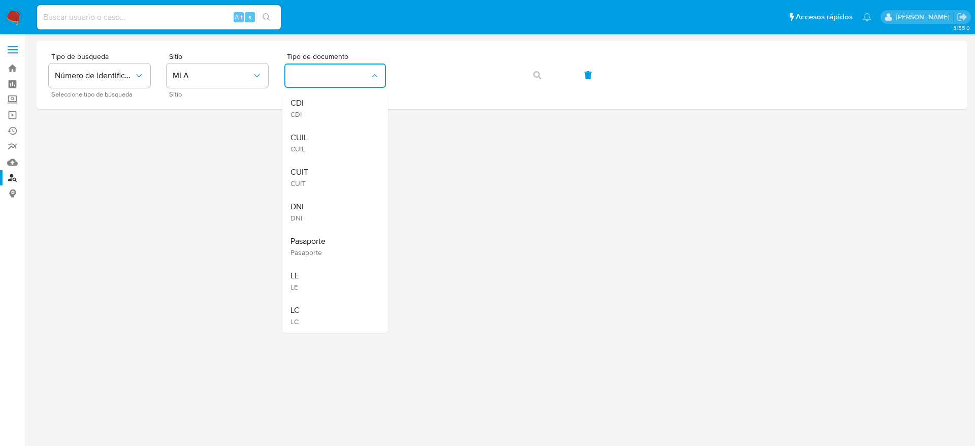
click at [321, 174] on div "CUIT CUIT" at bounding box center [331, 177] width 83 height 35
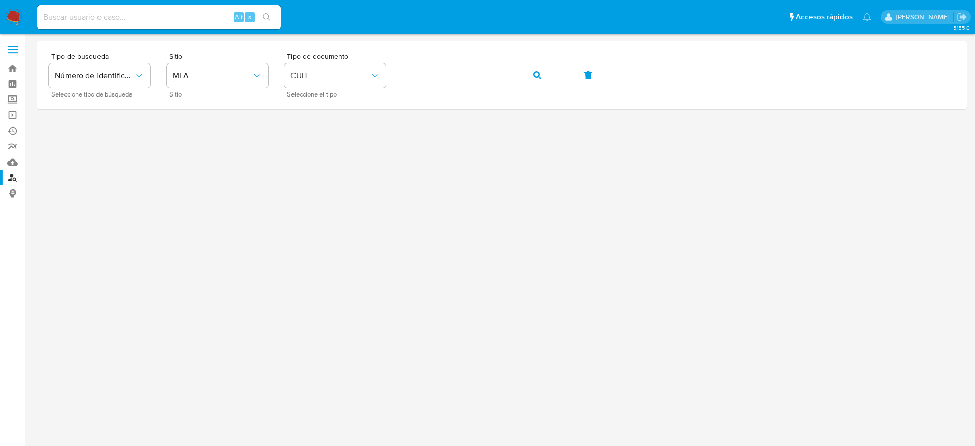
click at [205, 13] on input at bounding box center [159, 17] width 244 height 13
paste input "479335210"
type input "479335210"
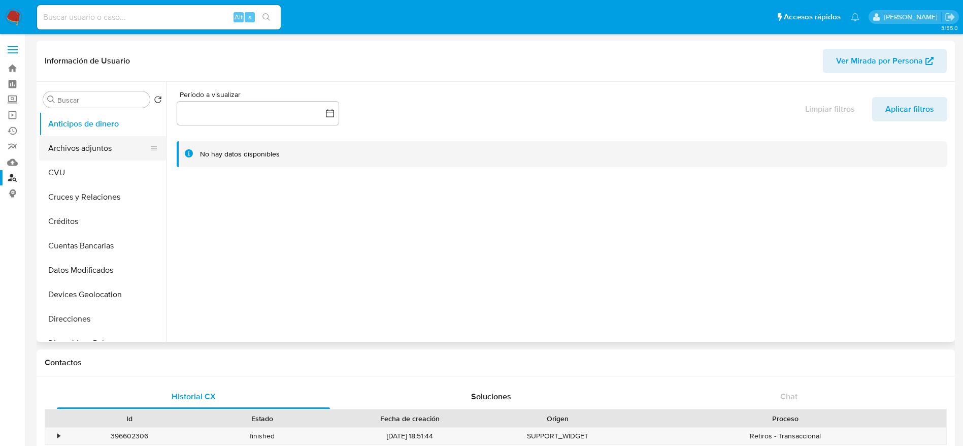
select select "10"
click at [79, 151] on button "Archivos adjuntos" at bounding box center [98, 148] width 119 height 24
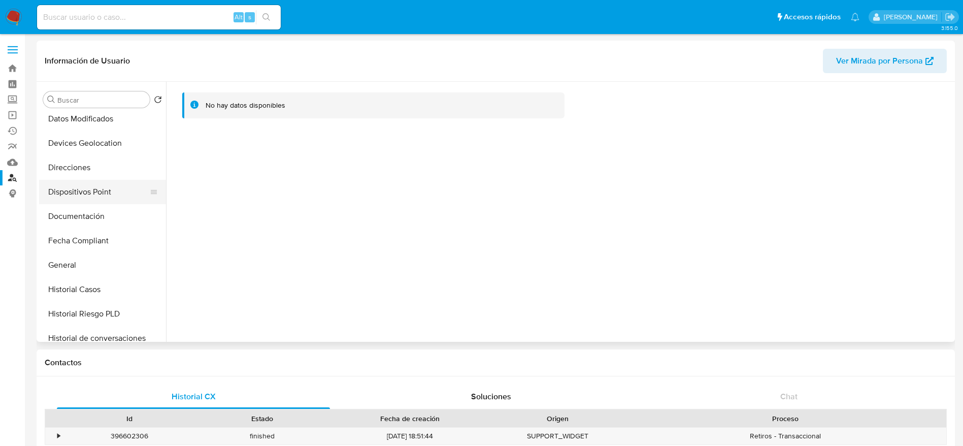
scroll to position [152, 0]
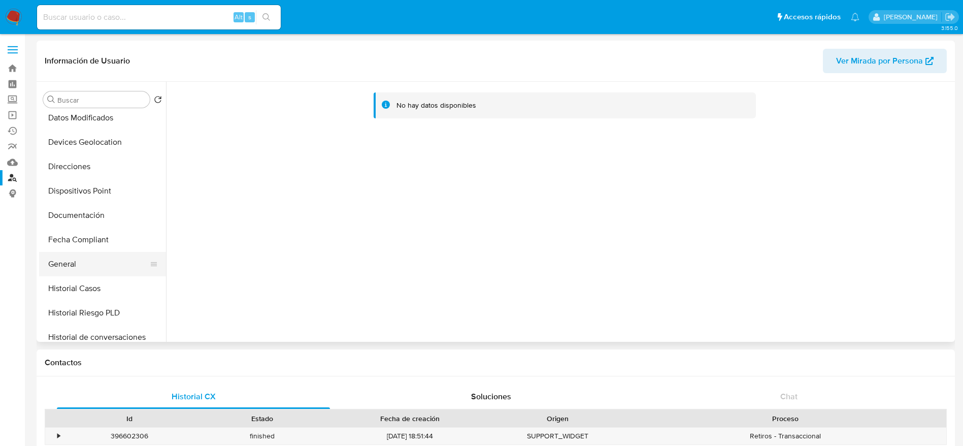
click at [68, 275] on button "General" at bounding box center [98, 264] width 119 height 24
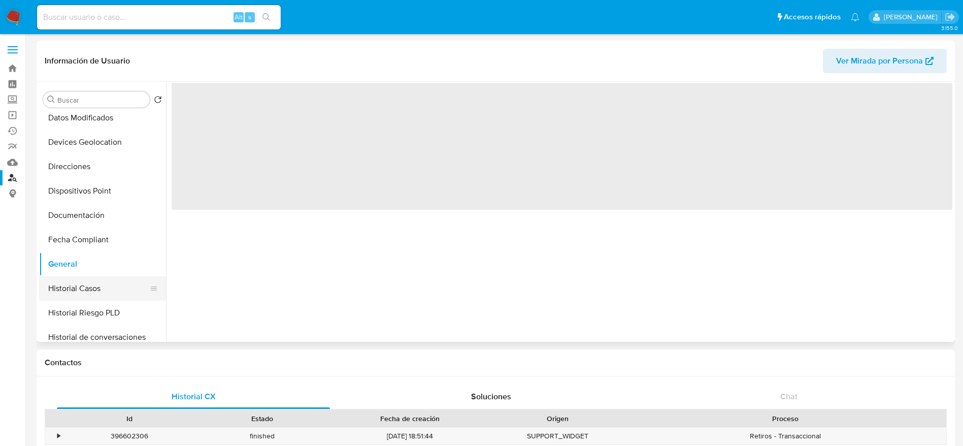
click at [67, 289] on button "Historial Casos" at bounding box center [98, 288] width 119 height 24
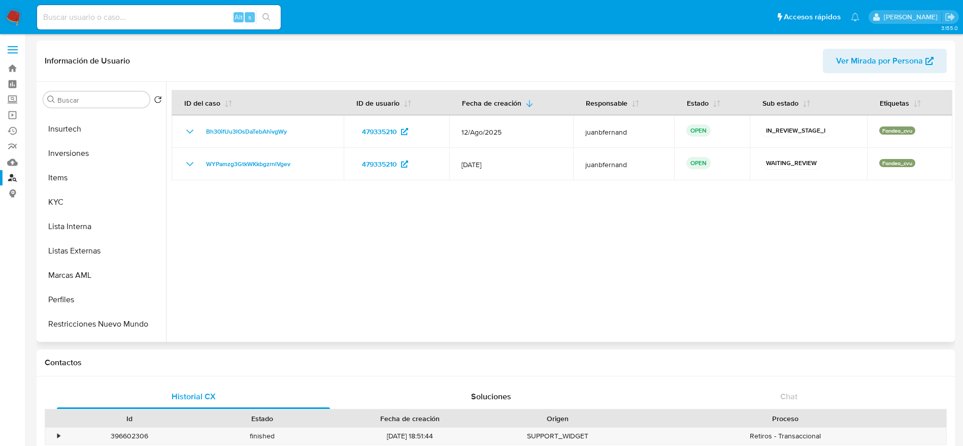
scroll to position [457, 0]
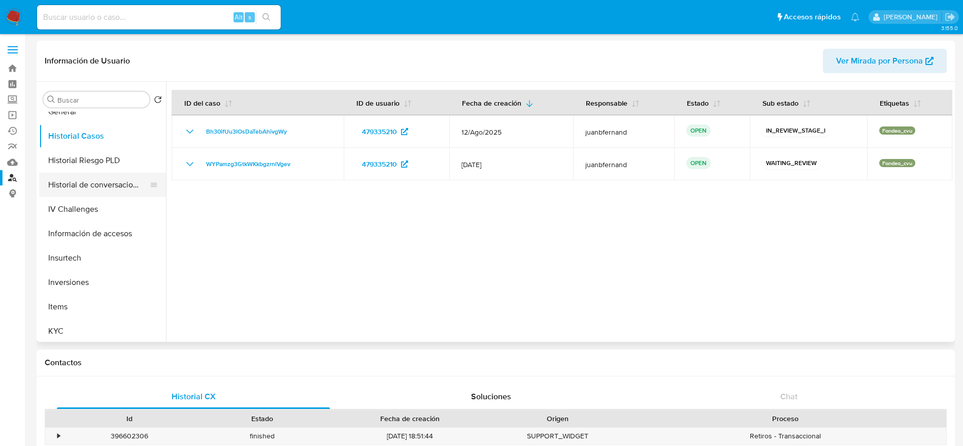
click at [105, 193] on button "Historial de conversaciones" at bounding box center [98, 185] width 119 height 24
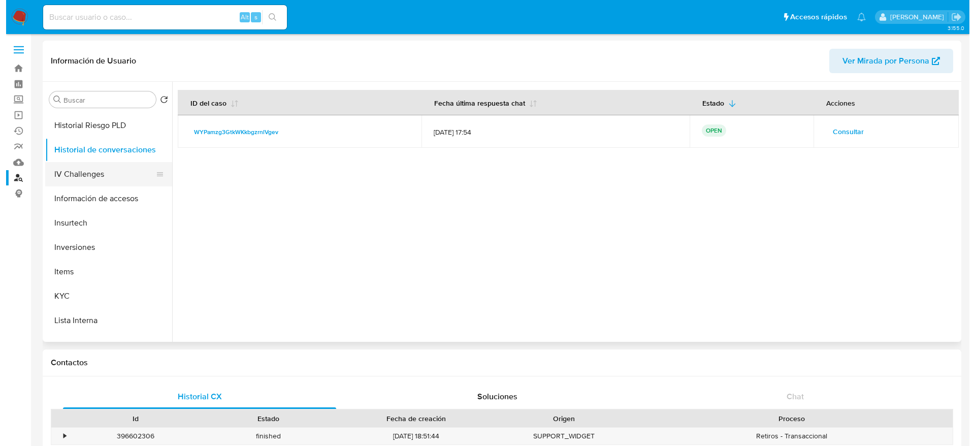
scroll to position [325, 0]
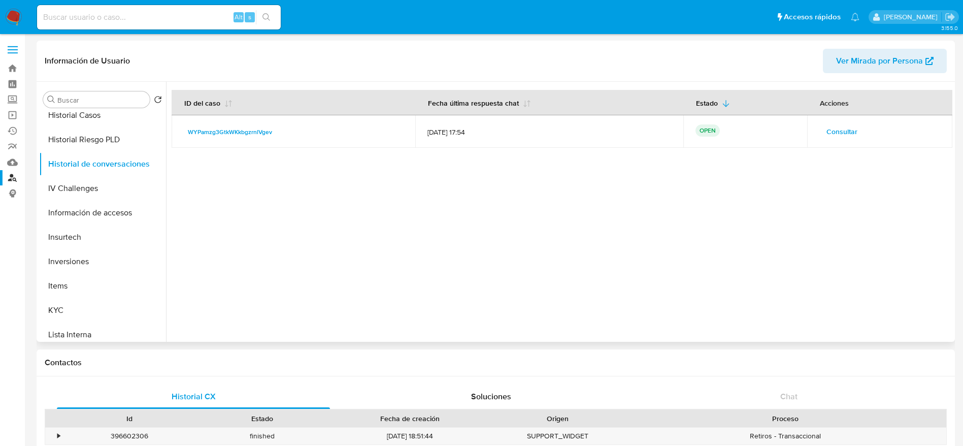
click at [846, 133] on span "Consultar" at bounding box center [842, 131] width 31 height 14
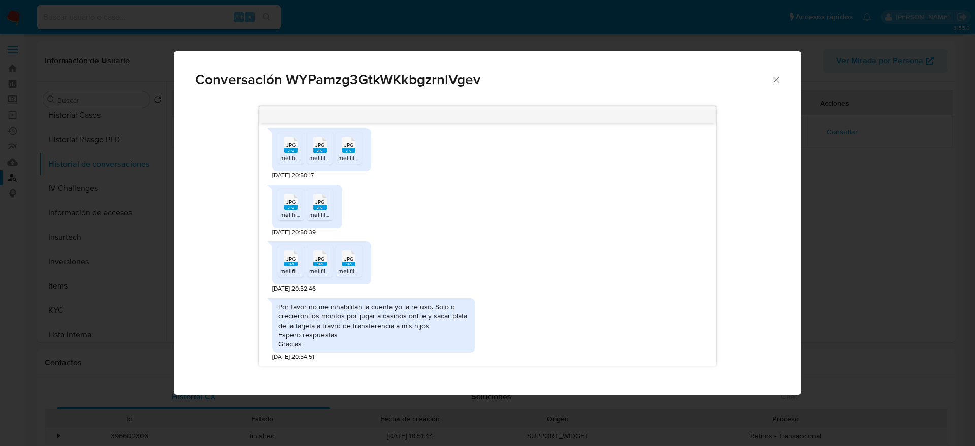
scroll to position [790, 0]
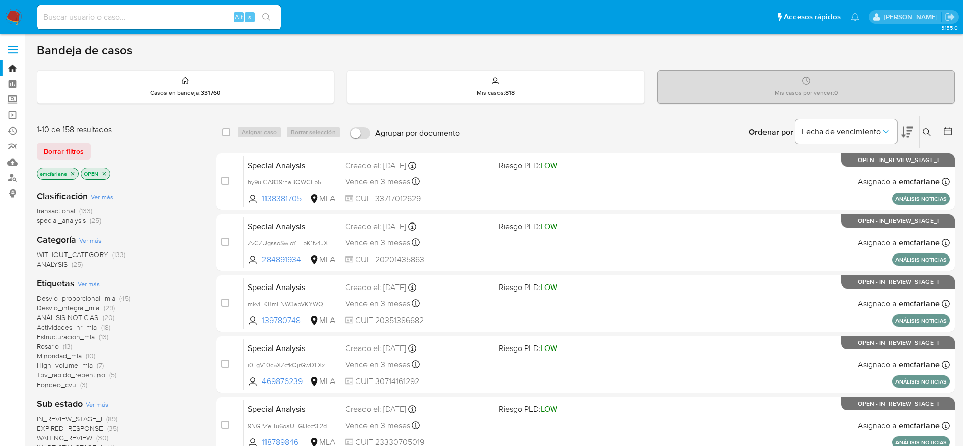
drag, startPoint x: 63, startPoint y: 152, endPoint x: 303, endPoint y: 110, distance: 243.9
click at [63, 152] on span "Borrar filtros" at bounding box center [64, 151] width 40 height 14
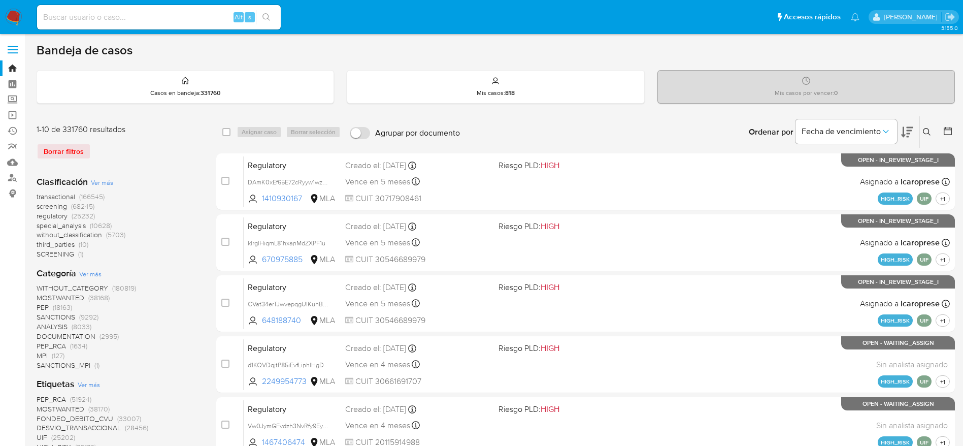
click at [926, 132] on icon at bounding box center [927, 132] width 8 height 8
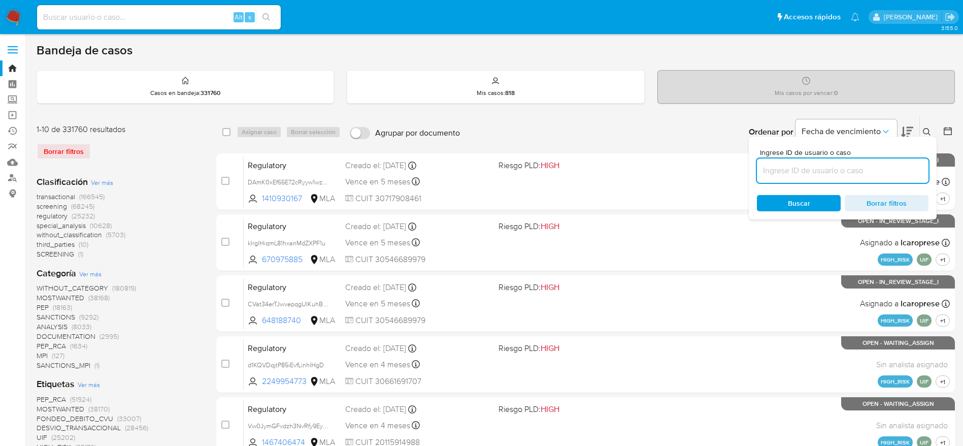
click at [805, 168] on input at bounding box center [843, 170] width 172 height 13
type input "Xwz337MfUov9wmGUut0UlOHP"
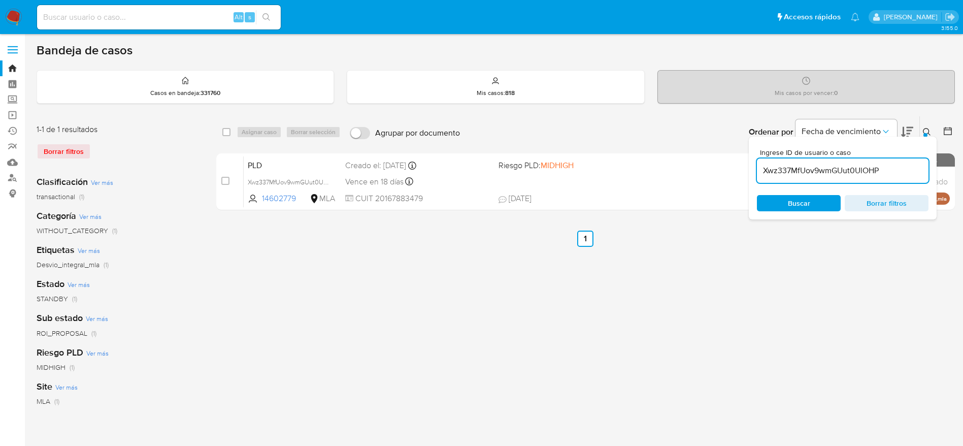
drag, startPoint x: 224, startPoint y: 133, endPoint x: 247, endPoint y: 139, distance: 23.6
click at [224, 134] on input "checkbox" at bounding box center [226, 132] width 8 height 8
checkbox input "true"
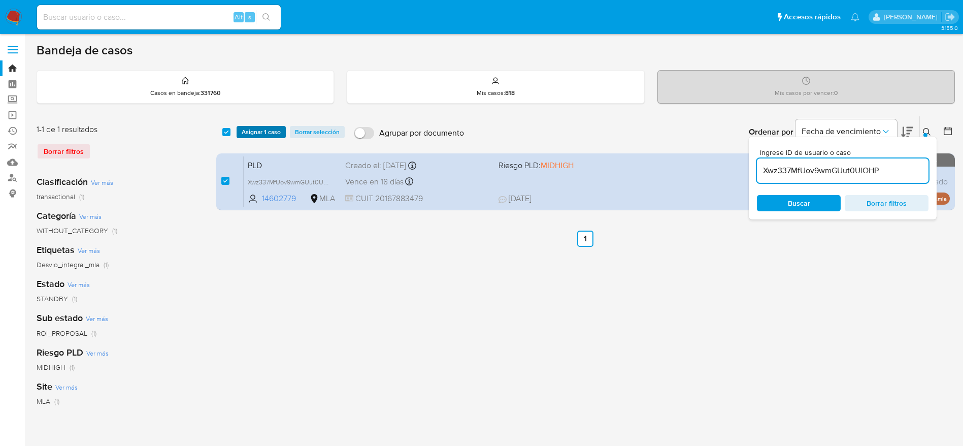
click at [250, 138] on div "select-all-cases-checkbox Asignar 1 caso Borrar selección Agrupar por documento…" at bounding box center [585, 131] width 739 height 31
click at [252, 135] on span "Asignar 1 caso" at bounding box center [261, 132] width 39 height 10
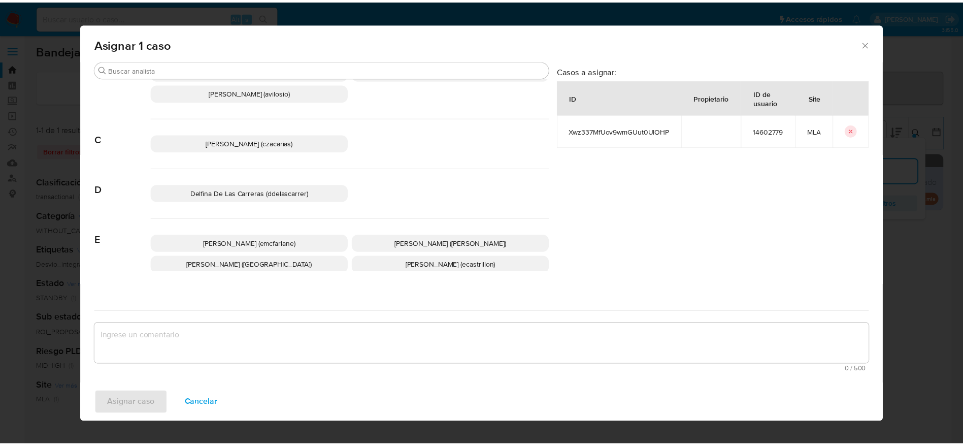
scroll to position [76, 0]
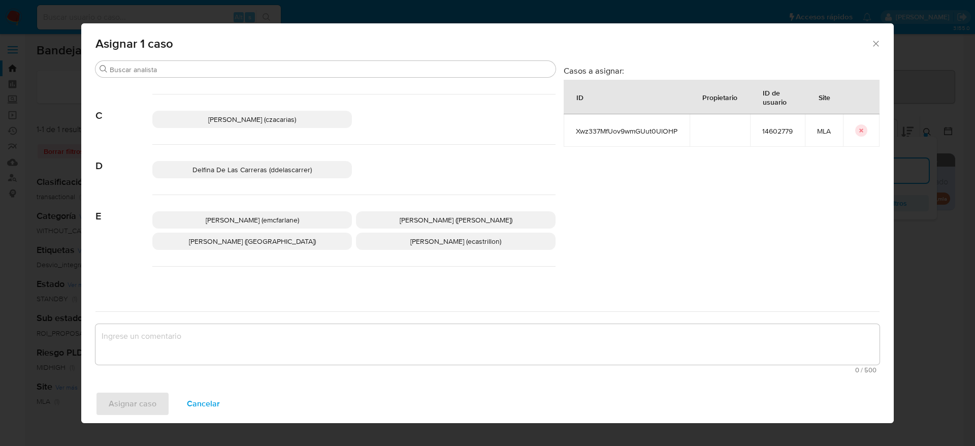
click at [237, 219] on span "Elaine Mc Farlane (emcfarlane)" at bounding box center [252, 220] width 93 height 10
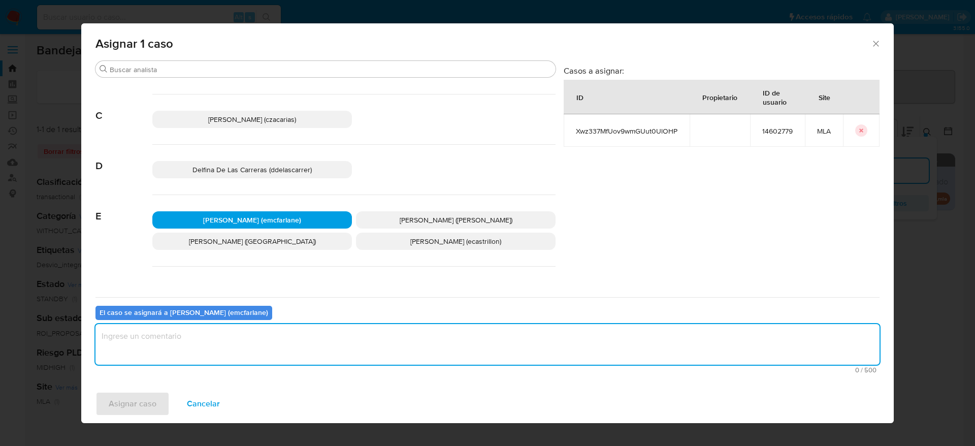
click at [176, 342] on textarea "assign-modal" at bounding box center [487, 344] width 784 height 41
click at [143, 402] on span "Asignar caso" at bounding box center [133, 403] width 48 height 22
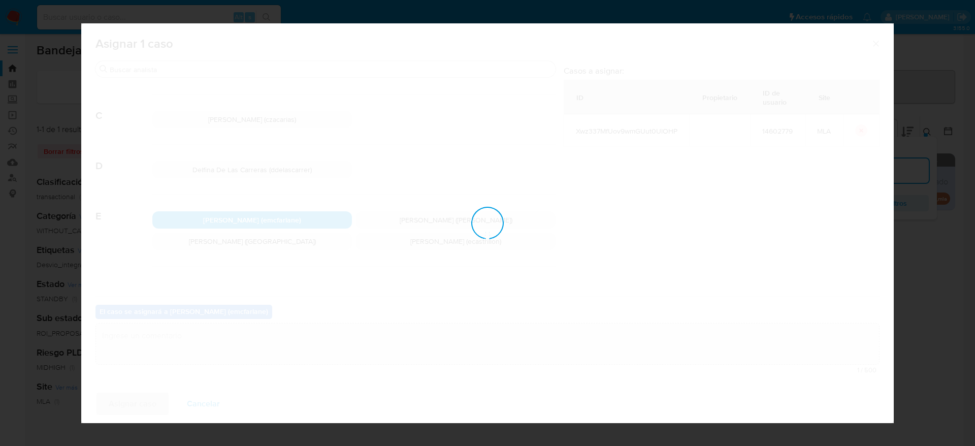
checkbox input "false"
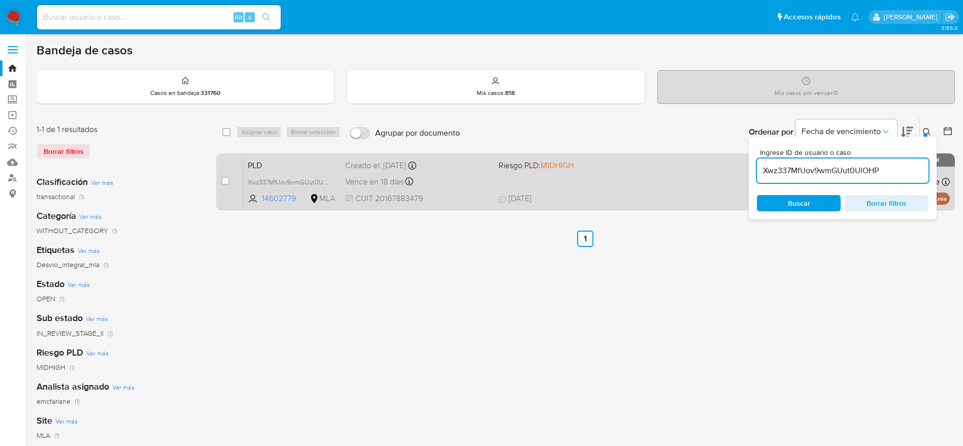
click at [596, 175] on div "PLD Xwz337MfUov9wmGUut0UlOHP 14602779 MLA Riesgo PLD: MIDHIGH Creado el: 12/06/…" at bounding box center [597, 181] width 706 height 51
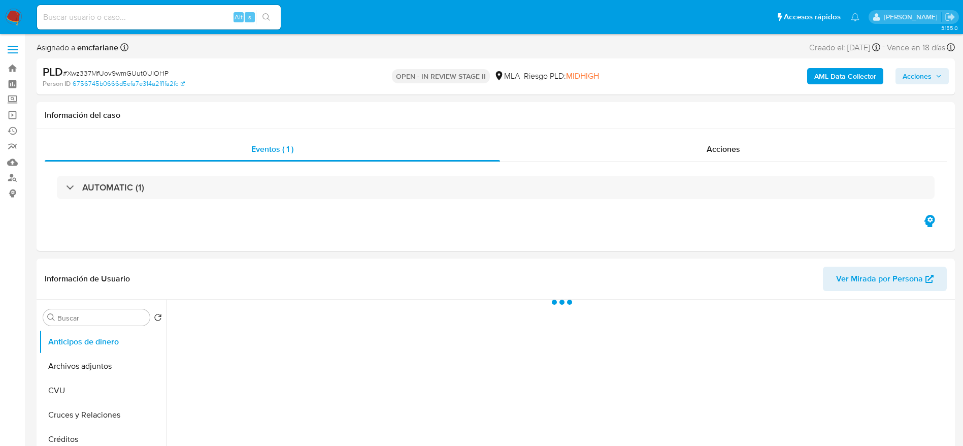
click at [922, 76] on span "Acciones" at bounding box center [917, 76] width 29 height 16
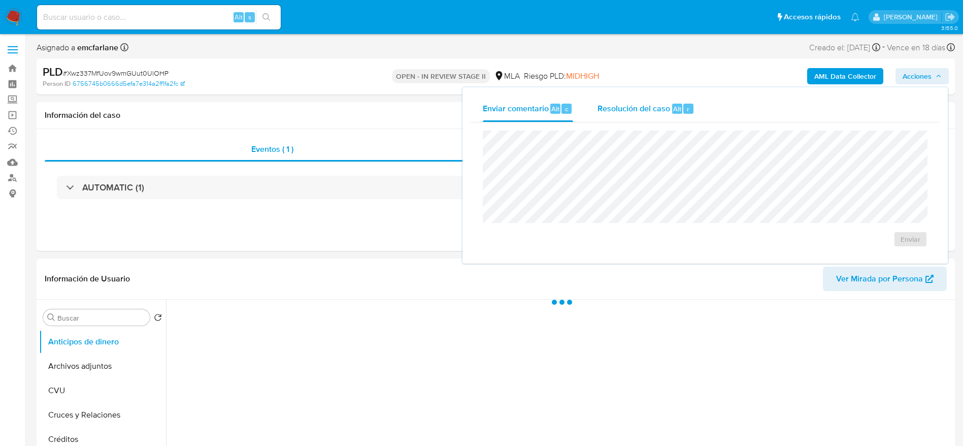
click at [650, 108] on span "Resolución del caso" at bounding box center [634, 109] width 73 height 12
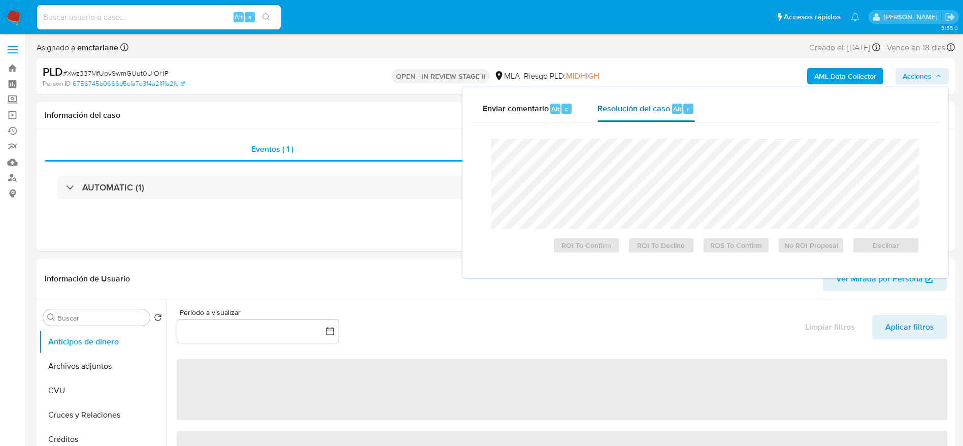
select select "10"
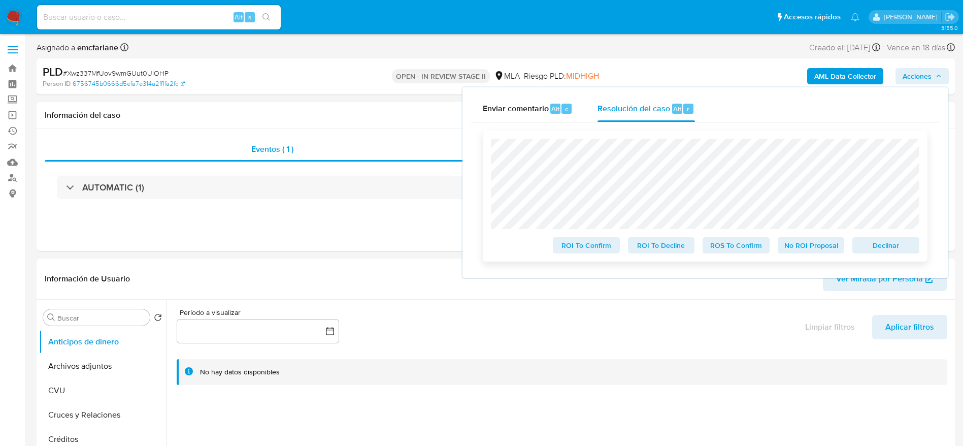
click at [906, 243] on span "Declinar" at bounding box center [886, 245] width 53 height 14
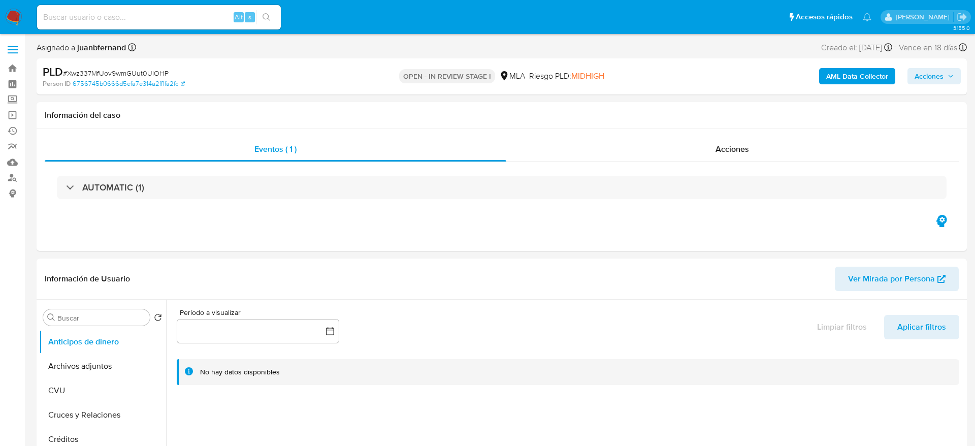
select select "10"
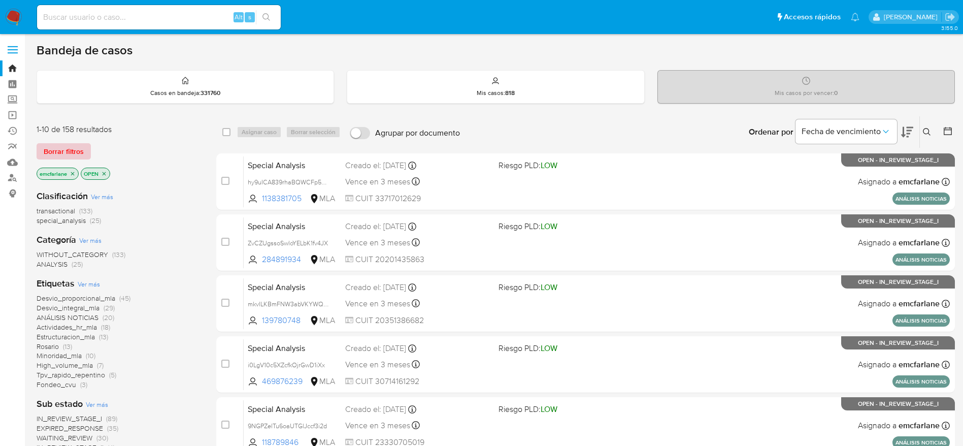
click at [58, 146] on span "Borrar filtros" at bounding box center [64, 151] width 40 height 14
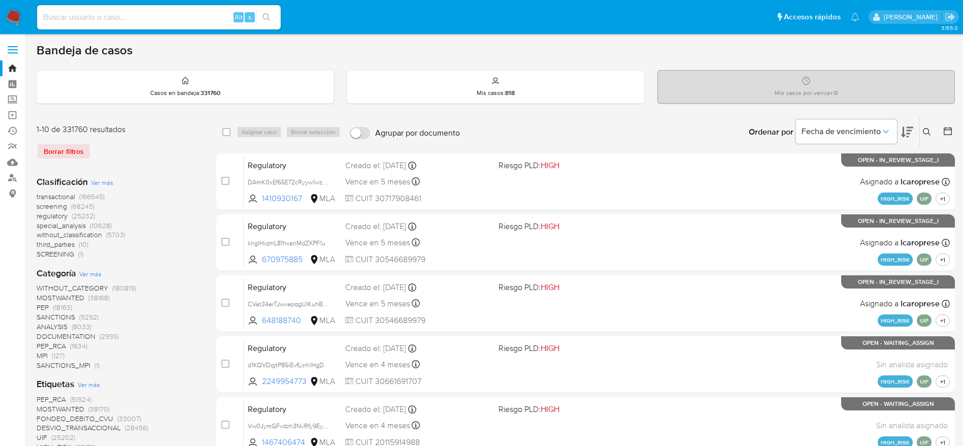
drag, startPoint x: 926, startPoint y: 128, endPoint x: 921, endPoint y: 132, distance: 5.8
click at [925, 128] on icon at bounding box center [927, 132] width 8 height 8
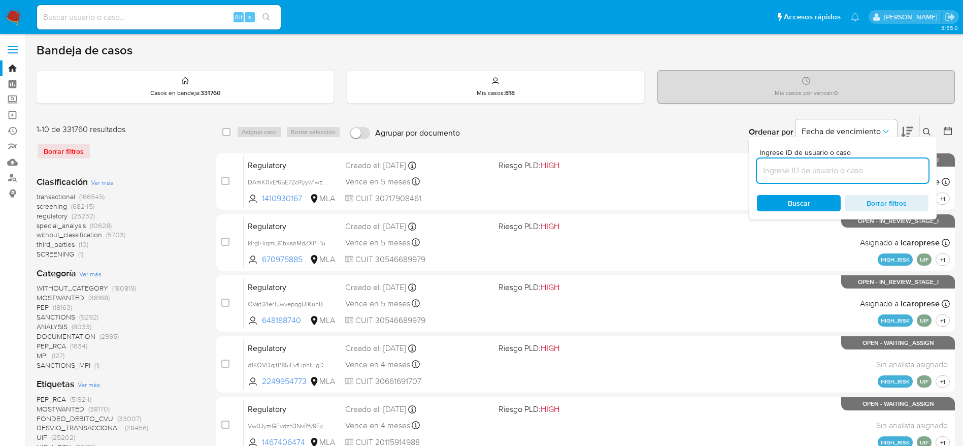
click at [800, 171] on input at bounding box center [843, 170] width 172 height 13
type input "0RxJTGB6CV4ScS7WmBdRrr8y"
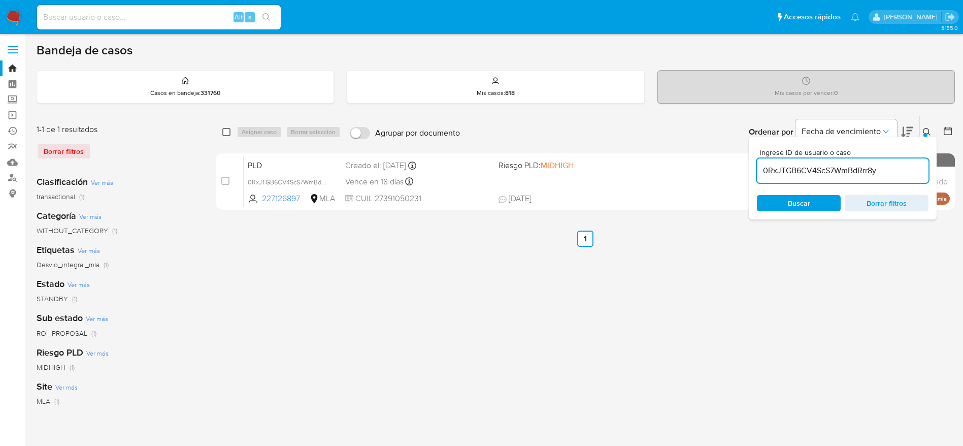
click at [223, 132] on input "checkbox" at bounding box center [226, 132] width 8 height 8
checkbox input "true"
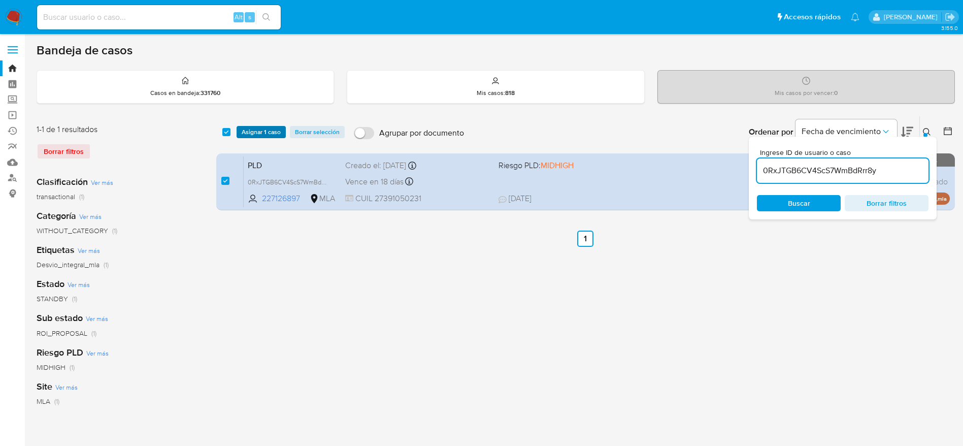
click at [256, 130] on span "Asignar 1 caso" at bounding box center [261, 132] width 39 height 10
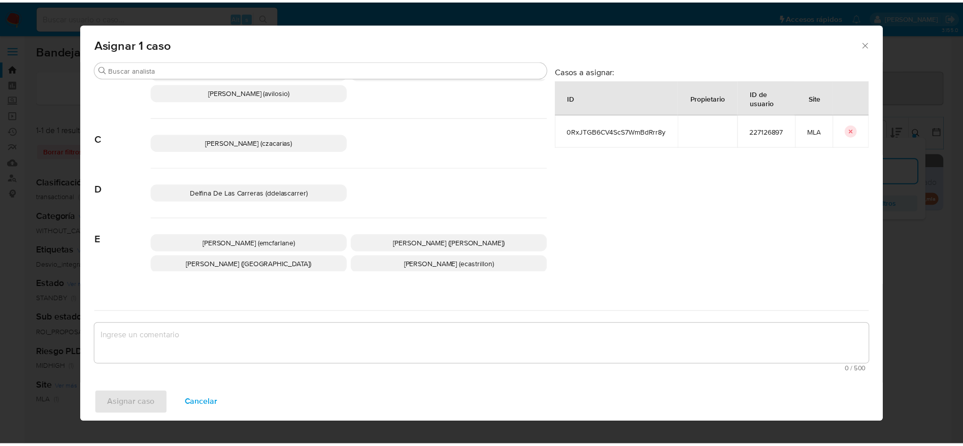
scroll to position [76, 0]
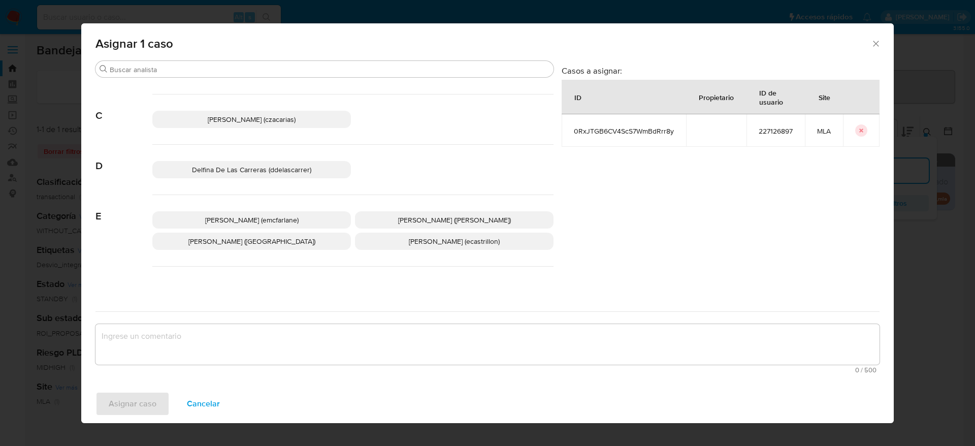
click at [243, 222] on span "Elaine Mc Farlane (emcfarlane)" at bounding box center [251, 220] width 93 height 10
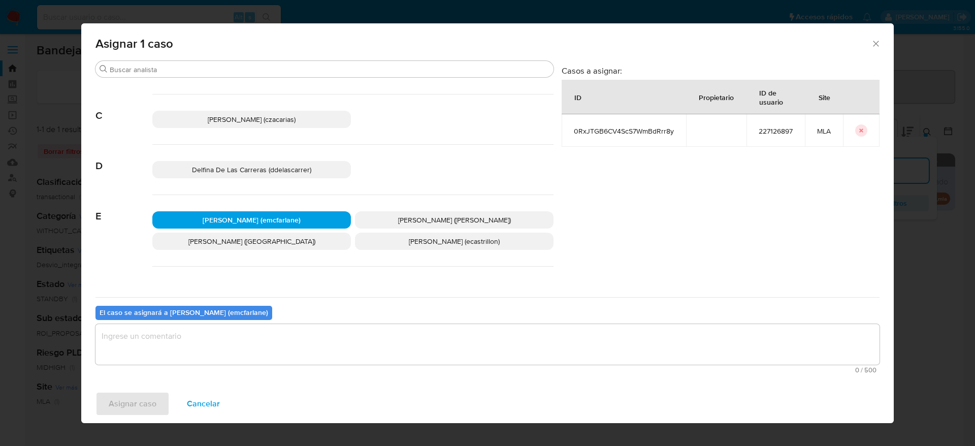
click at [195, 359] on textarea "assign-modal" at bounding box center [487, 344] width 784 height 41
click at [118, 402] on span "Asignar caso" at bounding box center [133, 403] width 48 height 22
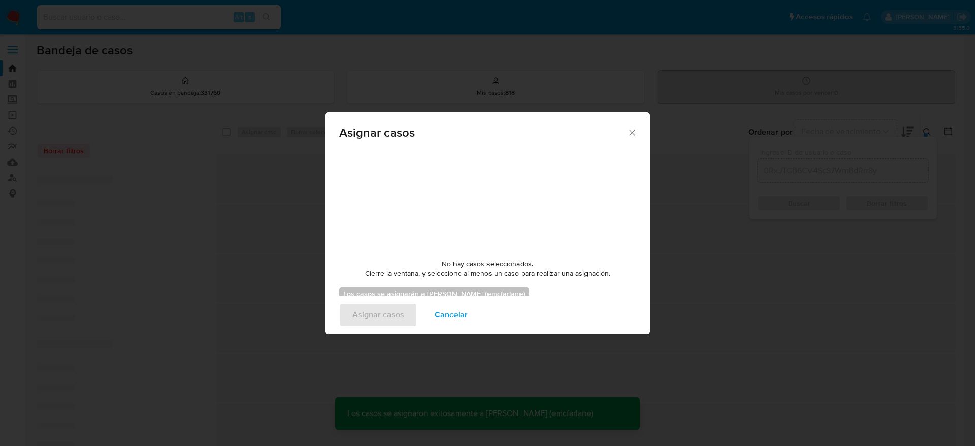
checkbox input "false"
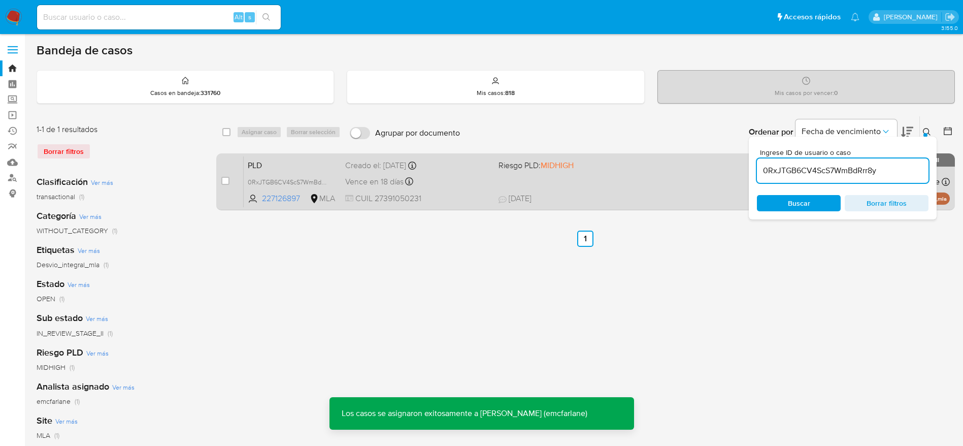
click at [586, 182] on div "PLD 0RxJTGB6CV4ScS7WmBdRrr8y 227126897 MLA Riesgo PLD: MIDHIGH Creado el: 12/06…" at bounding box center [597, 181] width 706 height 51
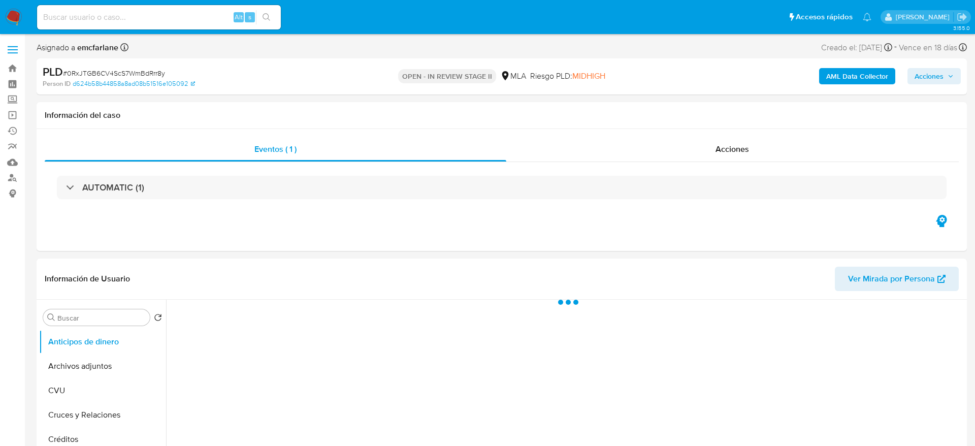
select select "10"
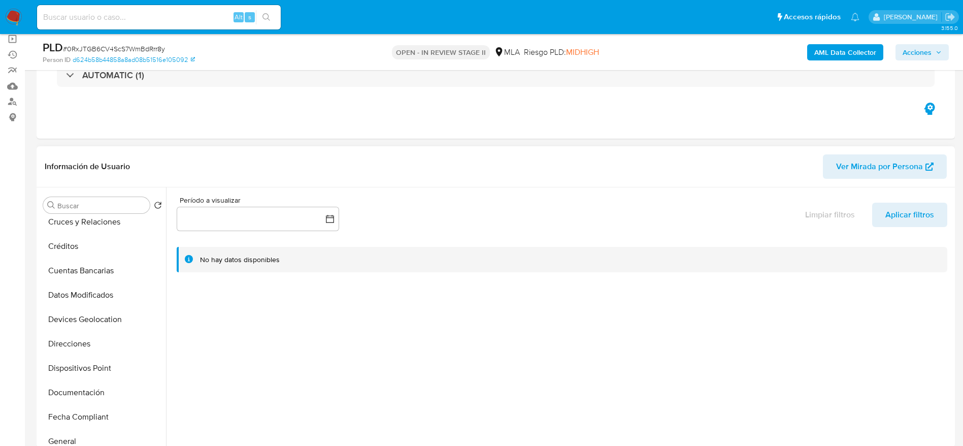
scroll to position [228, 0]
drag, startPoint x: 76, startPoint y: 303, endPoint x: 117, endPoint y: 290, distance: 43.0
click at [76, 302] on button "General" at bounding box center [98, 293] width 119 height 24
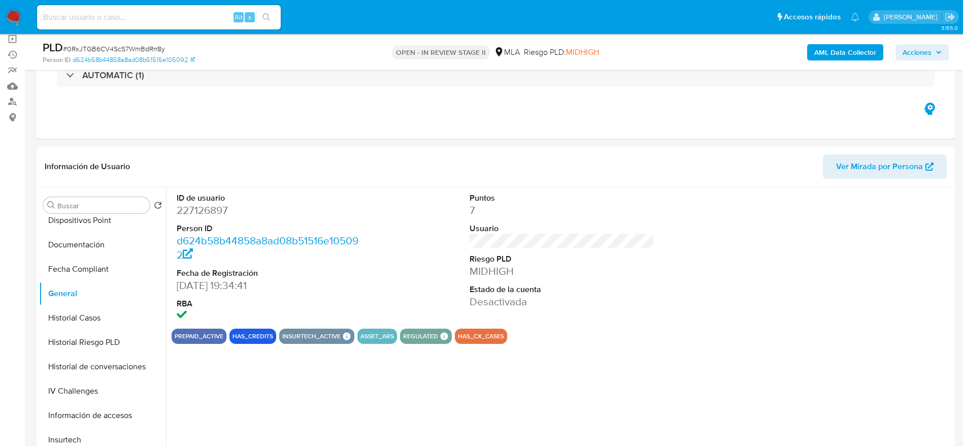
scroll to position [0, 0]
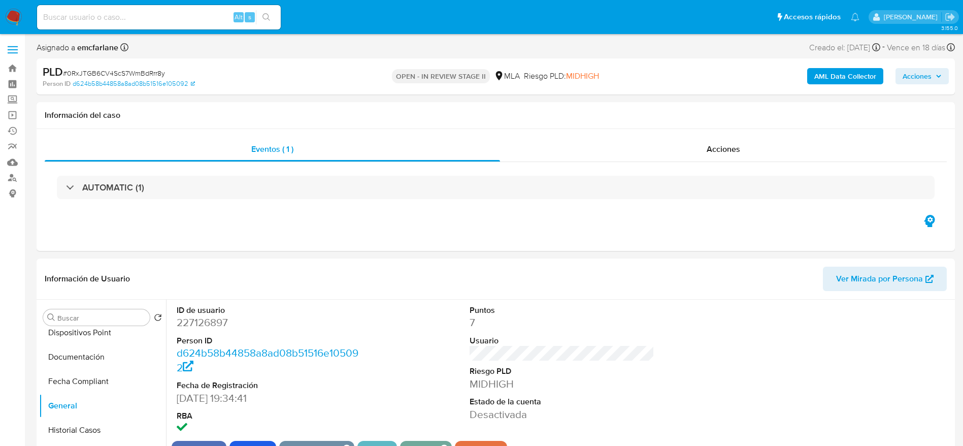
click at [919, 71] on span "Acciones" at bounding box center [917, 76] width 29 height 16
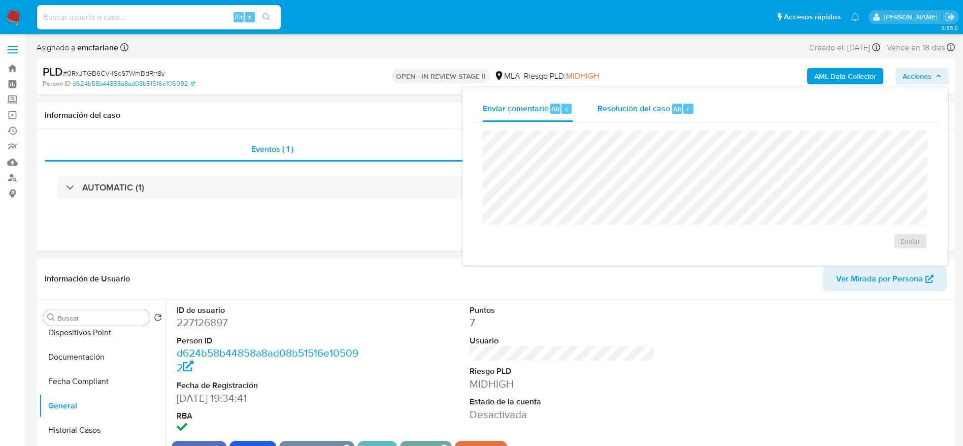
click at [677, 112] on span "Alt" at bounding box center [677, 109] width 8 height 10
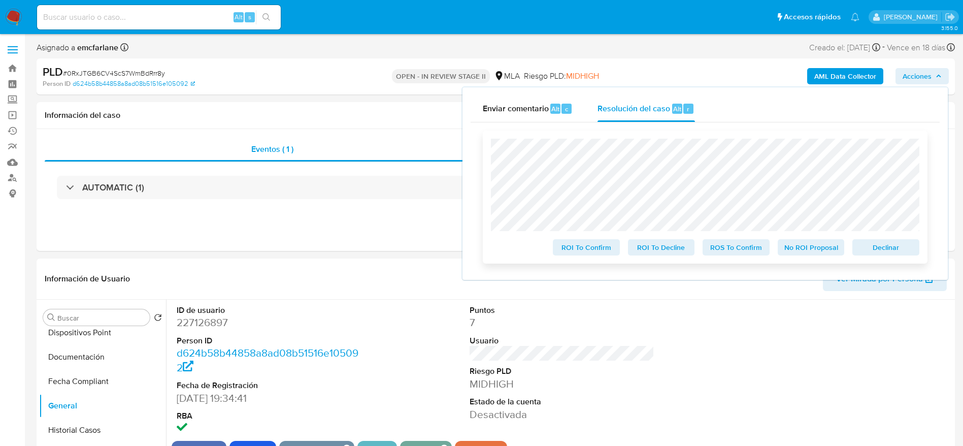
click at [908, 247] on span "Declinar" at bounding box center [886, 247] width 53 height 14
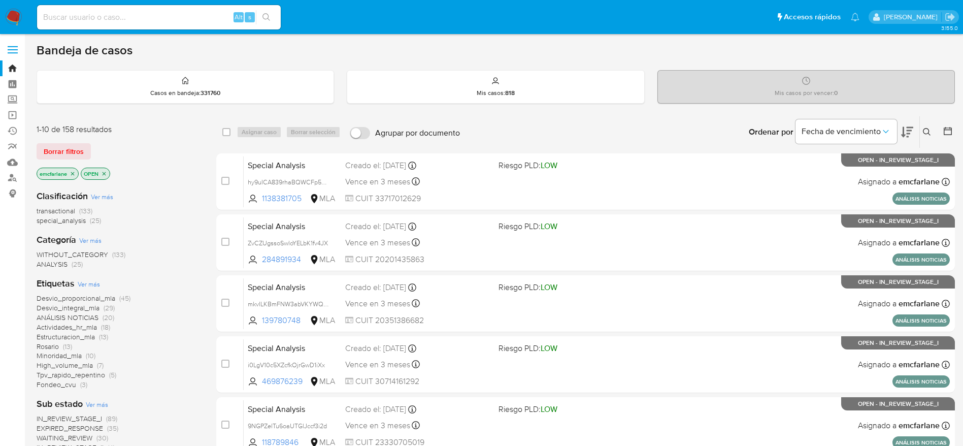
drag, startPoint x: 74, startPoint y: 149, endPoint x: 247, endPoint y: 131, distance: 174.1
click at [74, 149] on span "Borrar filtros" at bounding box center [64, 151] width 40 height 14
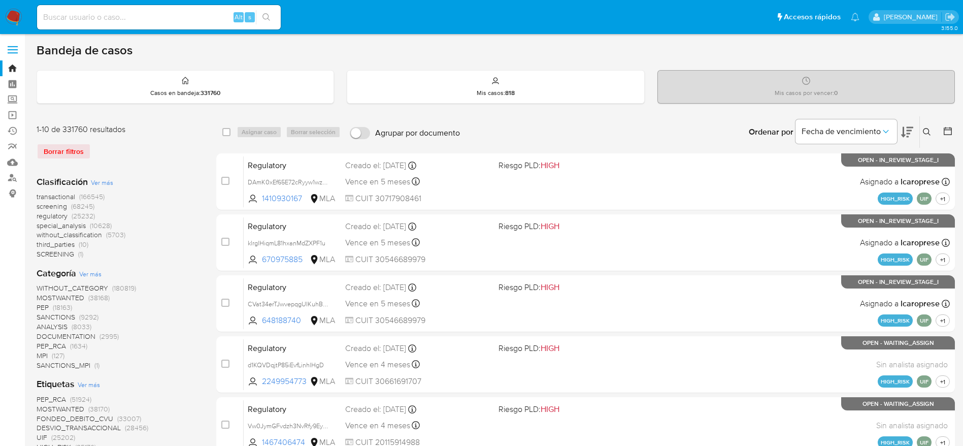
click at [926, 129] on icon at bounding box center [927, 132] width 8 height 8
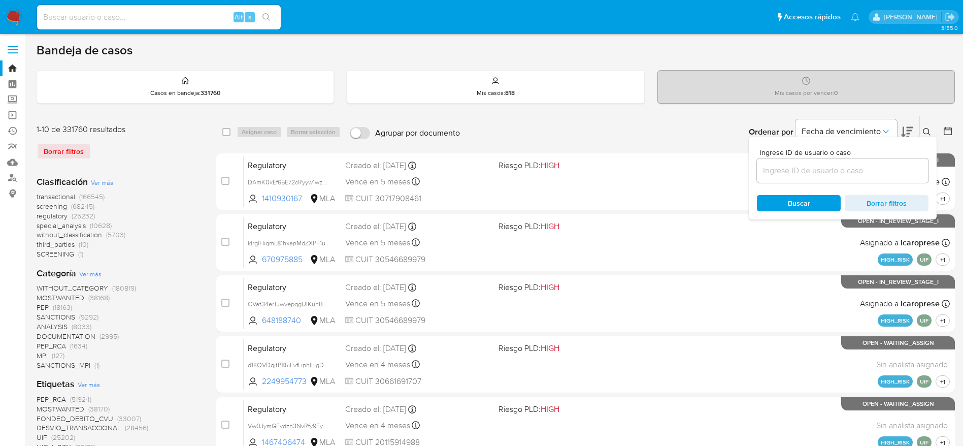
click at [875, 170] on input at bounding box center [843, 170] width 172 height 13
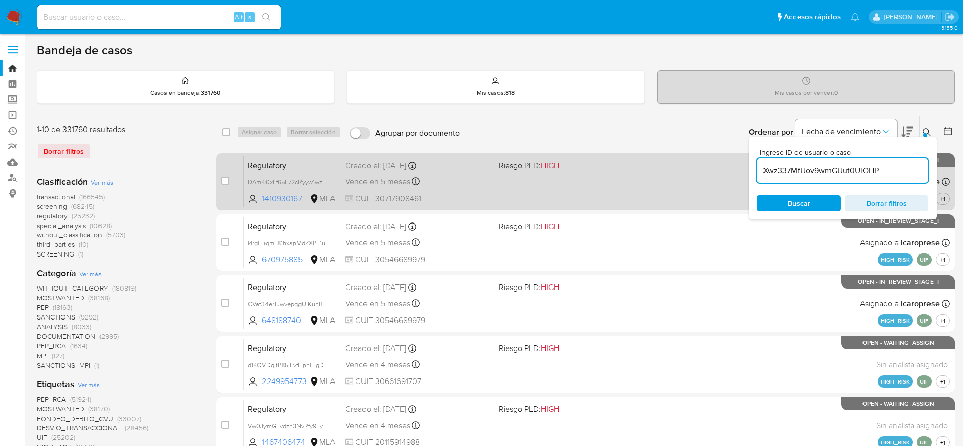
type input "Xwz337MfUov9wmGUut0UlOHP"
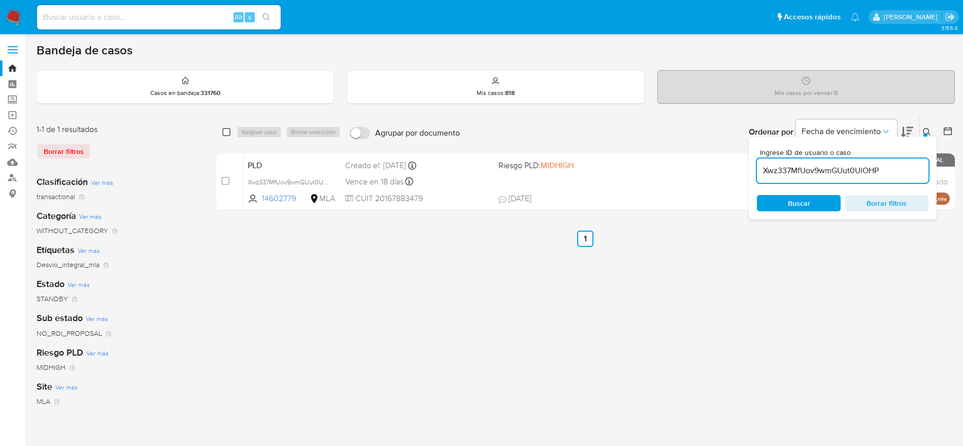
click at [226, 130] on input "checkbox" at bounding box center [226, 132] width 8 height 8
checkbox input "true"
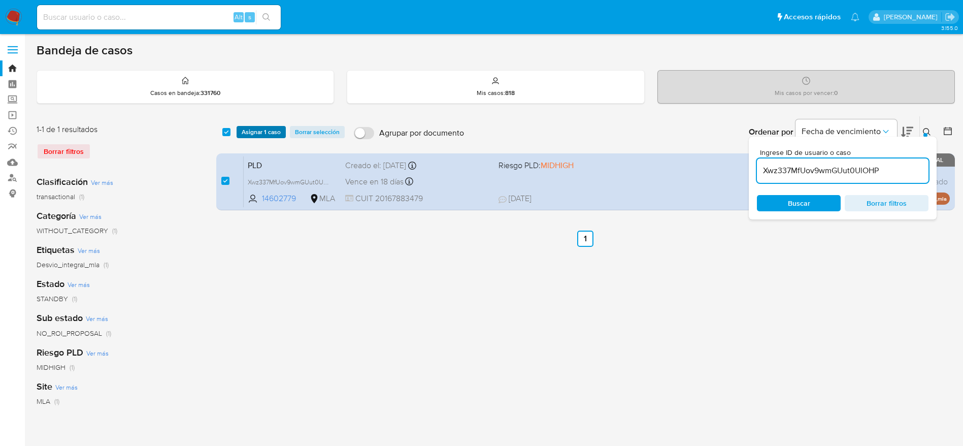
click at [245, 136] on span "Asignar 1 caso" at bounding box center [261, 132] width 39 height 10
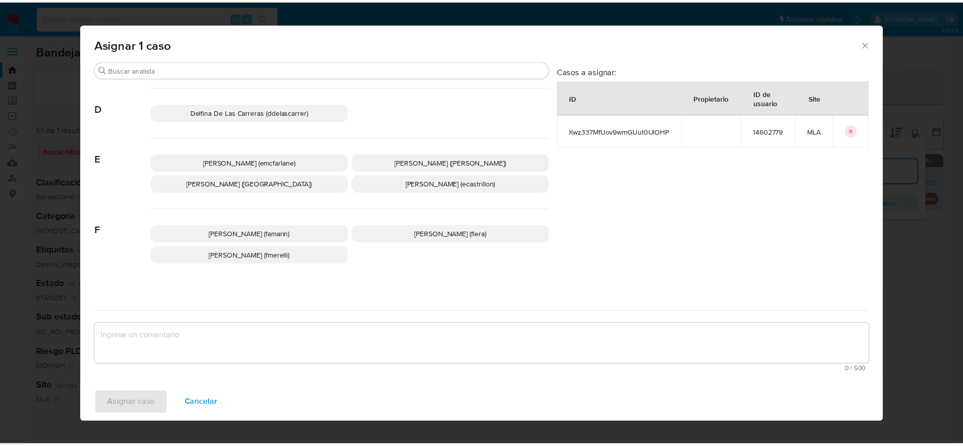
scroll to position [152, 0]
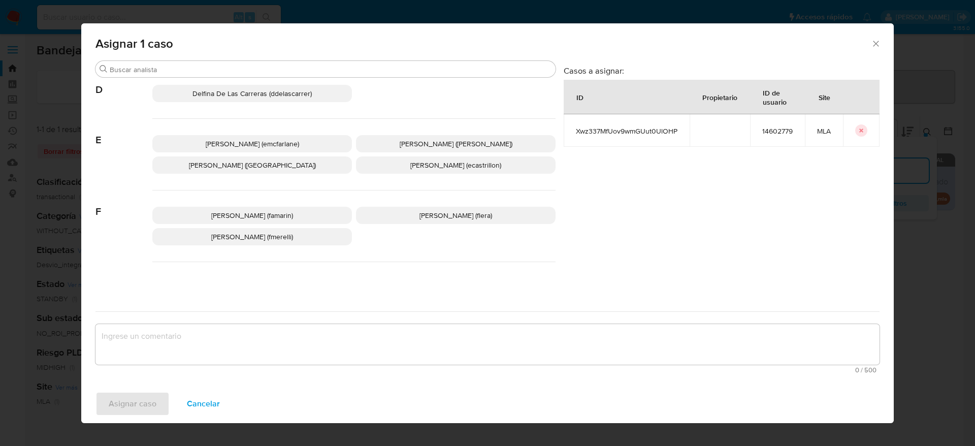
drag, startPoint x: 243, startPoint y: 139, endPoint x: 241, endPoint y: 153, distance: 14.9
click at [243, 139] on span "Elaine Mc Farlane (emcfarlane)" at bounding box center [252, 144] width 93 height 10
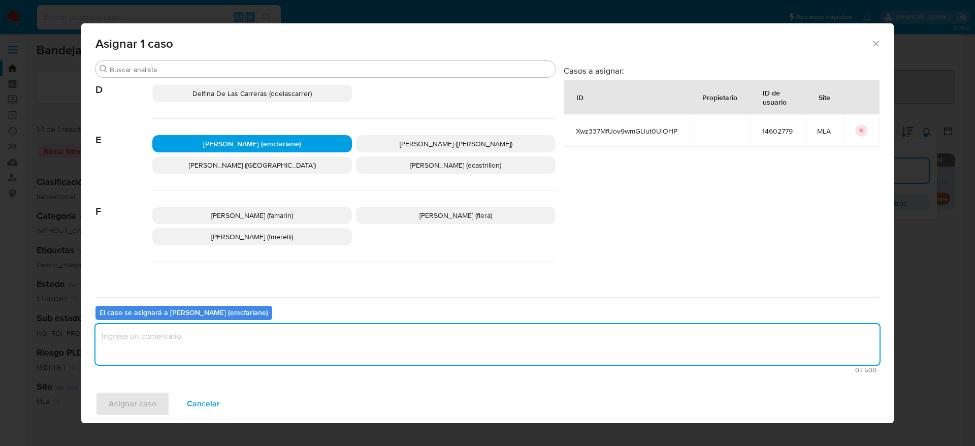
click at [191, 349] on textarea "assign-modal" at bounding box center [487, 344] width 784 height 41
click at [132, 416] on div "Asignar caso Cancelar" at bounding box center [487, 403] width 812 height 39
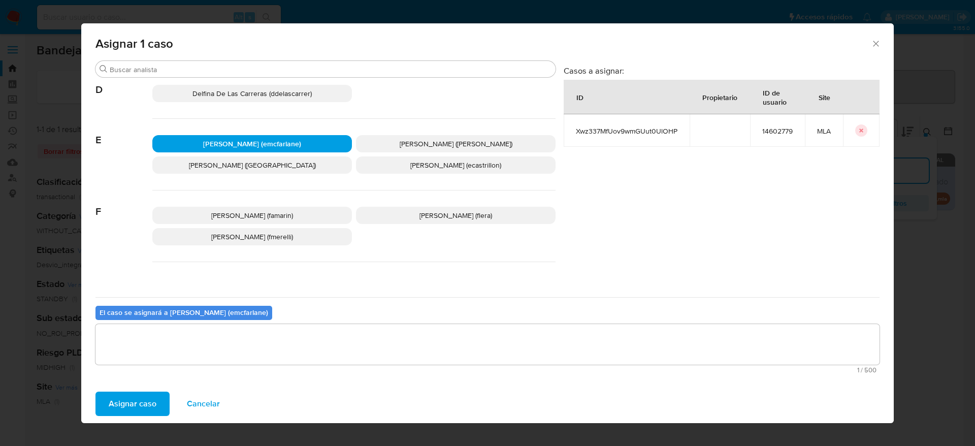
click at [132, 404] on span "Asignar caso" at bounding box center [133, 403] width 48 height 22
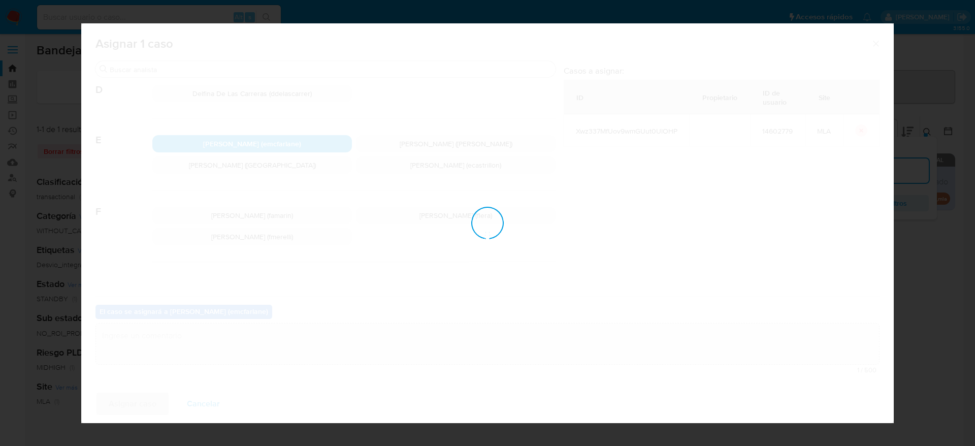
checkbox input "false"
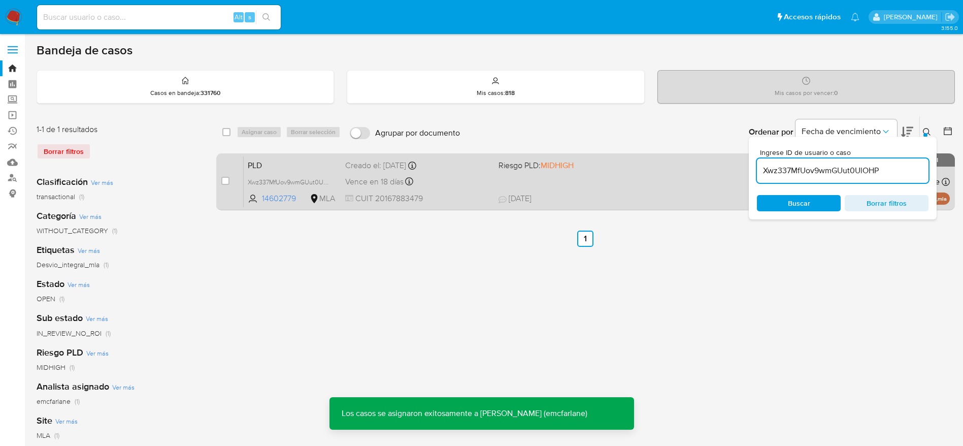
click at [586, 195] on span "01/08/2025 01/08/2025 12:39" at bounding box center [648, 198] width 299 height 11
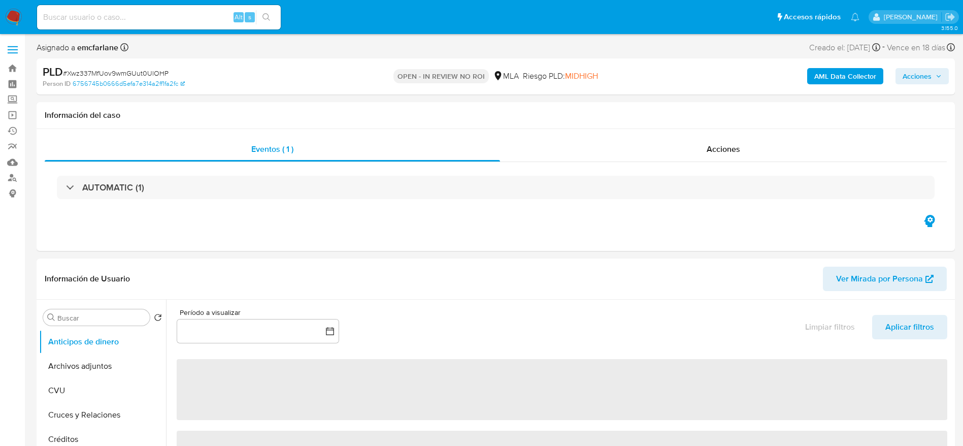
click at [920, 74] on span "Acciones" at bounding box center [917, 76] width 29 height 16
select select "10"
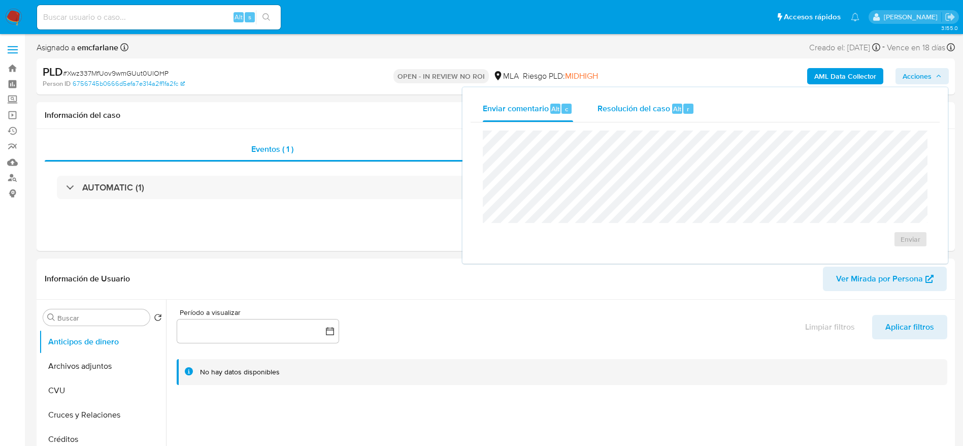
click at [659, 110] on span "Resolución del caso" at bounding box center [634, 109] width 73 height 12
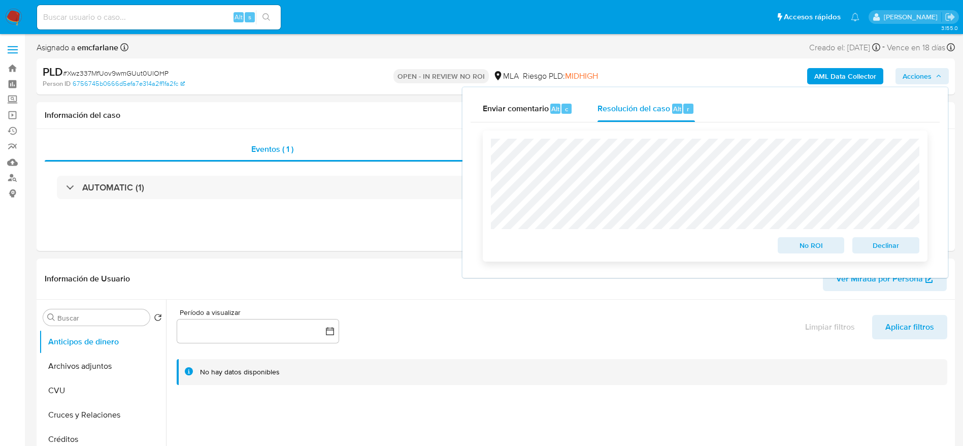
click at [865, 250] on span "Declinar" at bounding box center [886, 245] width 53 height 14
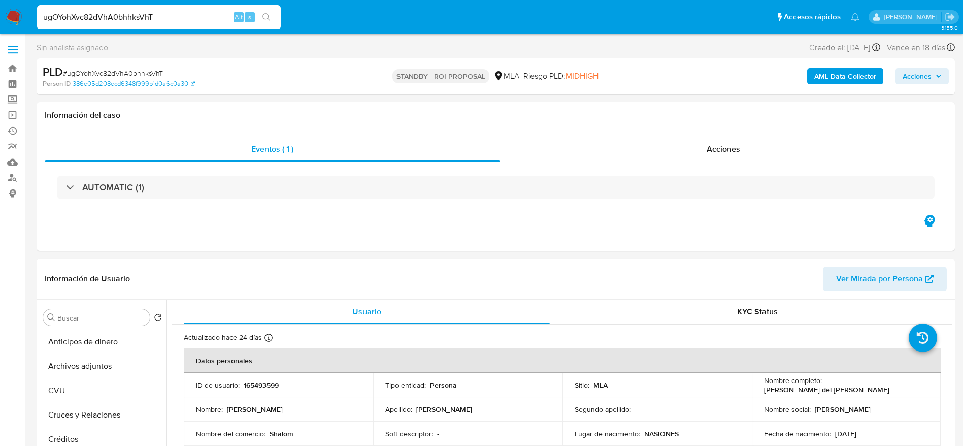
select select "10"
click at [781, 391] on p "[PERSON_NAME] del [PERSON_NAME]" at bounding box center [826, 389] width 125 height 9
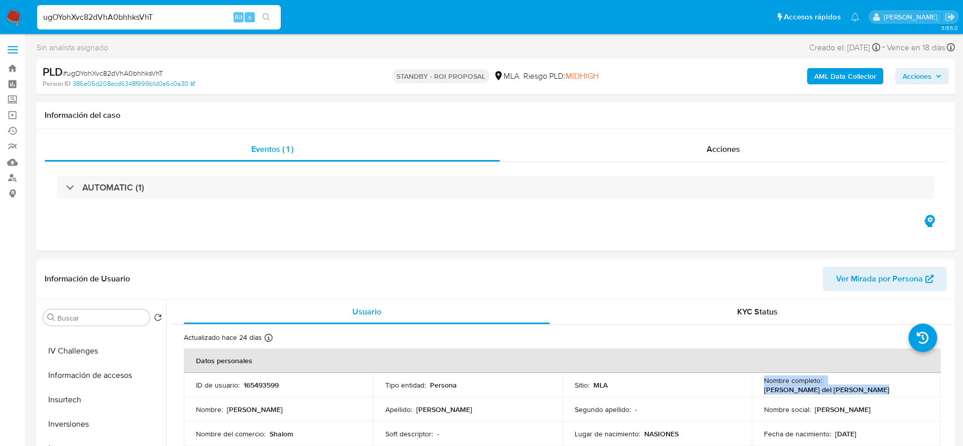
click at [781, 391] on p "[PERSON_NAME] del [PERSON_NAME]" at bounding box center [826, 389] width 125 height 9
click at [900, 378] on div "Nombre completo : [PERSON_NAME] del [PERSON_NAME]" at bounding box center [846, 385] width 165 height 18
click at [880, 390] on div "Nombre completo : [PERSON_NAME] del [PERSON_NAME]" at bounding box center [846, 385] width 165 height 18
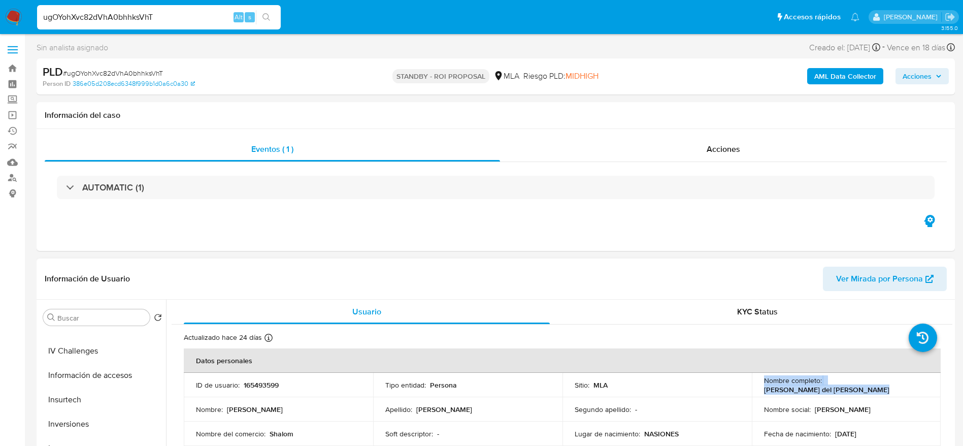
click at [884, 382] on div "Nombre completo : [PERSON_NAME] del [PERSON_NAME]" at bounding box center [846, 385] width 165 height 18
drag, startPoint x: 882, startPoint y: 388, endPoint x: 759, endPoint y: 390, distance: 122.9
click at [759, 390] on td "Nombre completo : [PERSON_NAME] del [PERSON_NAME]" at bounding box center [846, 385] width 189 height 24
copy p "[PERSON_NAME] del [PERSON_NAME]"
click at [204, 8] on div "ugOYohXvc82dVhA0bhhksVhT Alt s" at bounding box center [159, 17] width 244 height 24
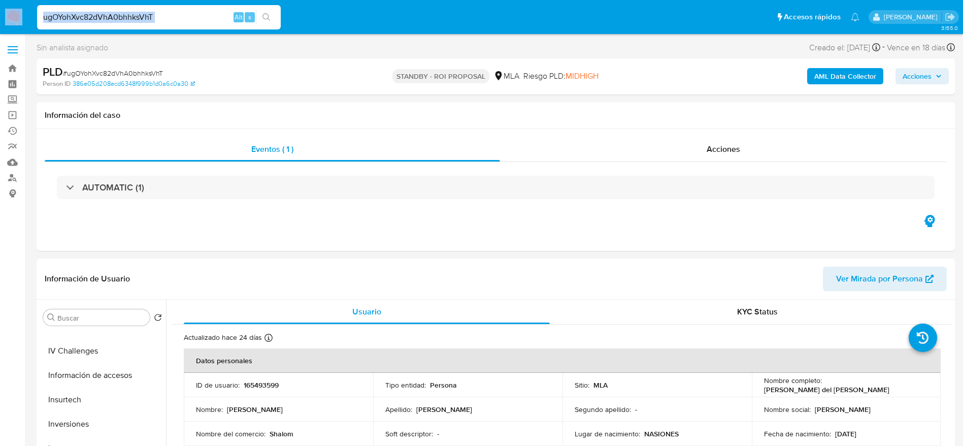
click at [204, 8] on div "ugOYohXvc82dVhA0bhhksVhT Alt s" at bounding box center [159, 17] width 244 height 24
click at [199, 16] on input "ugOYohXvc82dVhA0bhhksVhT" at bounding box center [159, 17] width 244 height 13
click at [182, 15] on input "ugOYohXvc82dVhA0bhhksVhT" at bounding box center [159, 17] width 244 height 13
click at [166, 15] on input "ugOYohXvc82dVhA0bhhksVhT" at bounding box center [159, 17] width 244 height 13
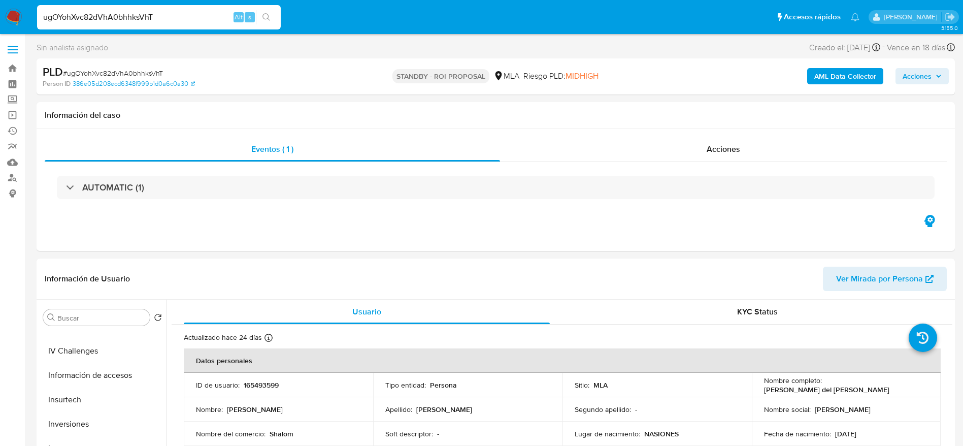
click at [166, 15] on input "ugOYohXvc82dVhA0bhhksVhT" at bounding box center [159, 17] width 244 height 13
paste input "0RxJTGB6CV4ScS7WmBdRrr8y"
type input "0RxJTGB6CV4ScS7WmBdRrr8y"
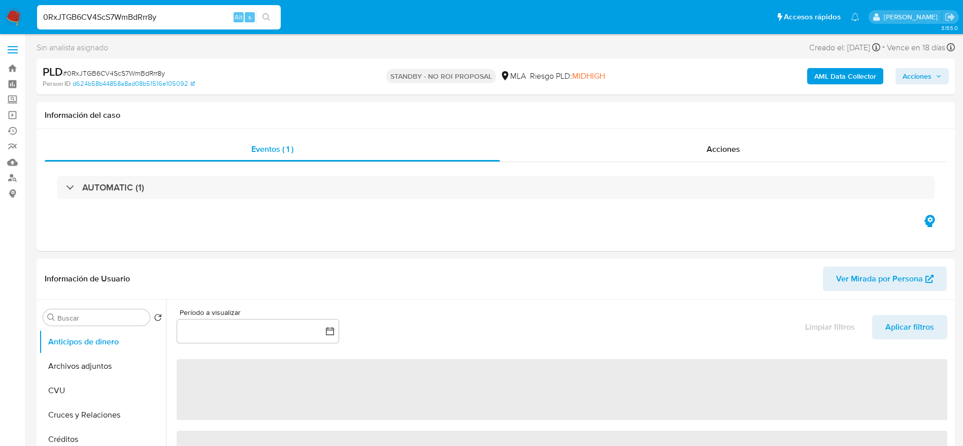
select select "10"
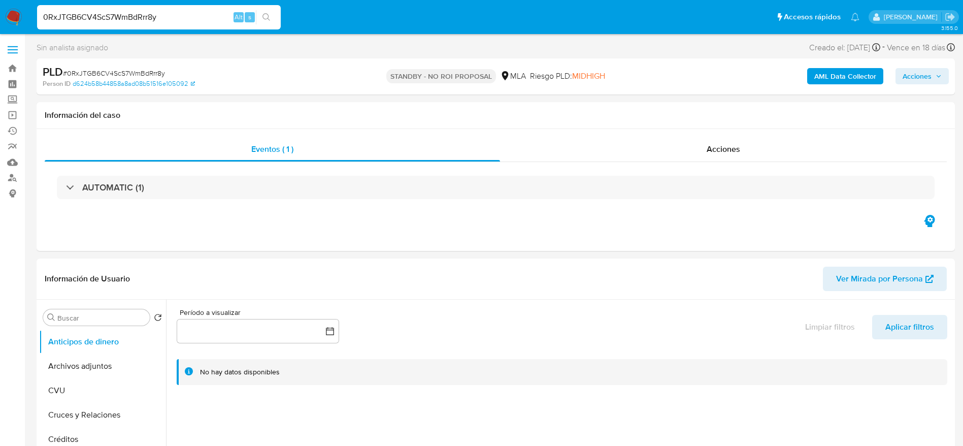
click at [191, 18] on input "0RxJTGB6CV4ScS7WmBdRrr8y" at bounding box center [159, 17] width 244 height 13
paste input "ABVEjMGwUjMB0teckpGynTgE"
type input "ABVEjMGwUjMB0teckpGynTgE"
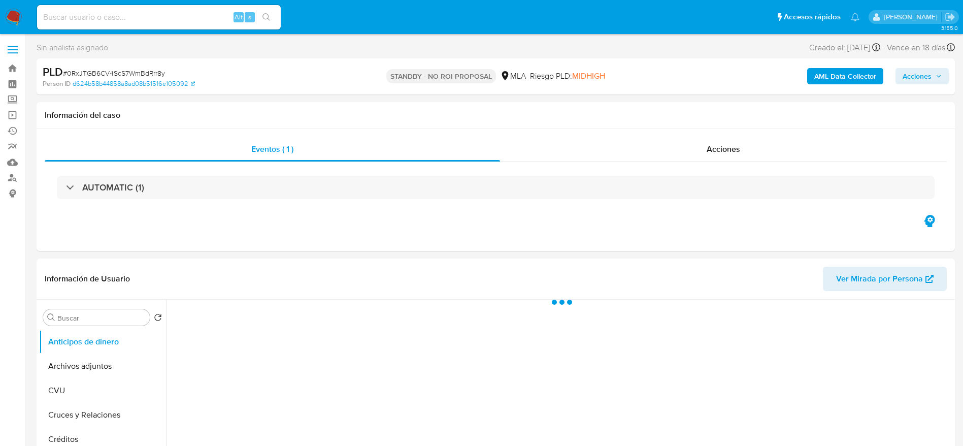
select select "10"
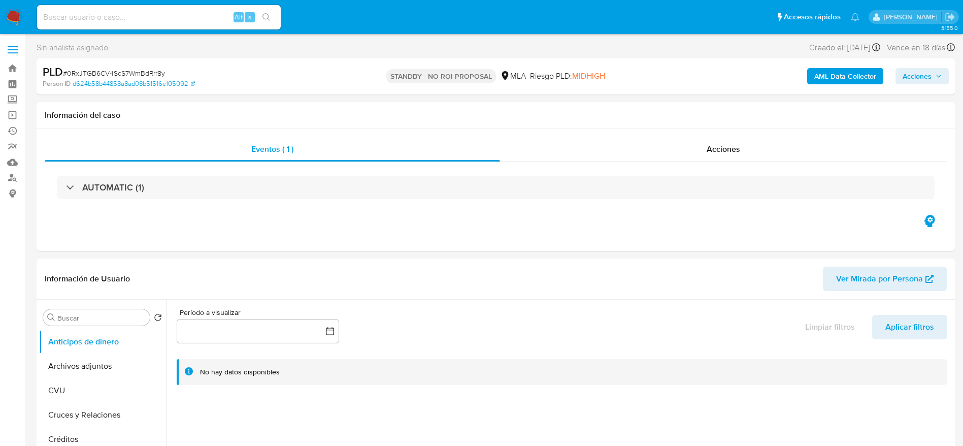
click at [167, 15] on input at bounding box center [159, 17] width 244 height 13
paste input "ABVEjMGwUjMB0teckpGynTgE"
type input "ABVEjMGwUjMB0teckpGynTgE"
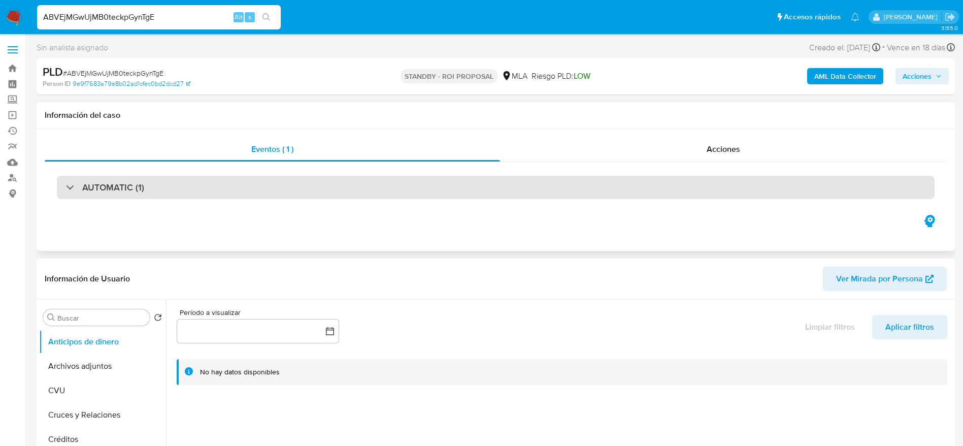
select select "10"
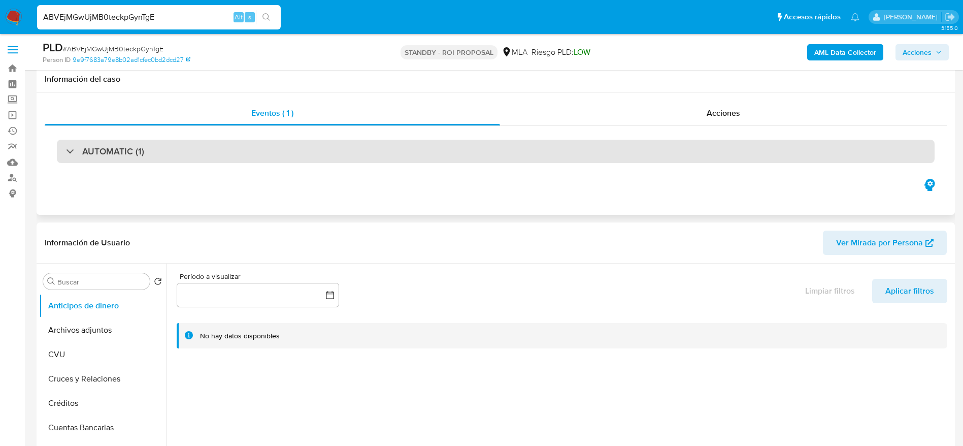
scroll to position [457, 0]
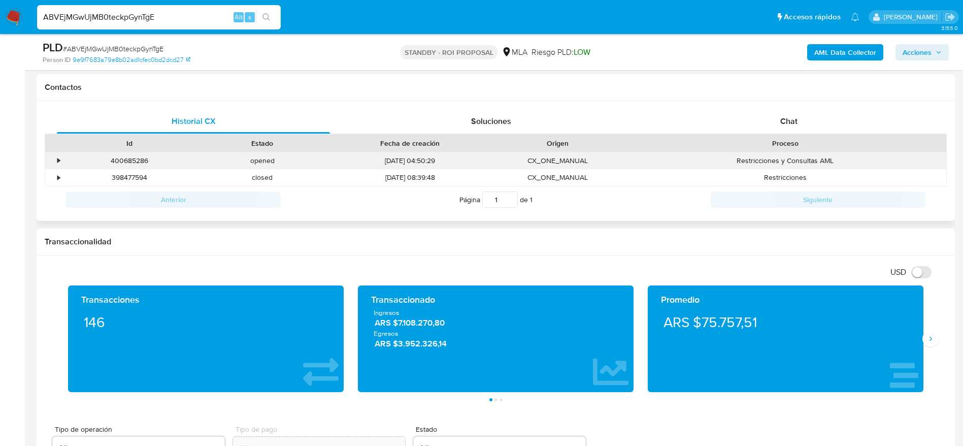
click at [126, 162] on div "400685286" at bounding box center [129, 160] width 133 height 17
copy div "400685286"
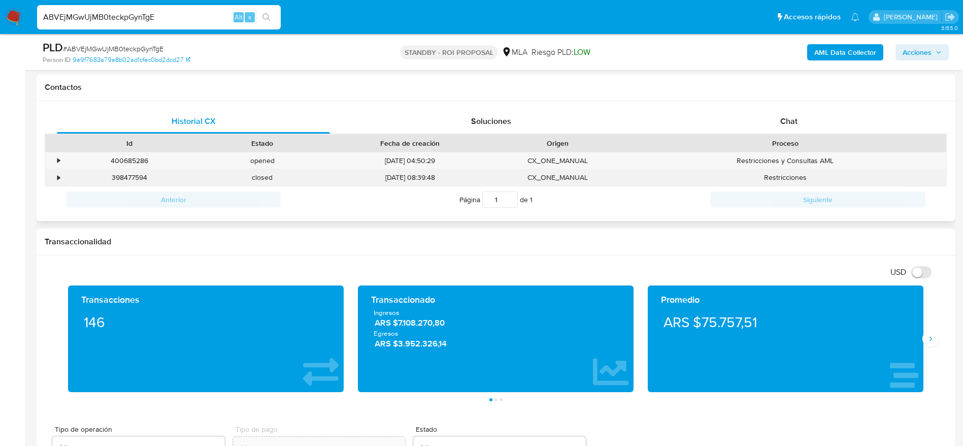
click at [127, 179] on div "398477594" at bounding box center [129, 177] width 133 height 17
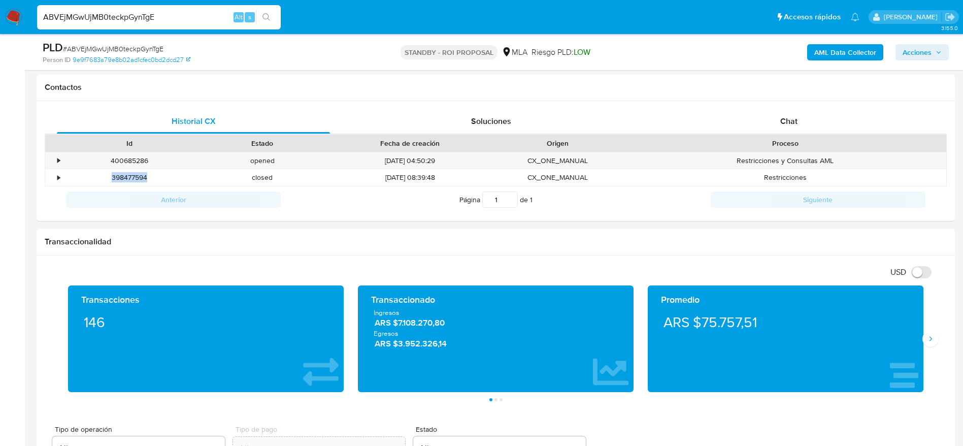
copy div "398477594"
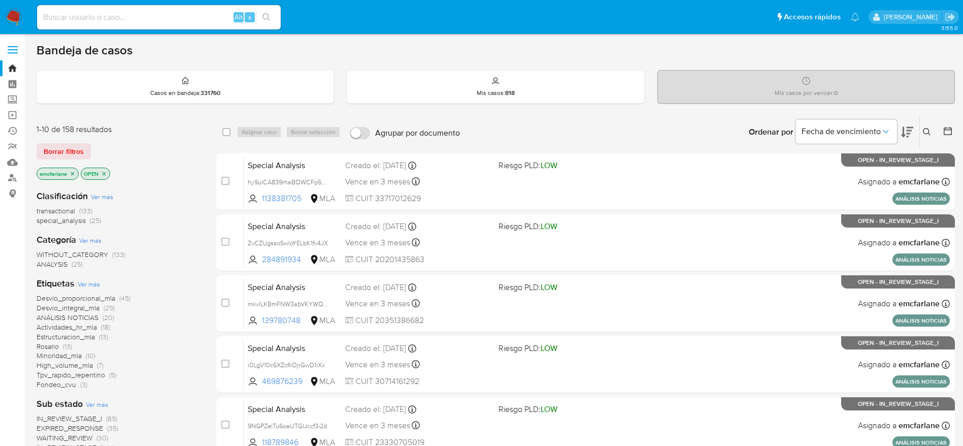
click at [67, 147] on span "Borrar filtros" at bounding box center [64, 151] width 40 height 14
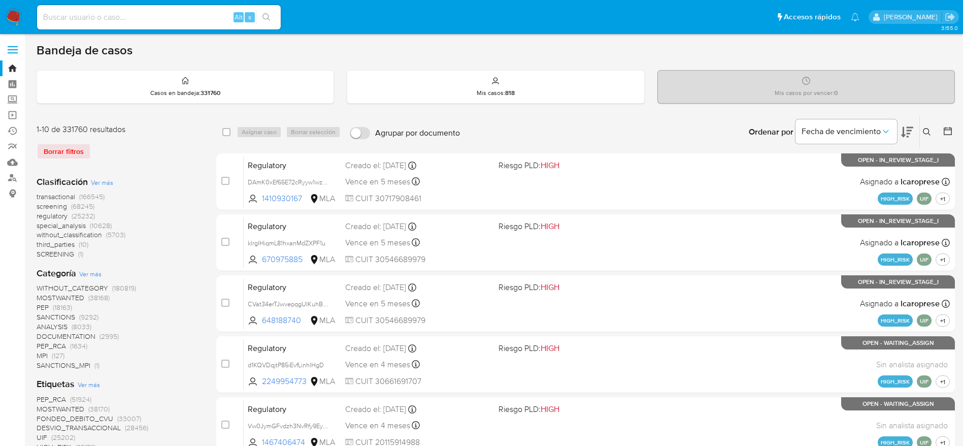
click at [935, 126] on button at bounding box center [928, 132] width 17 height 12
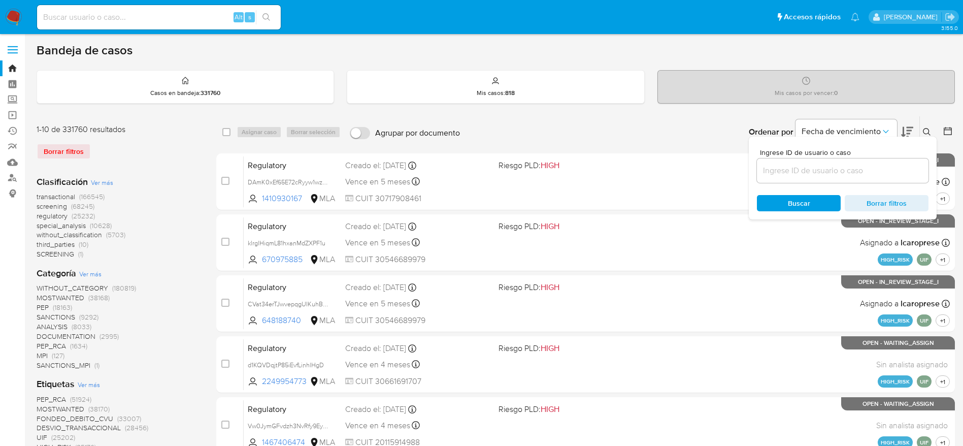
click at [929, 134] on icon at bounding box center [927, 132] width 8 height 8
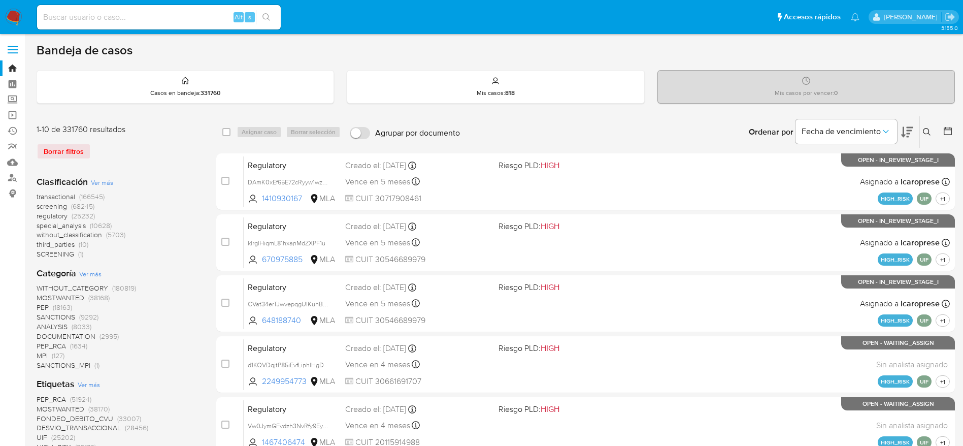
click at [925, 132] on icon at bounding box center [927, 132] width 8 height 8
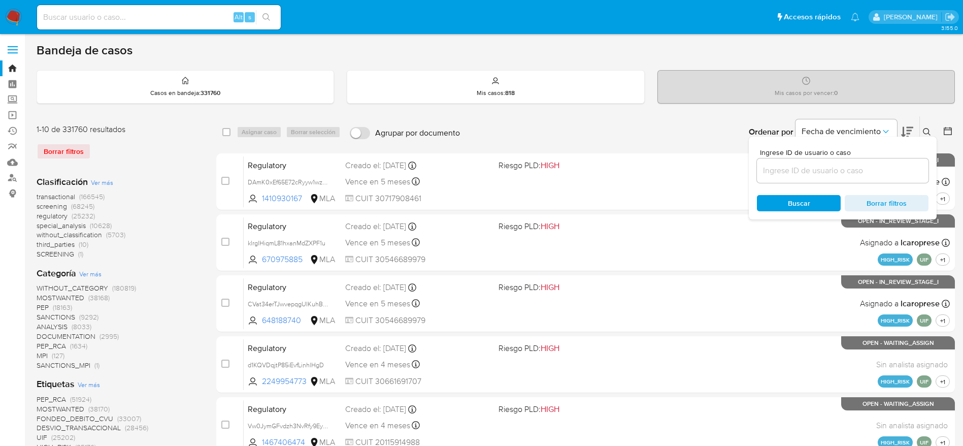
click at [857, 167] on input at bounding box center [843, 170] width 172 height 13
type input "hsFeTDbqj5Sia2DeKOwRttBy"
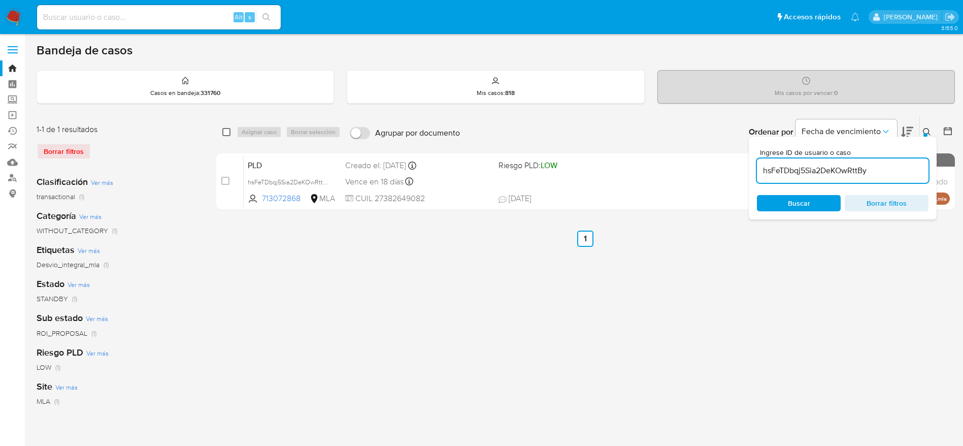
click at [226, 132] on input "checkbox" at bounding box center [226, 132] width 8 height 8
checkbox input "true"
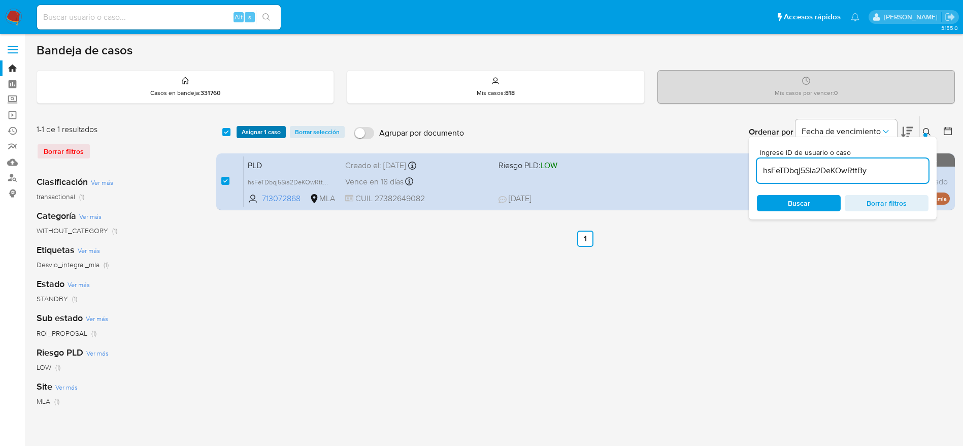
click at [253, 137] on span "Asignar 1 caso" at bounding box center [261, 132] width 39 height 10
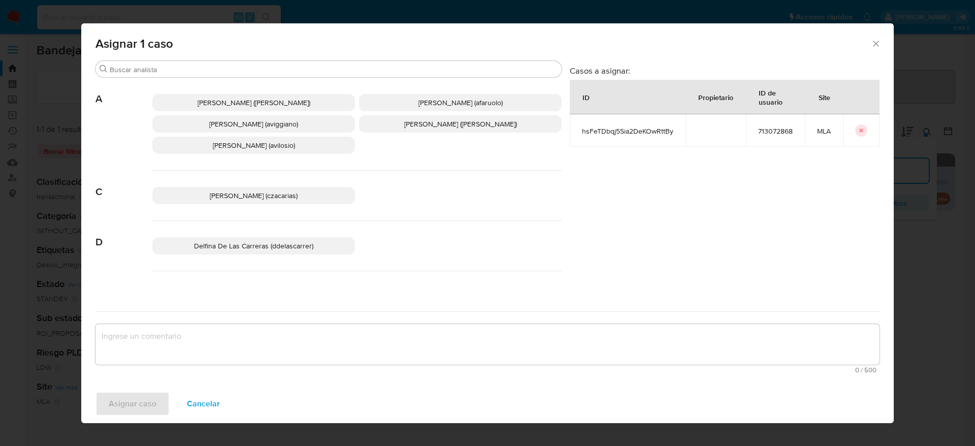
scroll to position [76, 0]
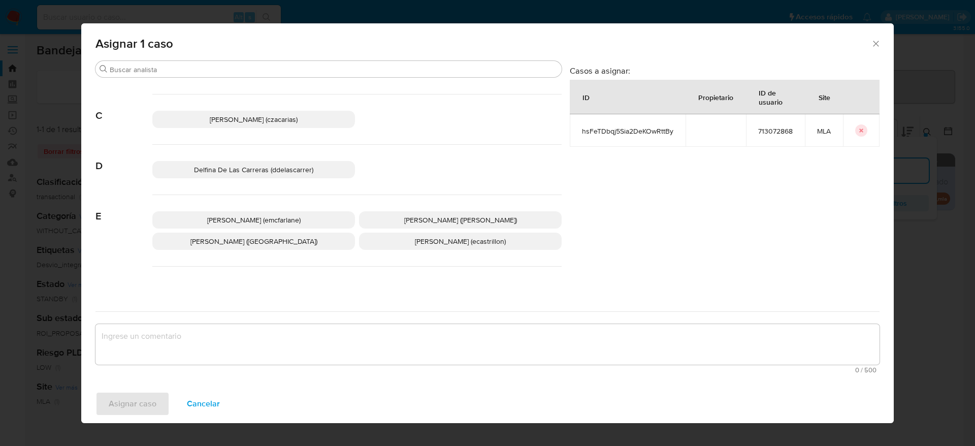
click at [246, 209] on div "Elaine Mc Farlane (emcfarlane) Eliana Guerrero (eliguerrero) Emmanuel Hernan Vi…" at bounding box center [356, 231] width 409 height 72
click at [235, 217] on span "Elaine Mc Farlane (emcfarlane)" at bounding box center [253, 220] width 93 height 10
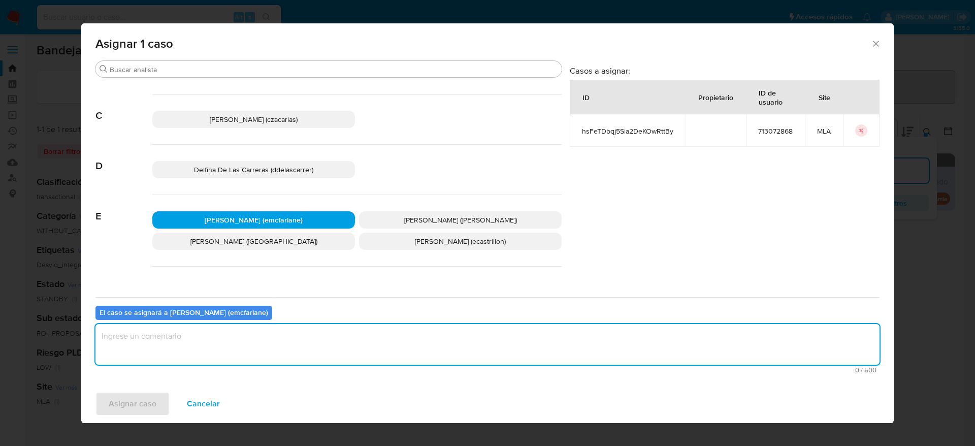
click at [197, 342] on textarea "assign-modal" at bounding box center [487, 344] width 784 height 41
click at [133, 405] on span "Asignar caso" at bounding box center [133, 403] width 48 height 22
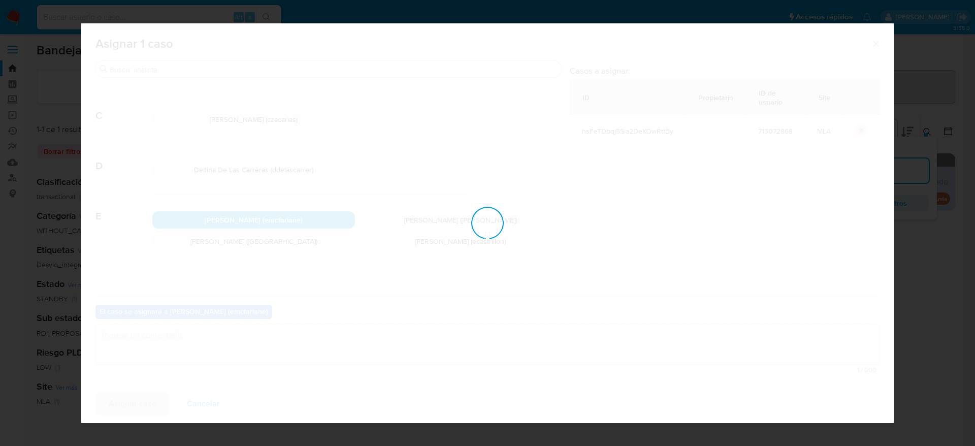
checkbox input "false"
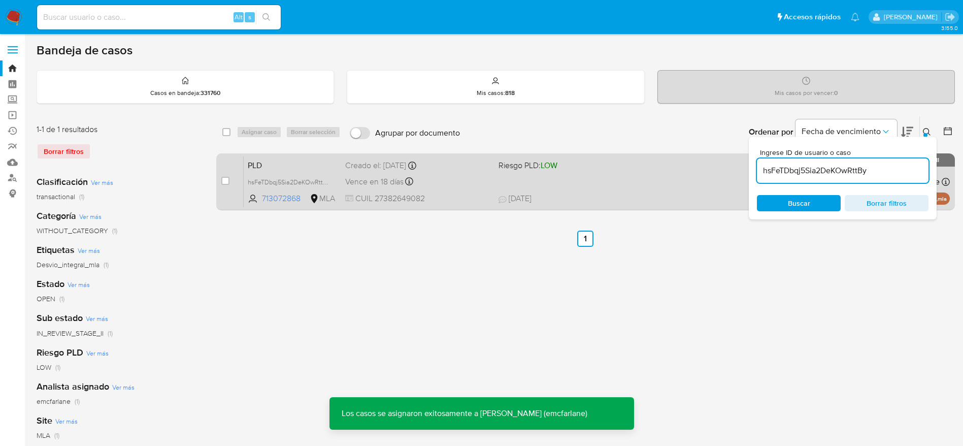
click at [585, 176] on div "PLD hsFeTDbqj5Sia2DeKOwRttBy 713072868 MLA Riesgo PLD: LOW Creado el: 12/06/202…" at bounding box center [597, 181] width 706 height 51
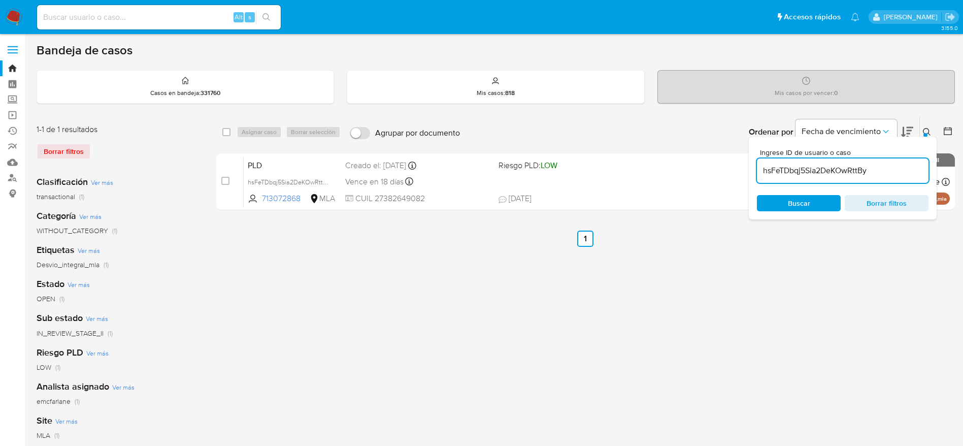
click at [877, 176] on input "hsFeTDbqj5Sia2DeKOwRttBy" at bounding box center [843, 170] width 172 height 13
click at [872, 171] on input "hsFeTDbqj5Sia2DeKOwRttBy" at bounding box center [843, 170] width 172 height 13
paste input "8sVMDxEGVc463vvP9YOxtLZP"
type input "8sVMDxEGVc463vvP9YOxtLZP"
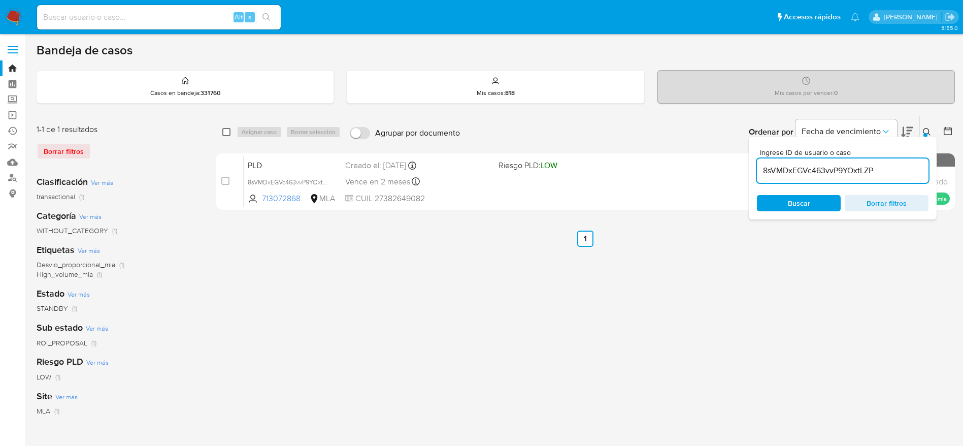
click at [225, 132] on input "checkbox" at bounding box center [226, 132] width 8 height 8
checkbox input "true"
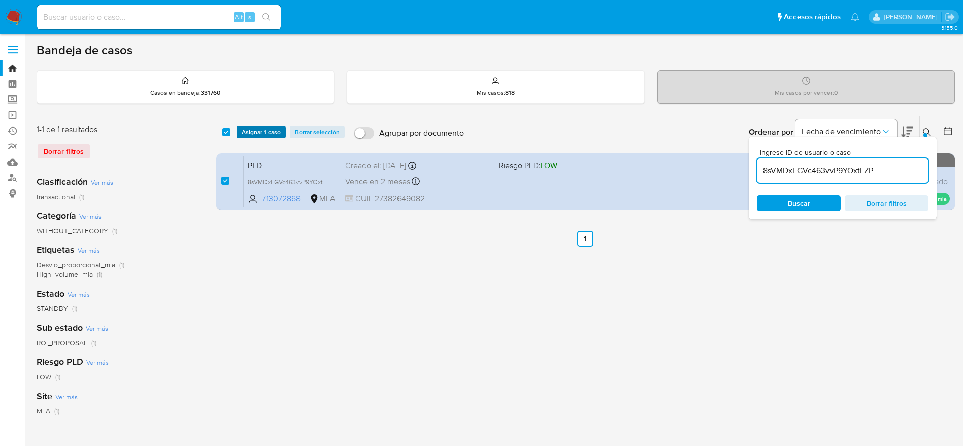
click at [263, 134] on span "Asignar 1 caso" at bounding box center [261, 132] width 39 height 10
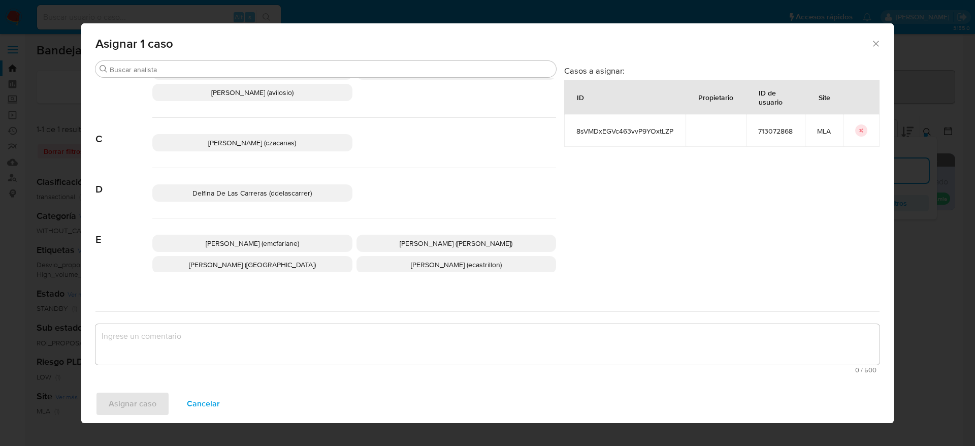
scroll to position [76, 0]
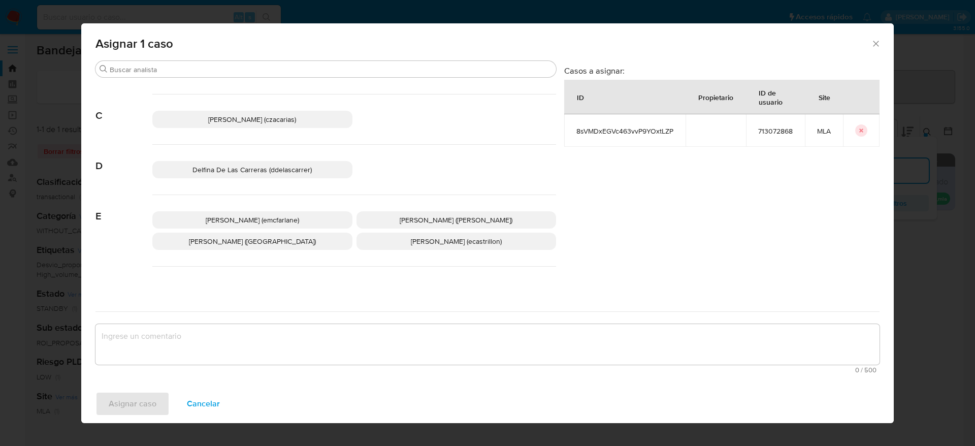
drag, startPoint x: 279, startPoint y: 215, endPoint x: 266, endPoint y: 233, distance: 21.8
click at [279, 215] on span "Elaine Mc Farlane (emcfarlane)" at bounding box center [252, 220] width 93 height 10
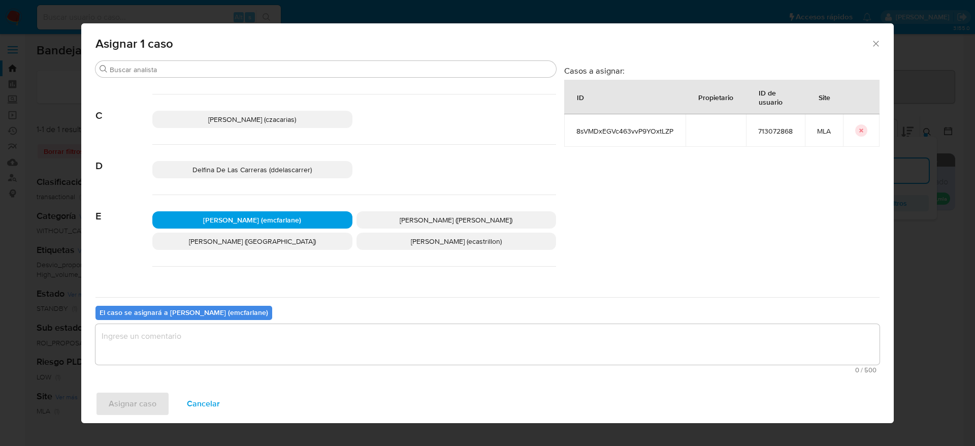
click at [225, 319] on div "El caso se asignará a Elaine Mc Farlane (emcfarlane)" at bounding box center [183, 313] width 177 height 14
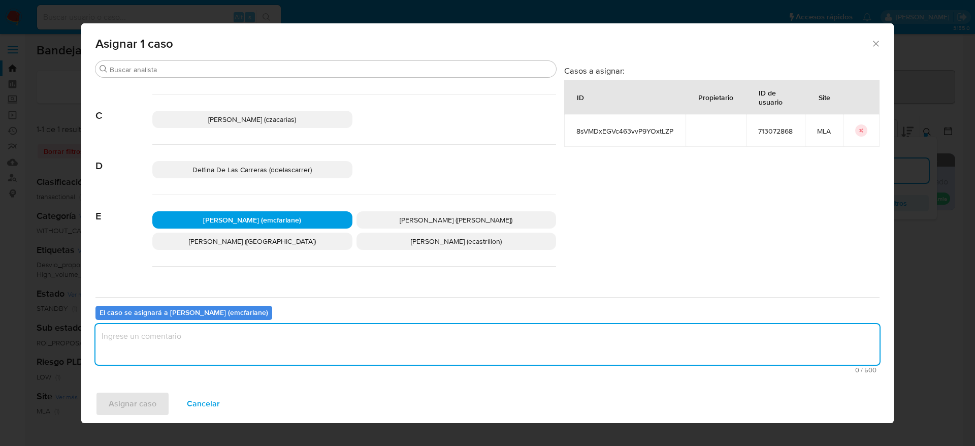
drag, startPoint x: 183, startPoint y: 356, endPoint x: 132, endPoint y: 381, distance: 57.0
click at [183, 357] on textarea "assign-modal" at bounding box center [487, 344] width 784 height 41
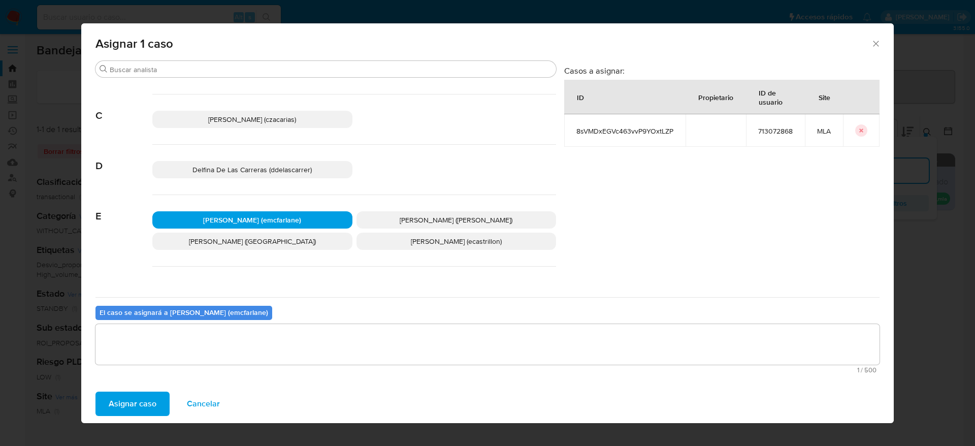
click at [133, 398] on span "Asignar caso" at bounding box center [133, 403] width 48 height 22
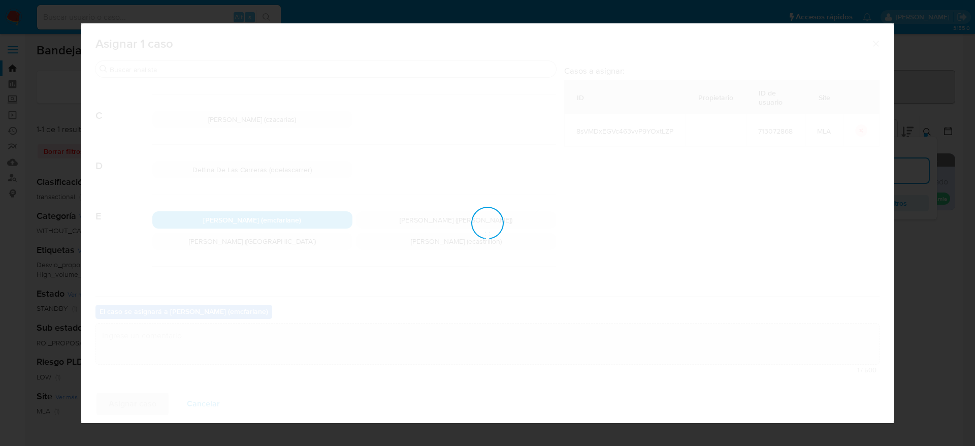
checkbox input "false"
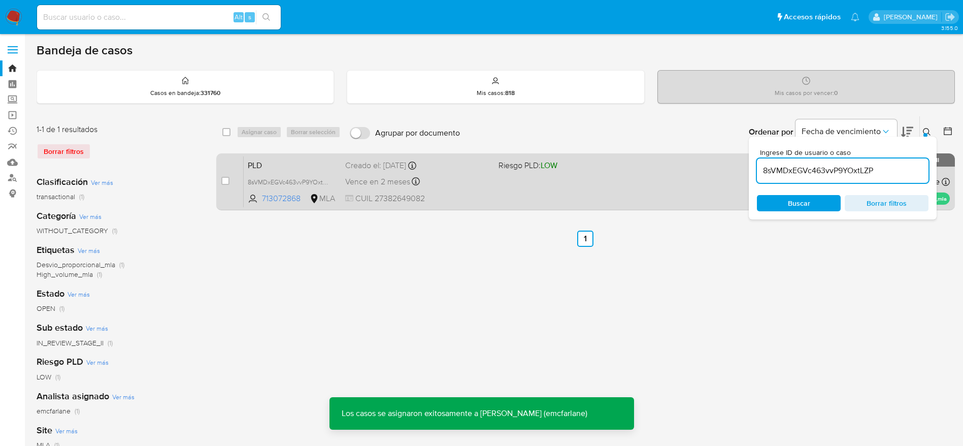
click at [582, 193] on div "PLD 8sVMDxEGVc463vvP9YOxtLZP 713072868 MLA Riesgo PLD: LOW Creado el: 12/07/202…" at bounding box center [597, 181] width 706 height 51
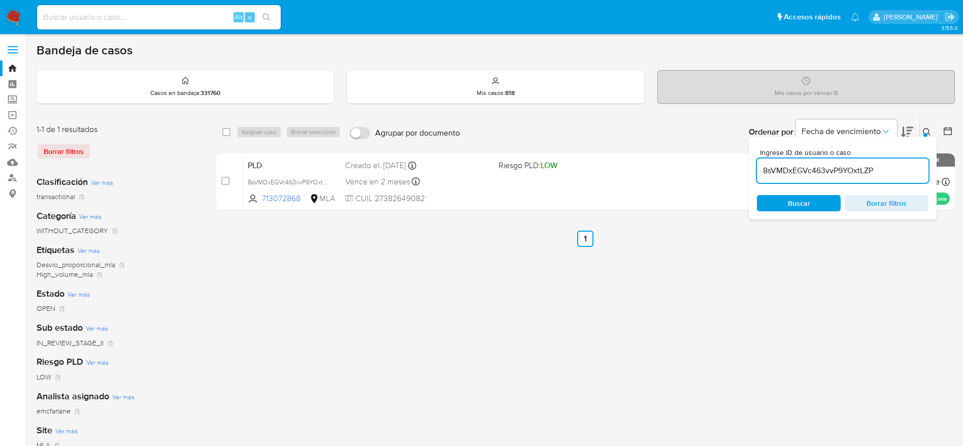
click at [880, 175] on input "8sVMDxEGVc463vvP9YOxtLZP" at bounding box center [843, 170] width 172 height 13
paste input "9oafbWjb7WIAg3HYrVIDg9Fy"
type input "9oafbWjb7WIAg3HYrVIDg9Fy"
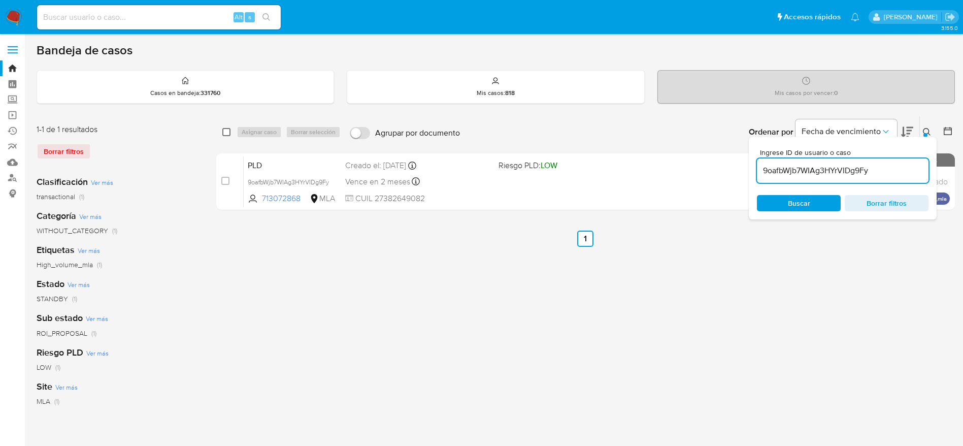
click at [226, 128] on input "checkbox" at bounding box center [226, 132] width 8 height 8
checkbox input "true"
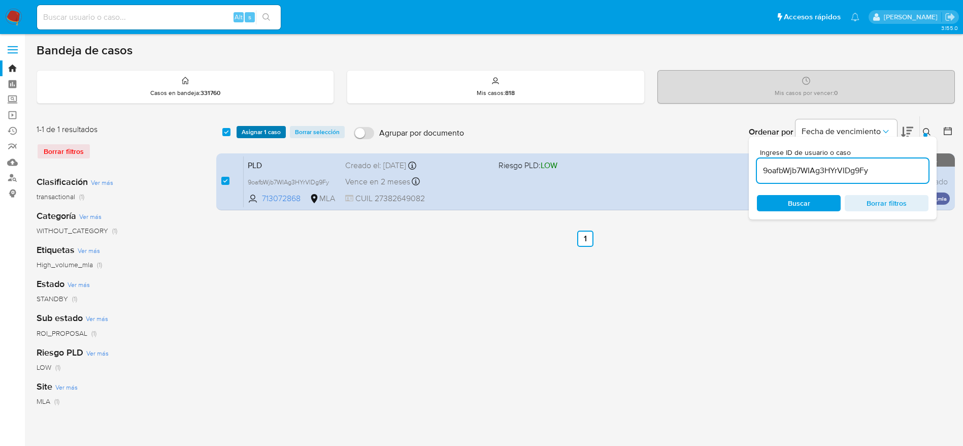
click at [258, 132] on span "Asignar 1 caso" at bounding box center [261, 132] width 39 height 10
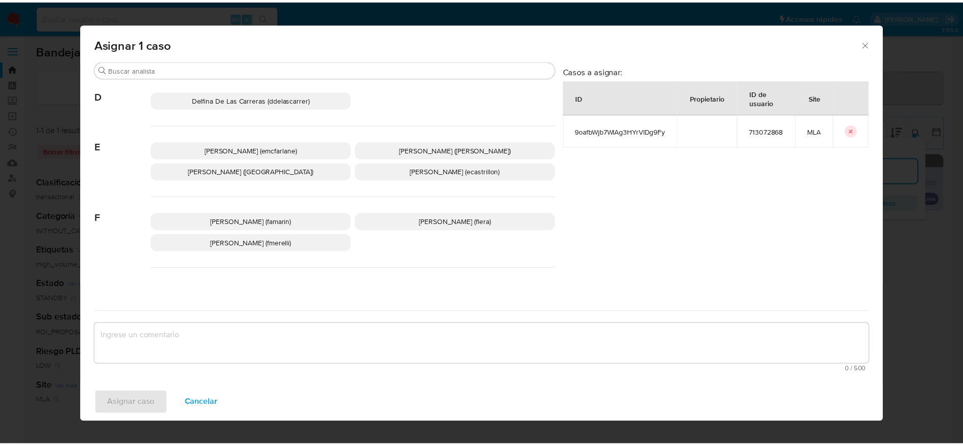
scroll to position [152, 0]
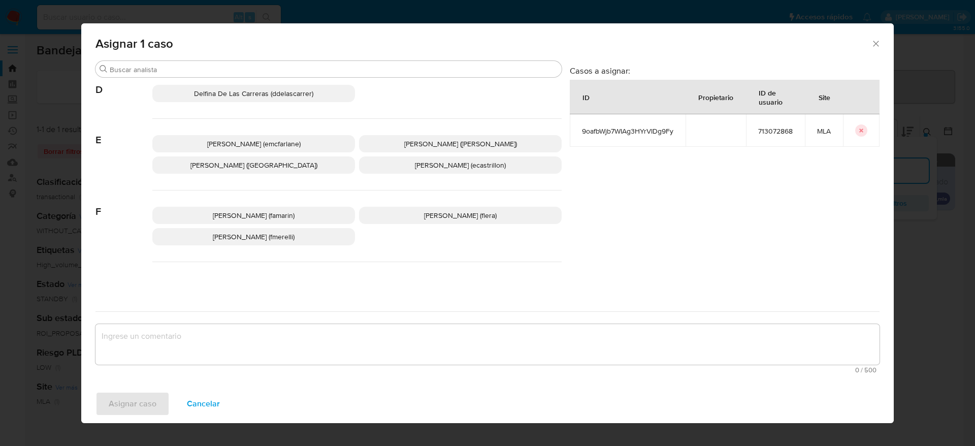
click at [257, 129] on div "Elaine Mc Farlane (emcfarlane) Eliana Guerrero (eliguerrero) Emmanuel Hernan Vi…" at bounding box center [356, 155] width 409 height 72
click at [254, 139] on span "Elaine Mc Farlane (emcfarlane)" at bounding box center [253, 144] width 93 height 10
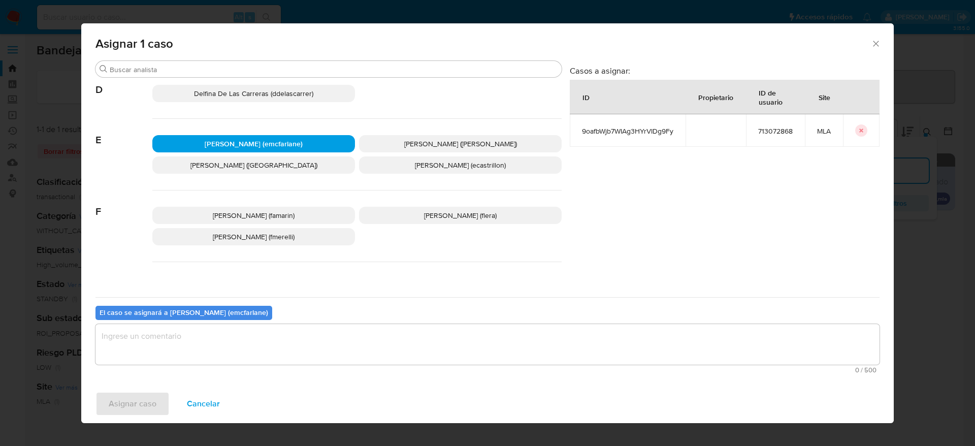
click at [226, 343] on textarea "assign-modal" at bounding box center [487, 344] width 784 height 41
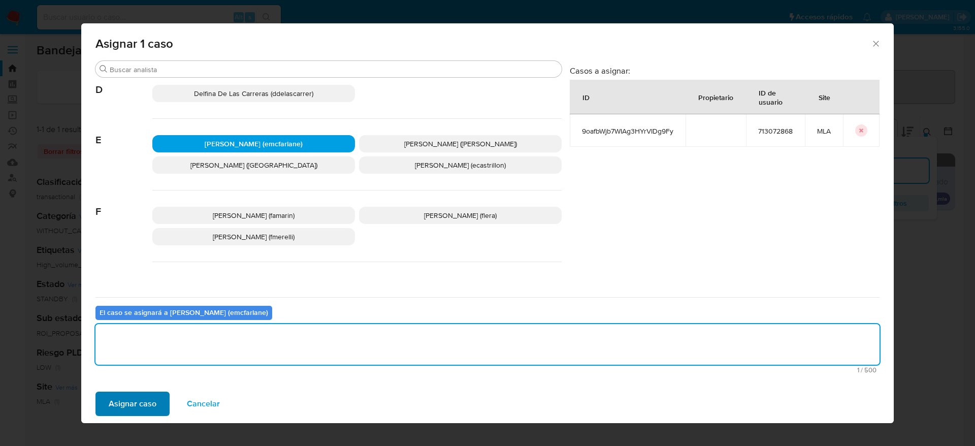
click at [154, 389] on div "Asignar caso Cancelar" at bounding box center [487, 403] width 812 height 39
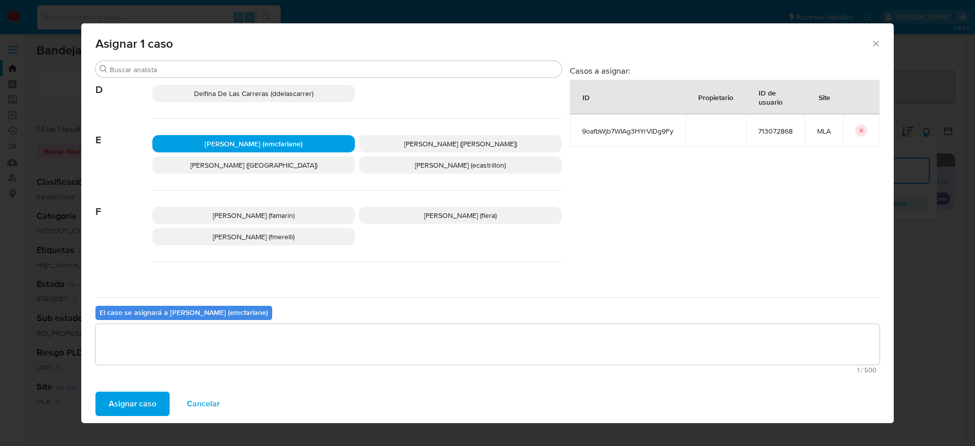
click at [144, 407] on span "Asignar caso" at bounding box center [133, 403] width 48 height 22
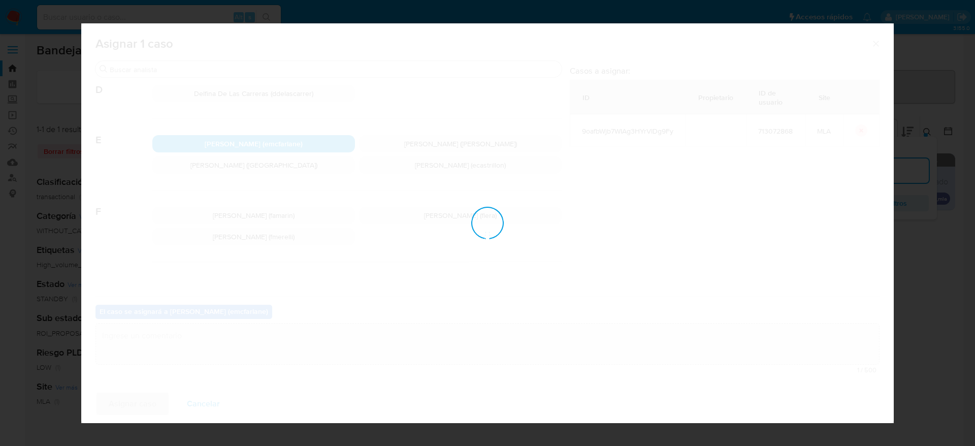
checkbox input "false"
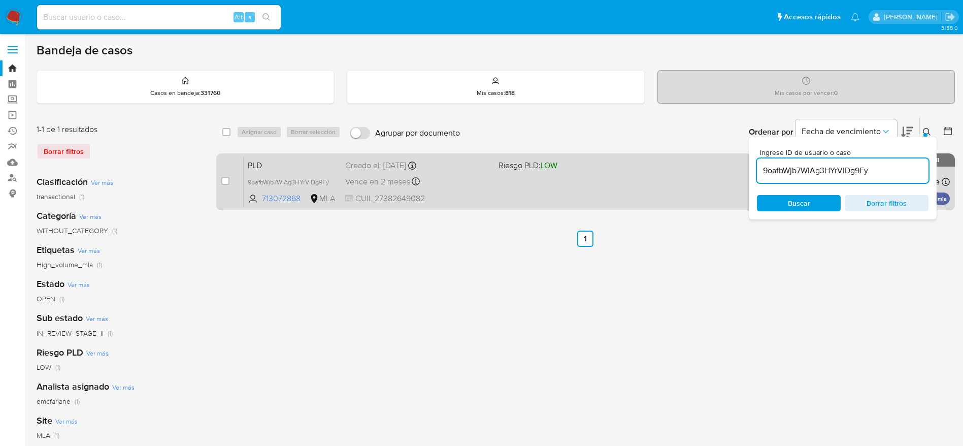
click at [500, 194] on div "PLD 9oafbWjb7WIAg3HYrVIDg9Fy 713072868 MLA Riesgo PLD: LOW Creado el: 12/08/202…" at bounding box center [597, 181] width 706 height 51
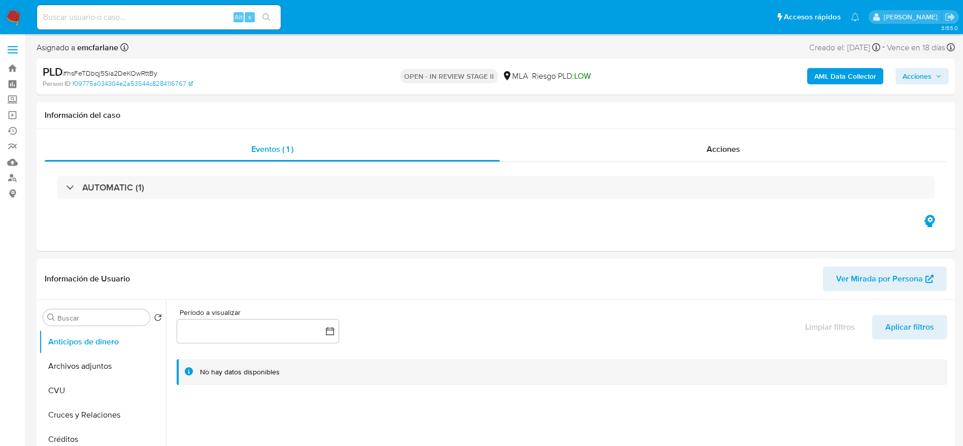
click at [927, 72] on span "Acciones" at bounding box center [917, 76] width 29 height 16
select select "10"
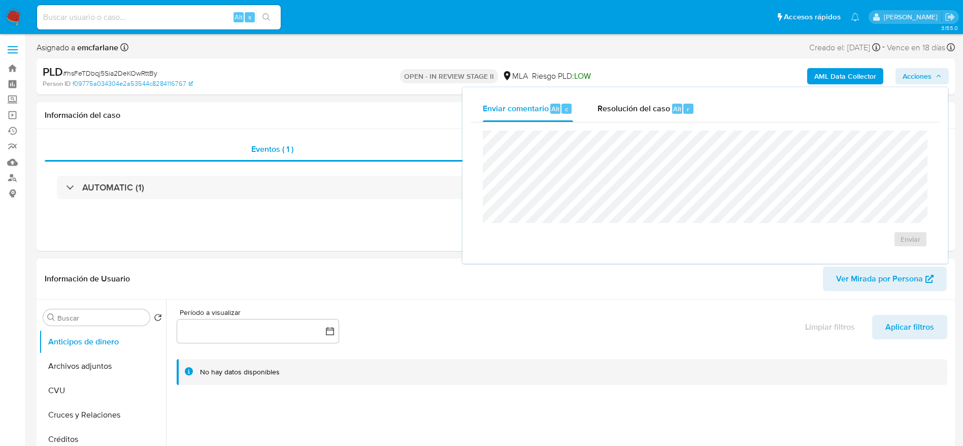
click at [674, 111] on span "Alt" at bounding box center [677, 109] width 8 height 10
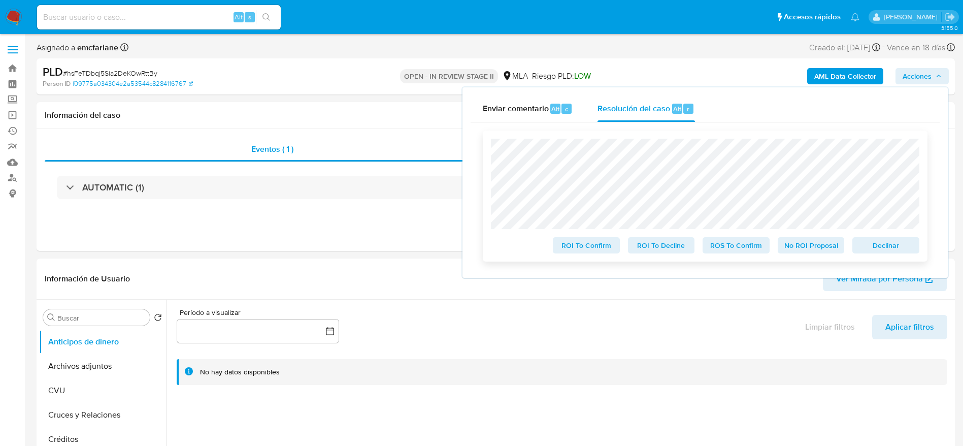
click at [886, 249] on span "Declinar" at bounding box center [886, 245] width 53 height 14
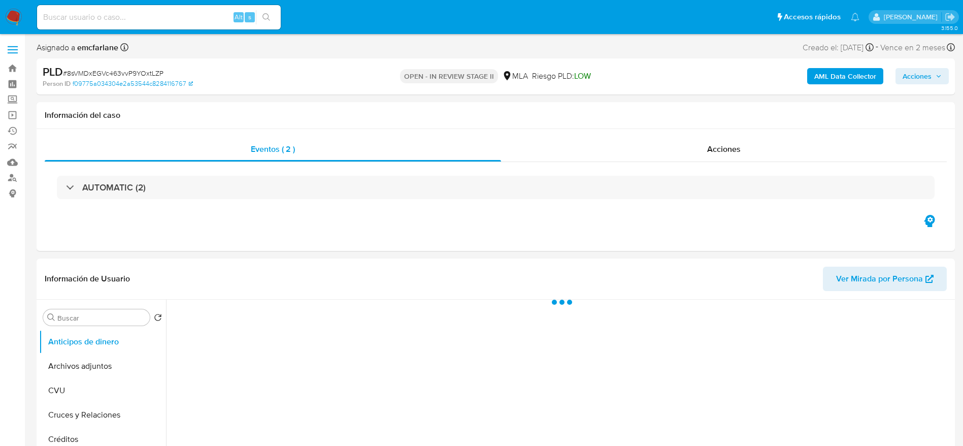
click at [753, 69] on div "AML Data Collector Acciones" at bounding box center [799, 76] width 300 height 24
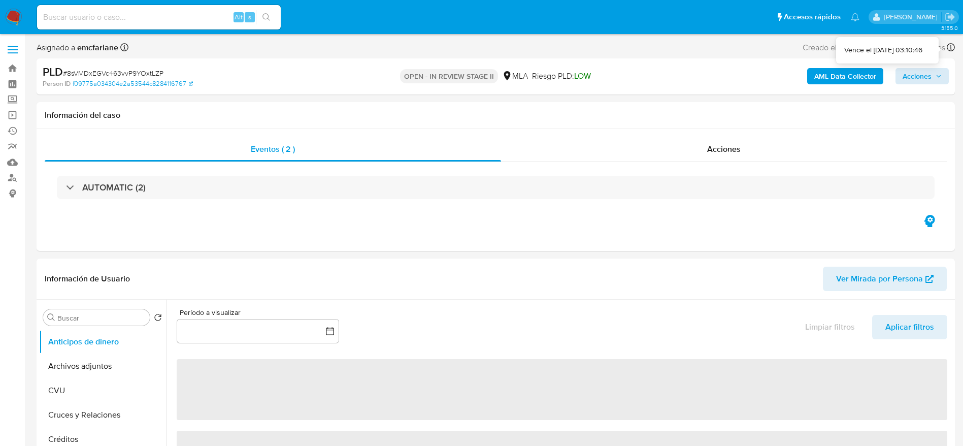
select select "10"
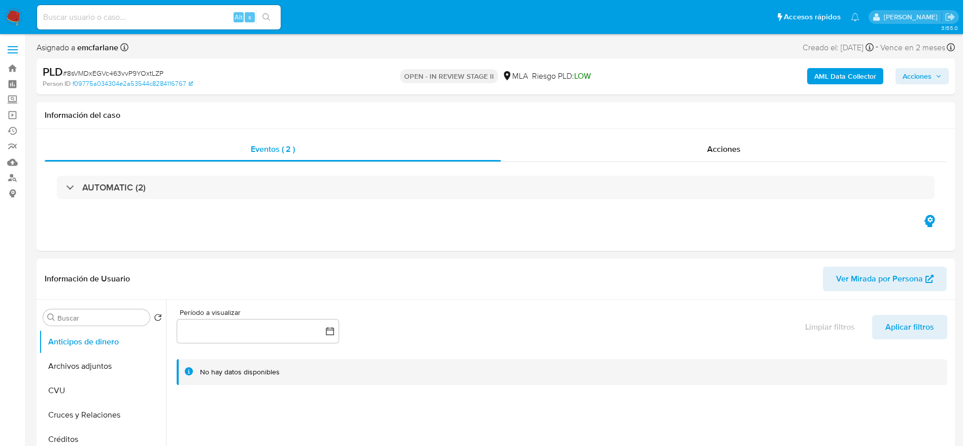
click at [930, 77] on span "Acciones" at bounding box center [917, 76] width 29 height 16
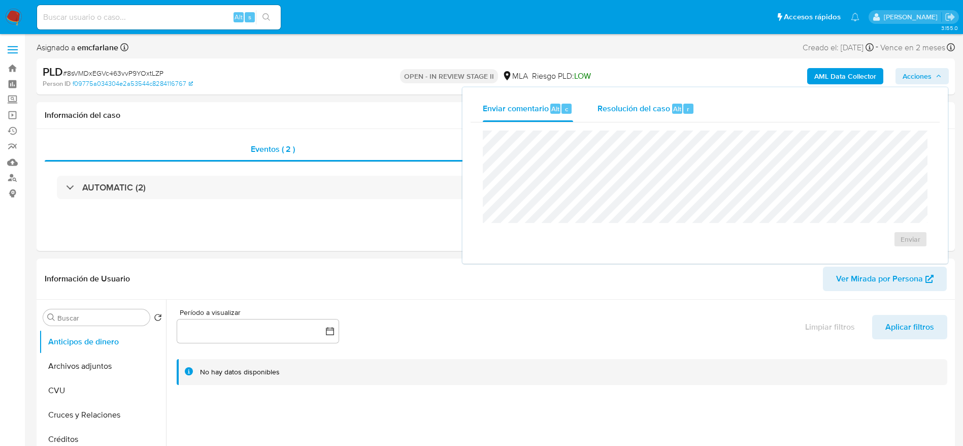
click at [678, 104] on span "Alt" at bounding box center [677, 109] width 8 height 10
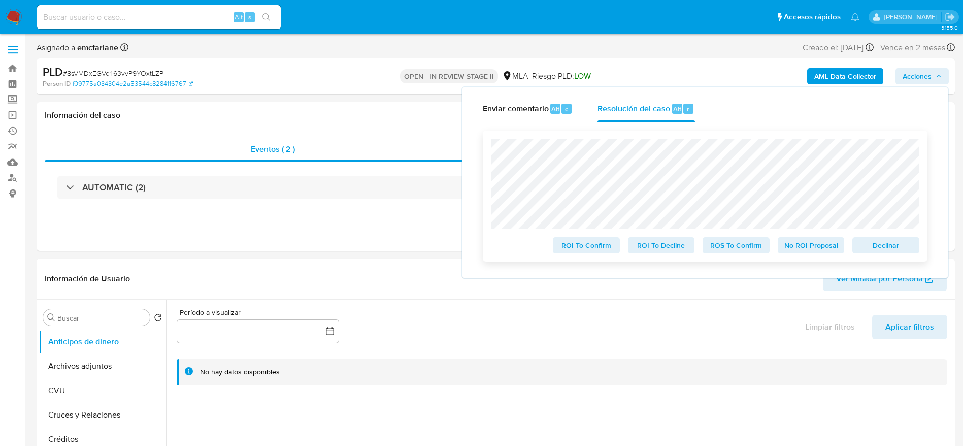
click at [909, 250] on span "Declinar" at bounding box center [886, 245] width 53 height 14
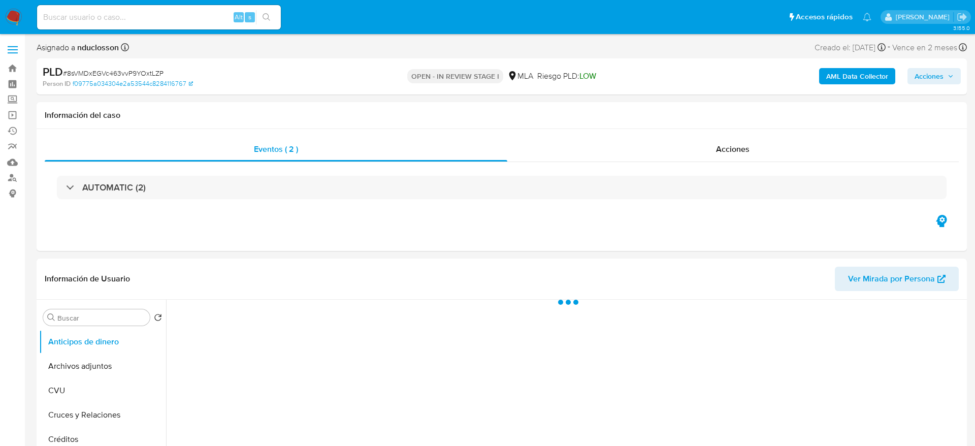
select select "10"
click at [907, 74] on span "Acciones" at bounding box center [917, 76] width 29 height 16
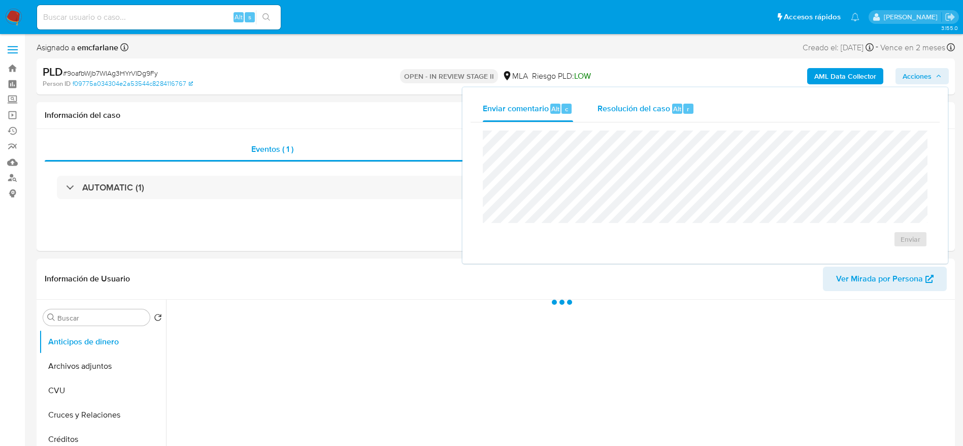
click at [666, 108] on span "Resolución del caso" at bounding box center [634, 109] width 73 height 12
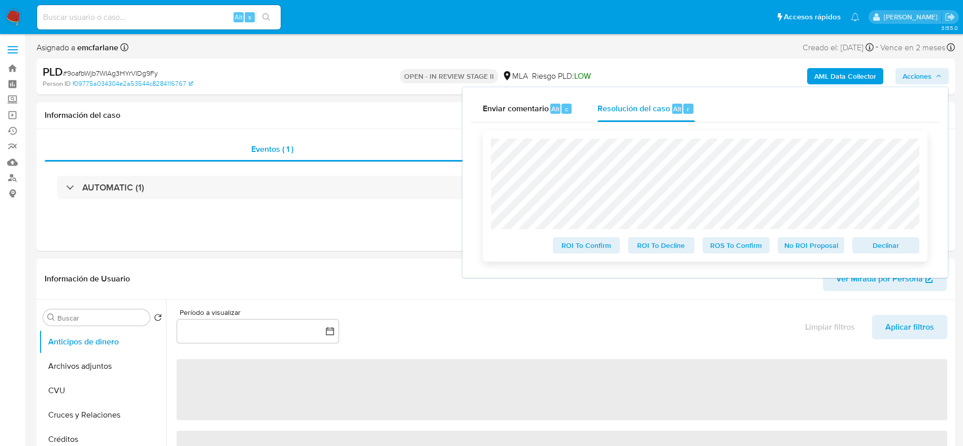
select select "10"
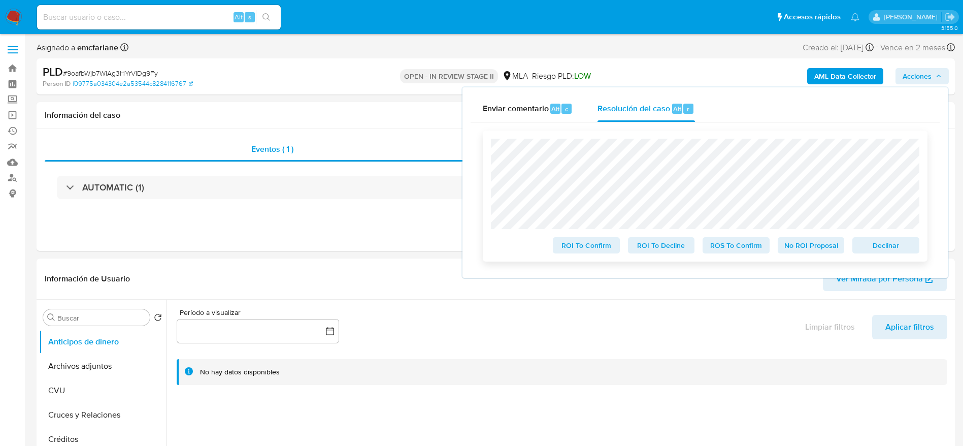
click at [882, 251] on span "Declinar" at bounding box center [886, 245] width 53 height 14
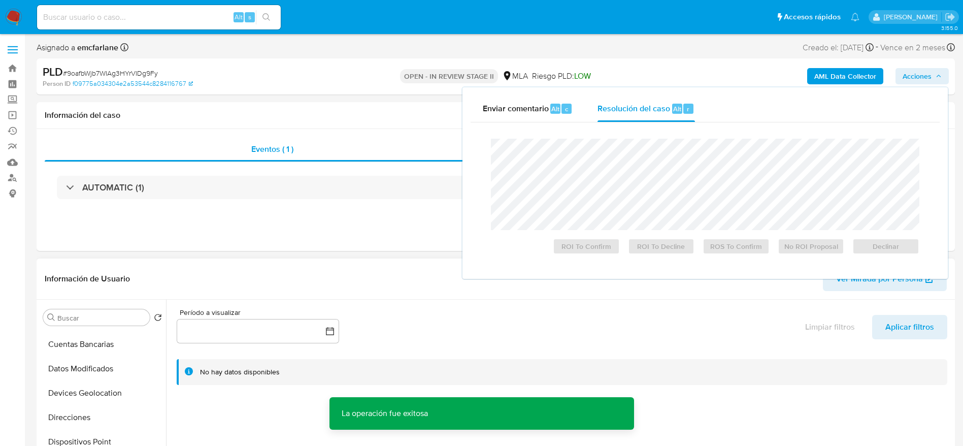
scroll to position [228, 0]
click at [89, 423] on button "Historial Casos" at bounding box center [98, 430] width 119 height 24
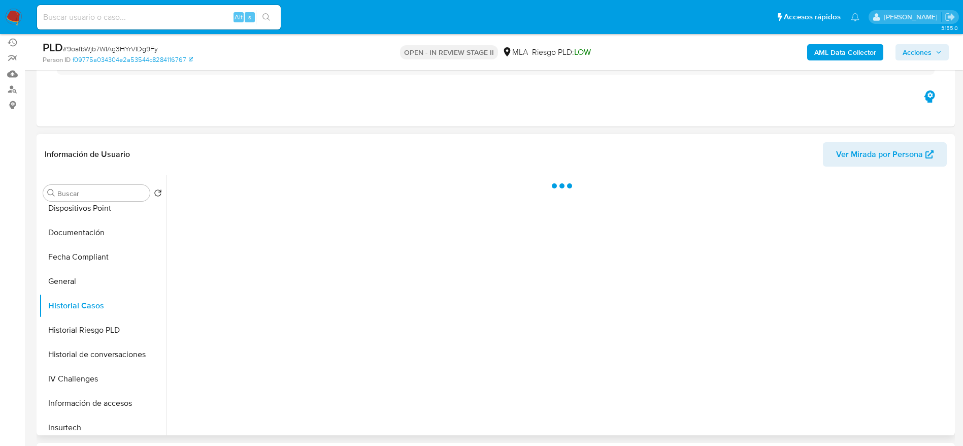
scroll to position [152, 0]
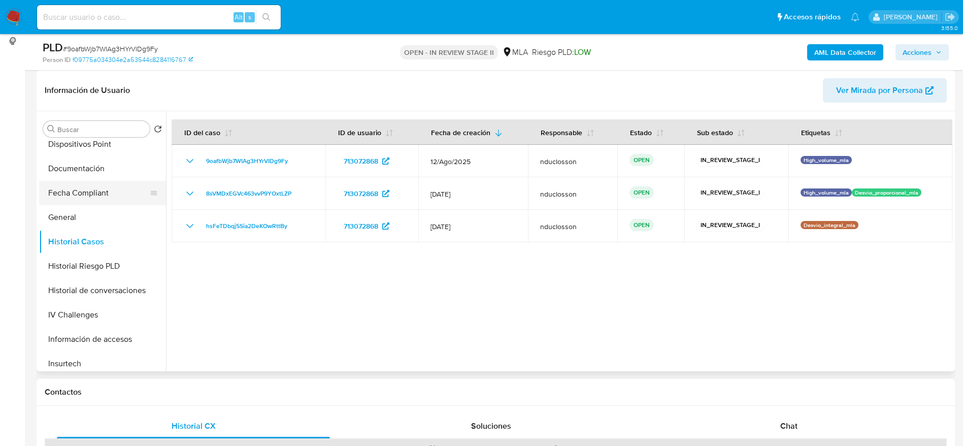
drag, startPoint x: 72, startPoint y: 220, endPoint x: 85, endPoint y: 203, distance: 22.0
click at [72, 219] on button "General" at bounding box center [102, 217] width 127 height 24
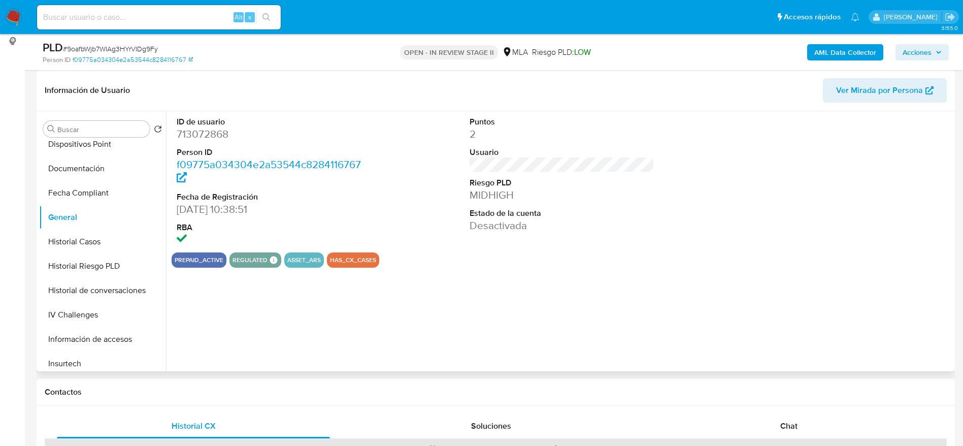
click at [200, 137] on dd "713072868" at bounding box center [269, 134] width 185 height 14
copy dd "713072868"
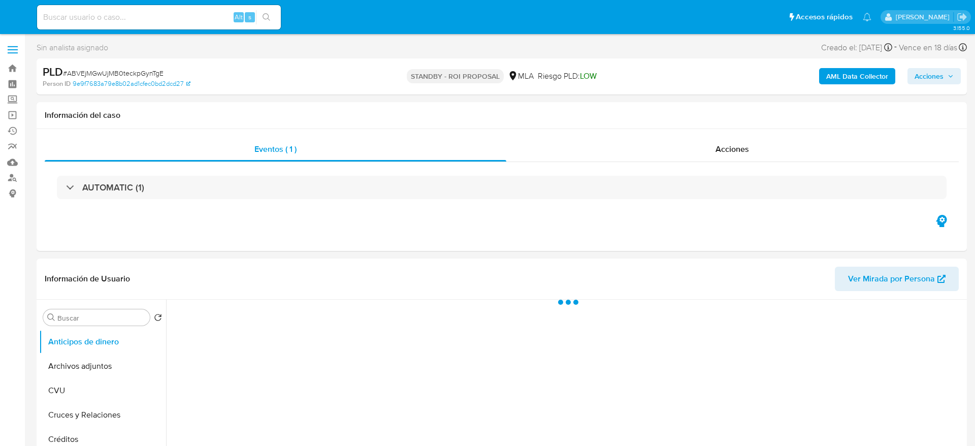
select select "10"
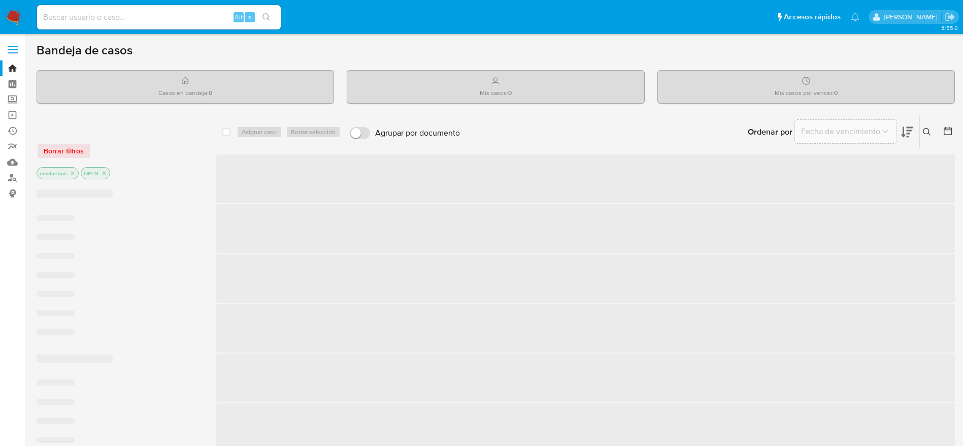
click at [162, 16] on input at bounding box center [159, 17] width 244 height 13
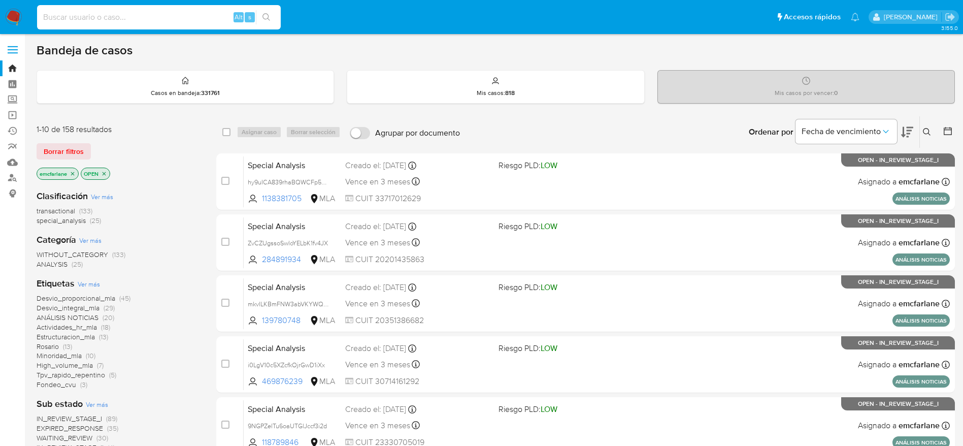
paste input "rZcQLkKDTAKtB29GMlVd83Rn"
type input "rZcQLkKDTAKtB29GMlVd83Rn"
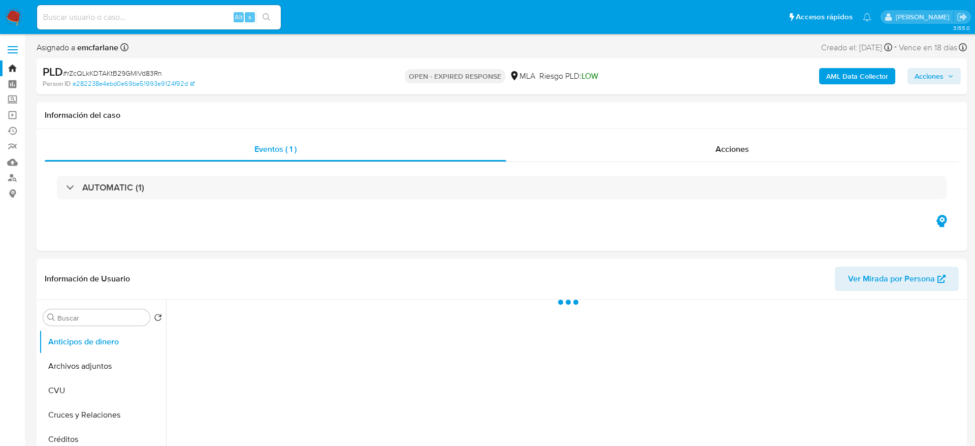
select select "10"
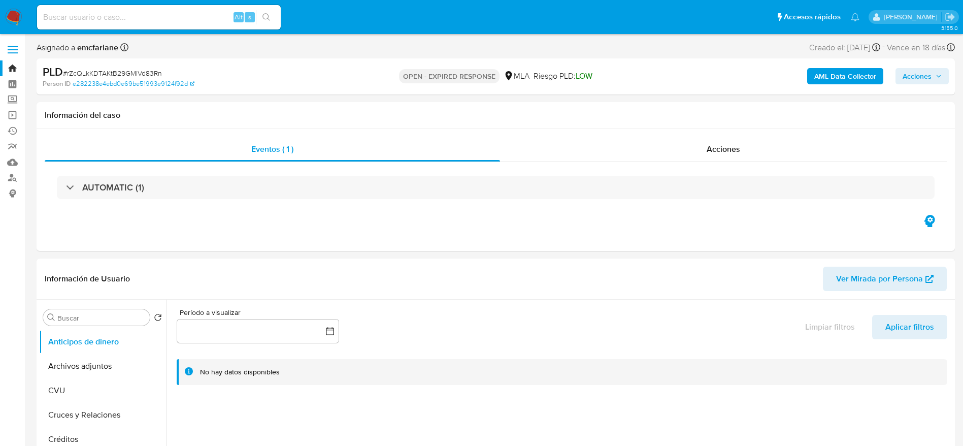
click at [177, 20] on input at bounding box center [159, 17] width 244 height 13
paste input "v0XHIhx88LNIeQOWSeT4ykEv"
type input "v0XHIhx88LNIeQOWSeT4ykEv"
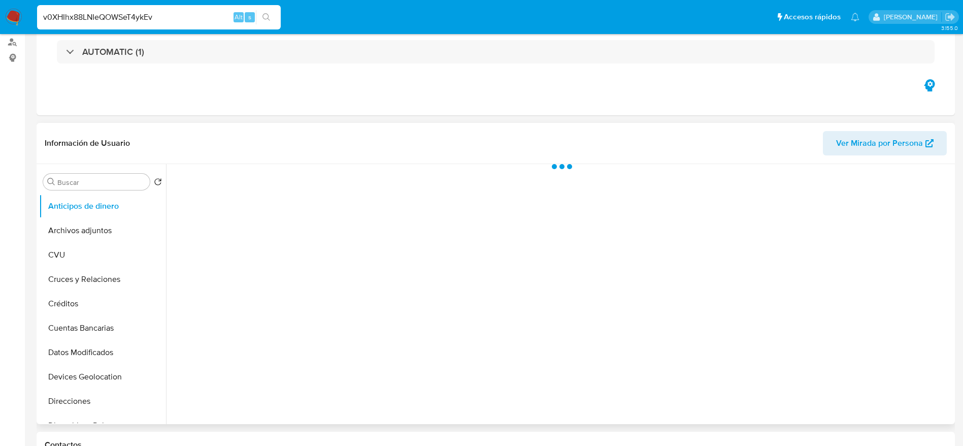
scroll to position [305, 0]
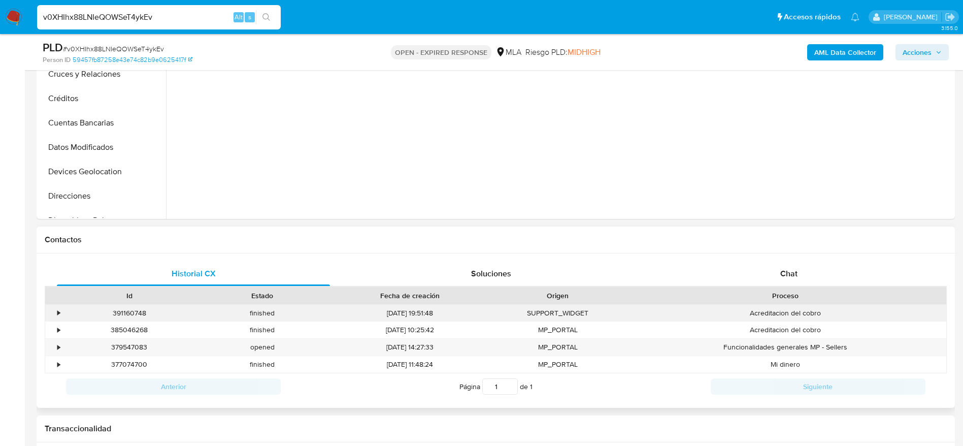
select select "10"
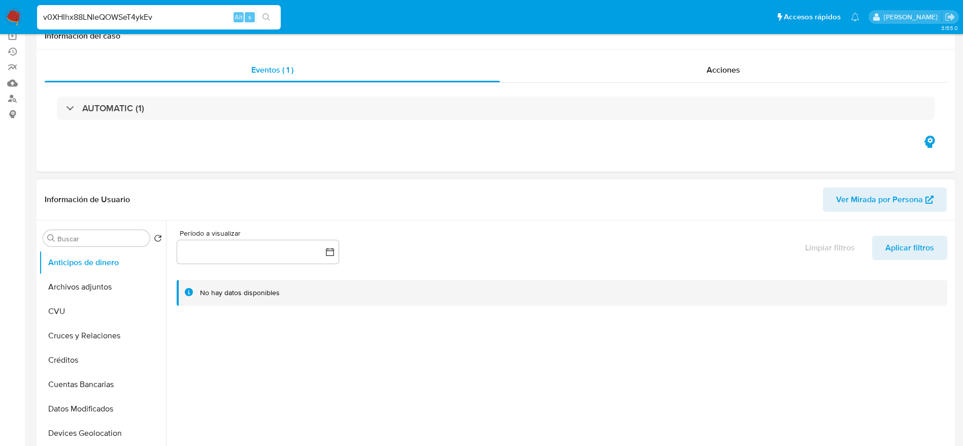
scroll to position [152, 0]
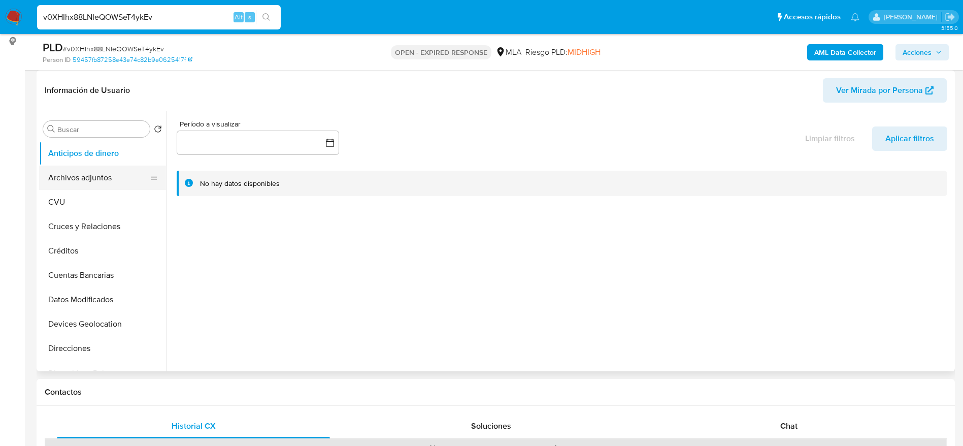
click at [126, 172] on button "Archivos adjuntos" at bounding box center [98, 178] width 119 height 24
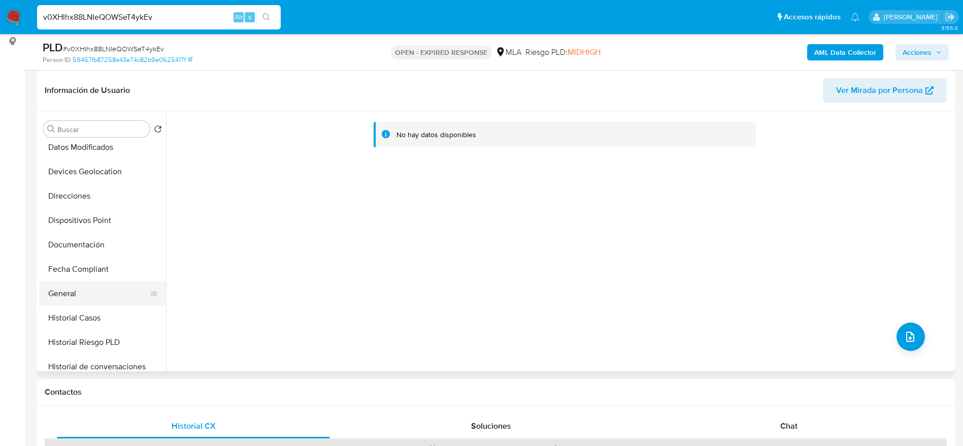
click at [95, 308] on button "Historial Casos" at bounding box center [102, 318] width 127 height 24
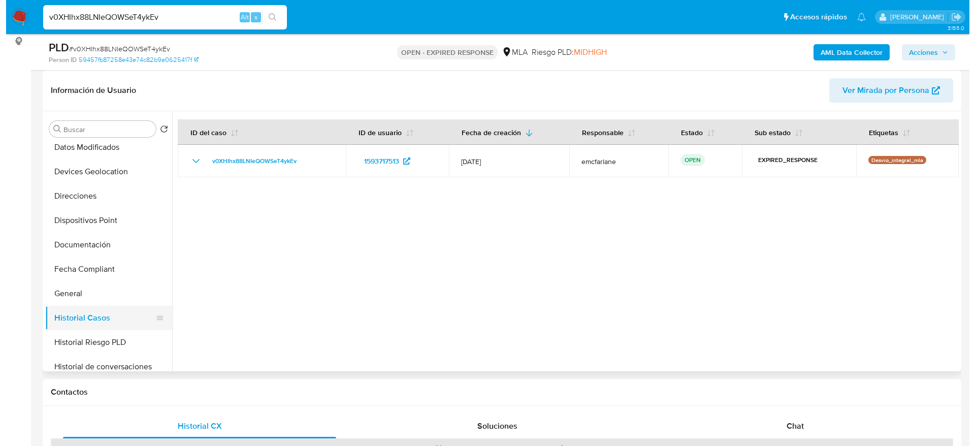
scroll to position [228, 0]
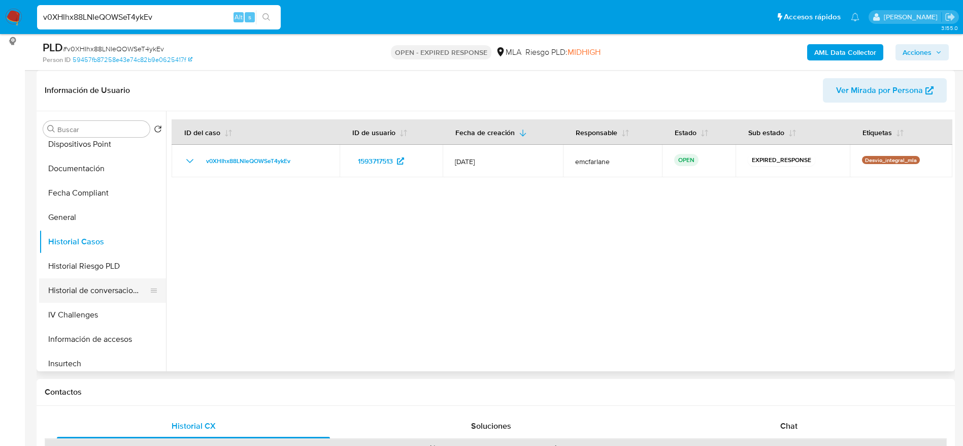
click at [94, 293] on button "Historial de conversaciones" at bounding box center [98, 290] width 119 height 24
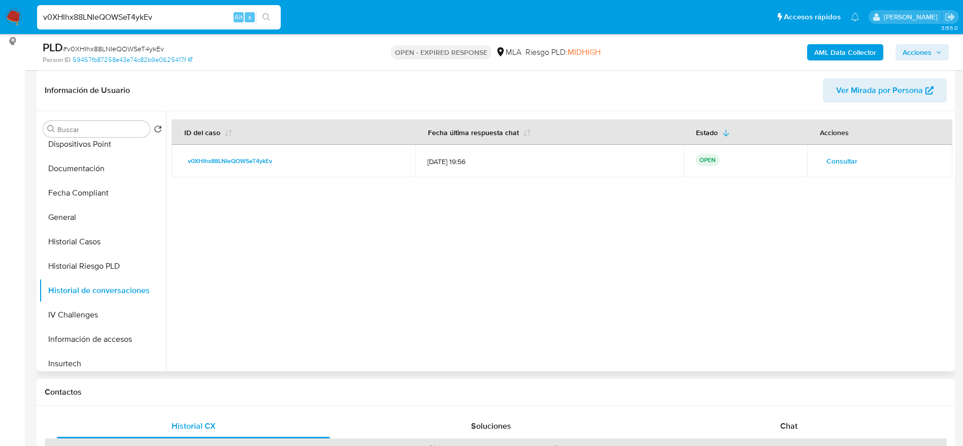
click at [831, 162] on span "Consultar" at bounding box center [842, 161] width 31 height 14
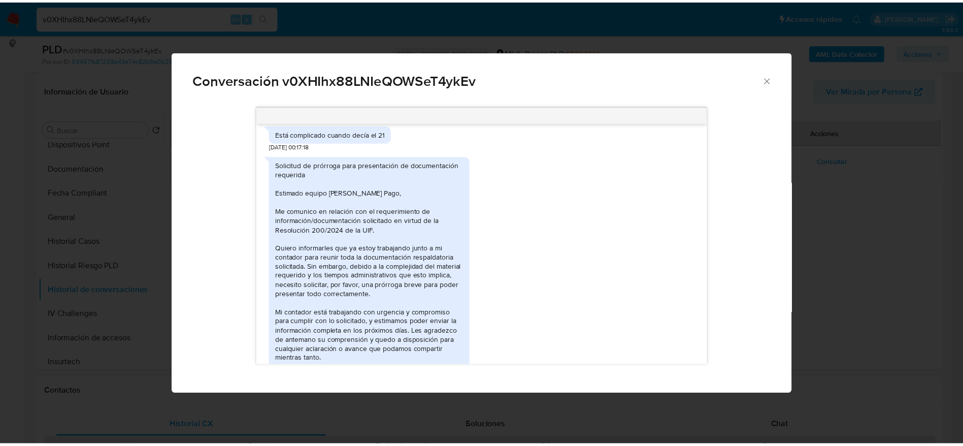
scroll to position [0, 0]
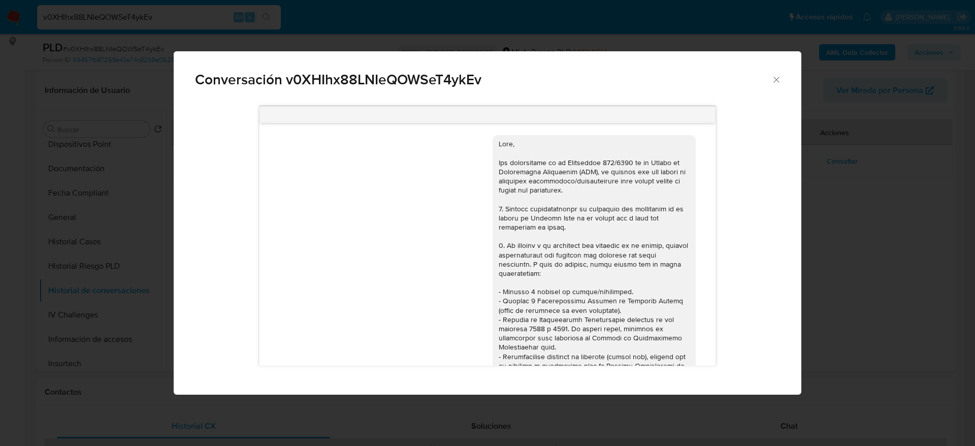
click at [778, 75] on icon "Cerrar" at bounding box center [776, 80] width 10 height 10
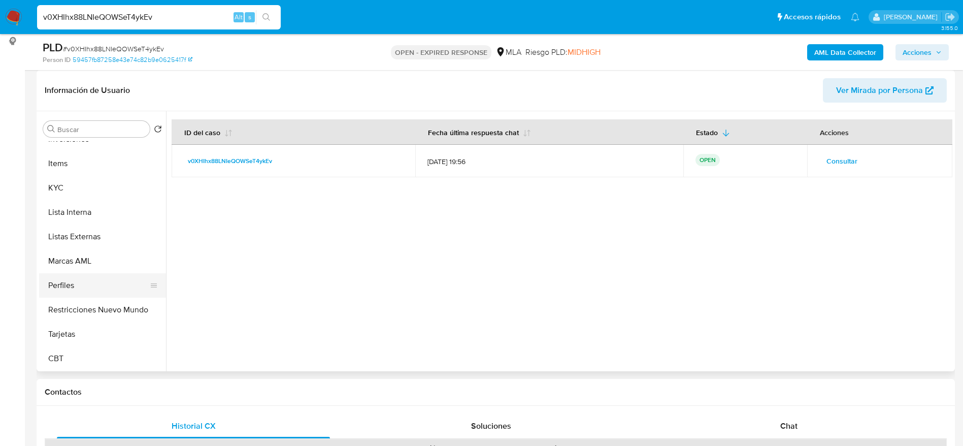
scroll to position [478, 0]
click at [56, 196] on button "KYC" at bounding box center [98, 187] width 119 height 24
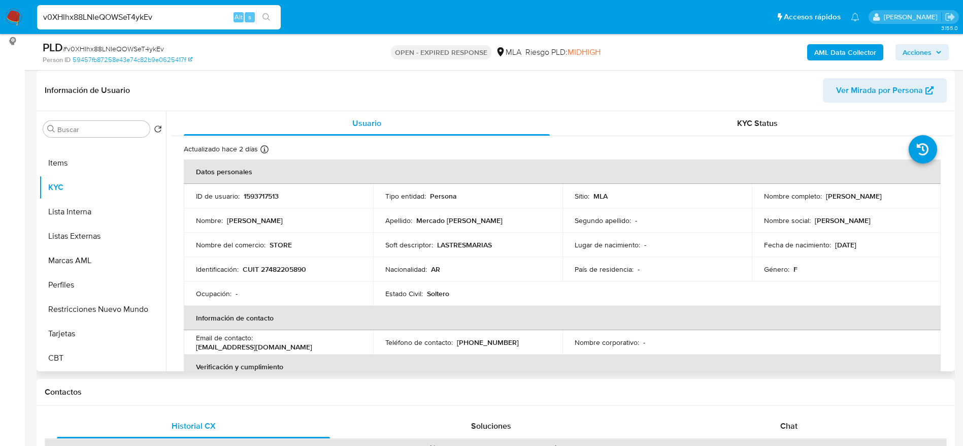
click at [462, 246] on p "LASTRESMARIAS" at bounding box center [464, 244] width 55 height 9
copy p "LASTRESMARIAS"
click at [182, 14] on input "v0XHIhx88LNIeQOWSeT4ykEv" at bounding box center [159, 17] width 244 height 13
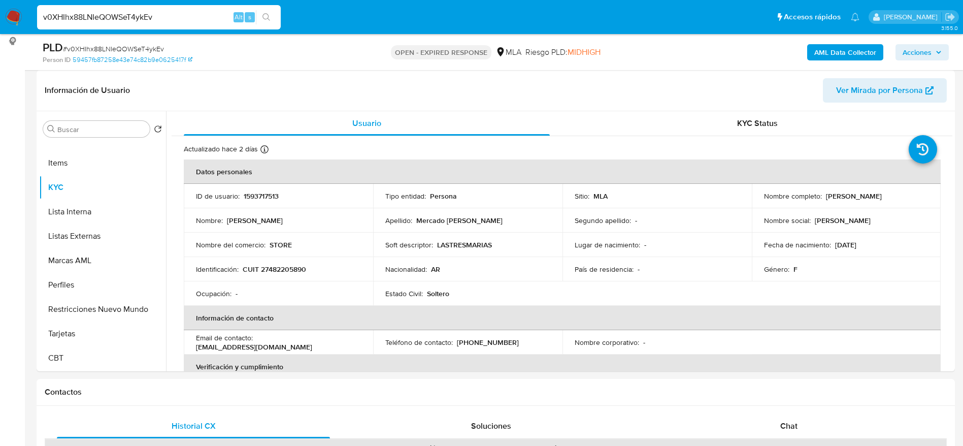
paste input "NOj323Jyag45Crwa8ZBGQcIs"
type input "NOj323Jyag45Crwa8ZBGQcIs"
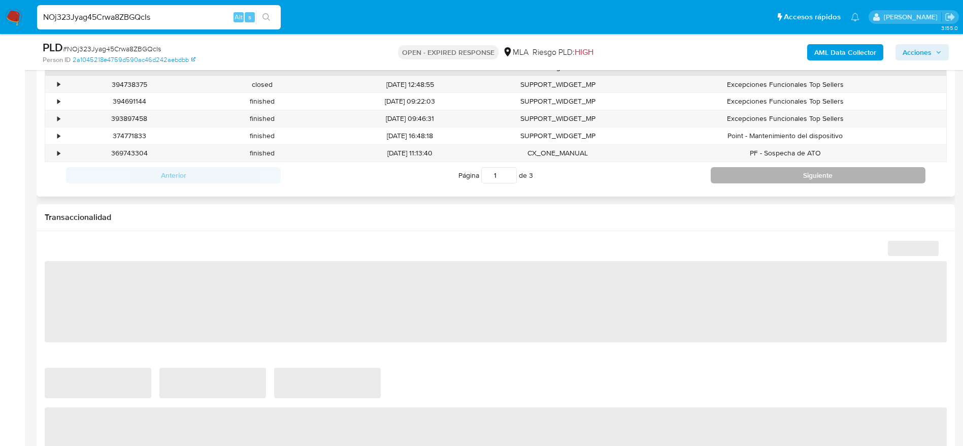
scroll to position [381, 0]
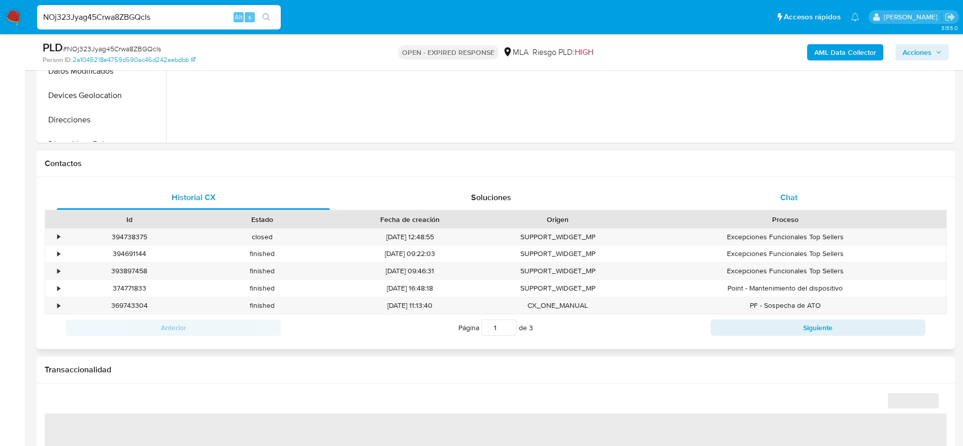
click at [796, 202] on span "Chat" at bounding box center [788, 197] width 17 height 12
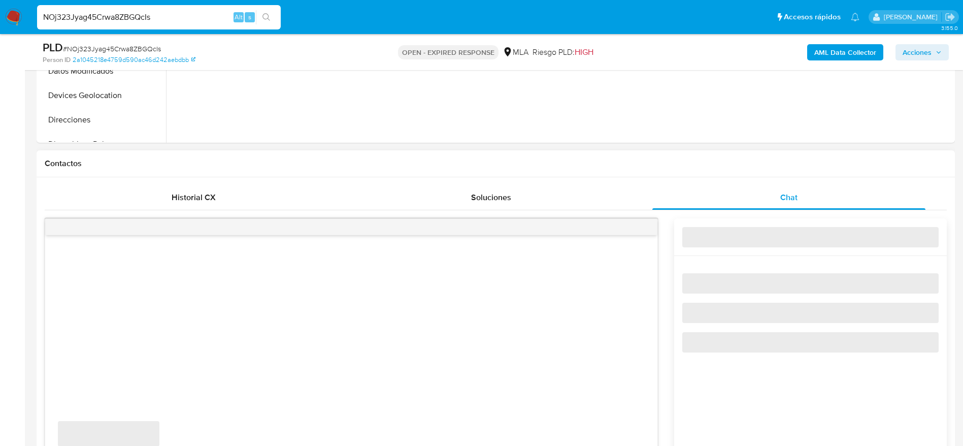
select select "10"
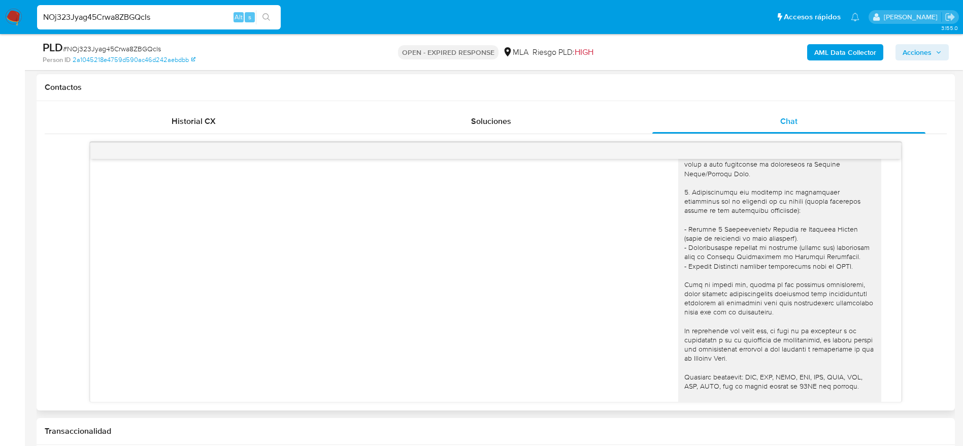
scroll to position [0, 0]
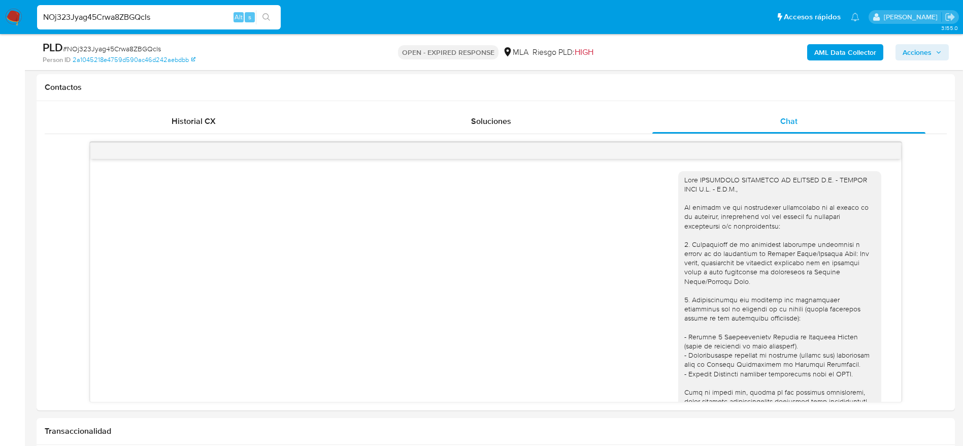
click at [186, 18] on input "NOj323Jyag45Crwa8ZBGQcIs" at bounding box center [159, 17] width 244 height 13
paste input "jNTZC71FIYkfeyM6j00bpPcP"
type input "jNTZC71FIYkfeyM6j00bpPcP"
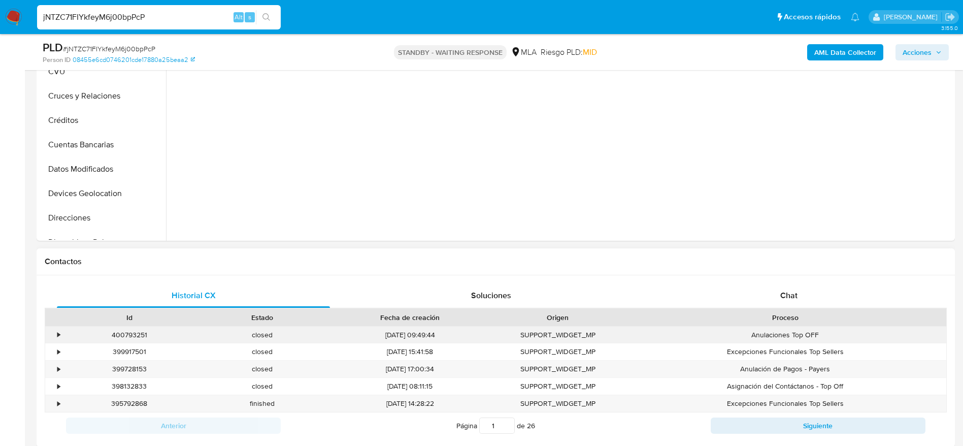
scroll to position [381, 0]
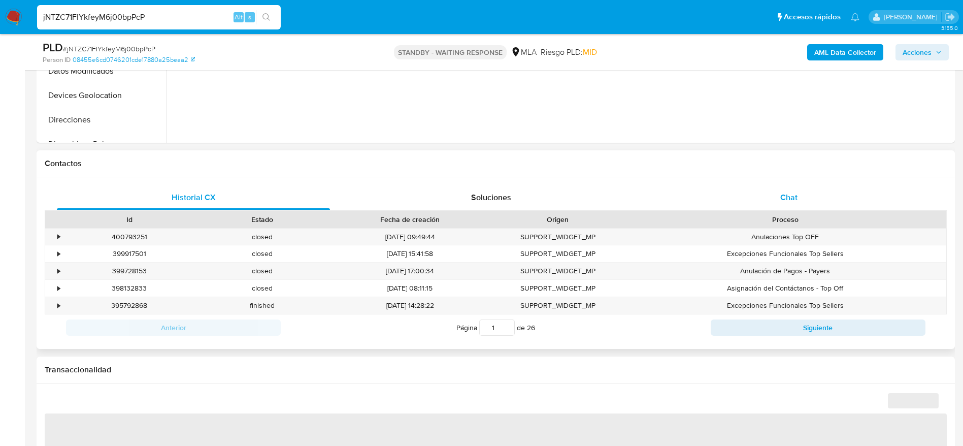
click at [803, 205] on div "Chat" at bounding box center [788, 197] width 273 height 24
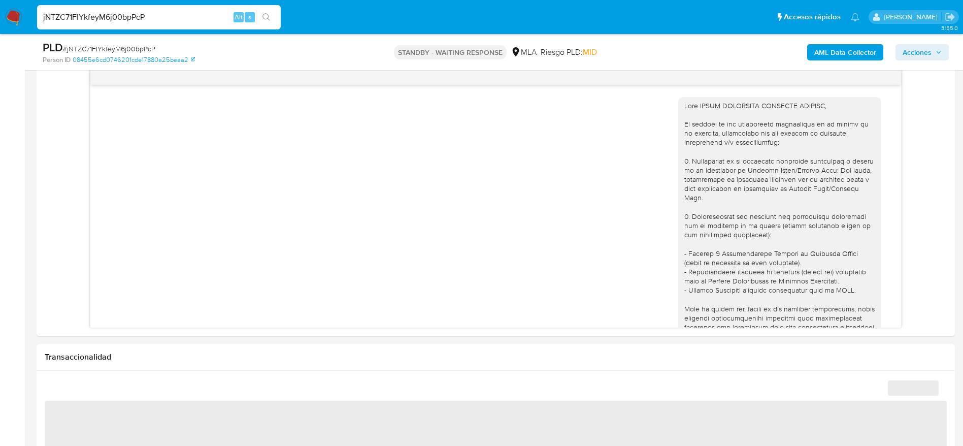
scroll to position [533, 0]
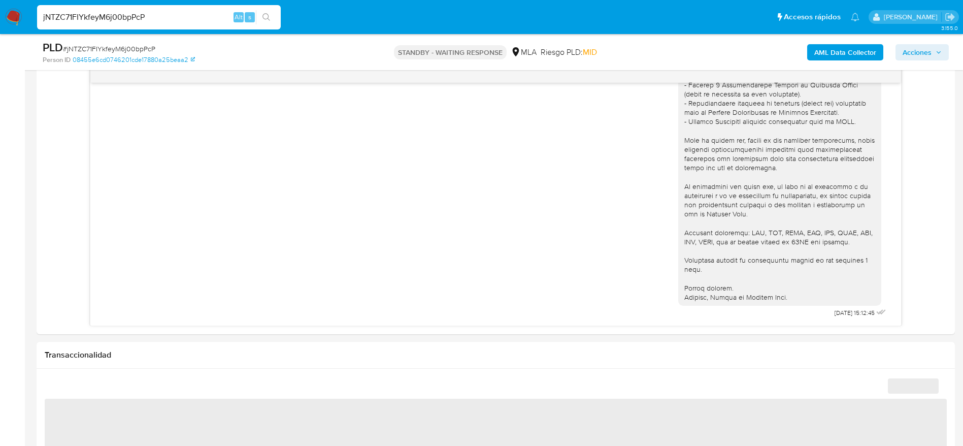
select select "10"
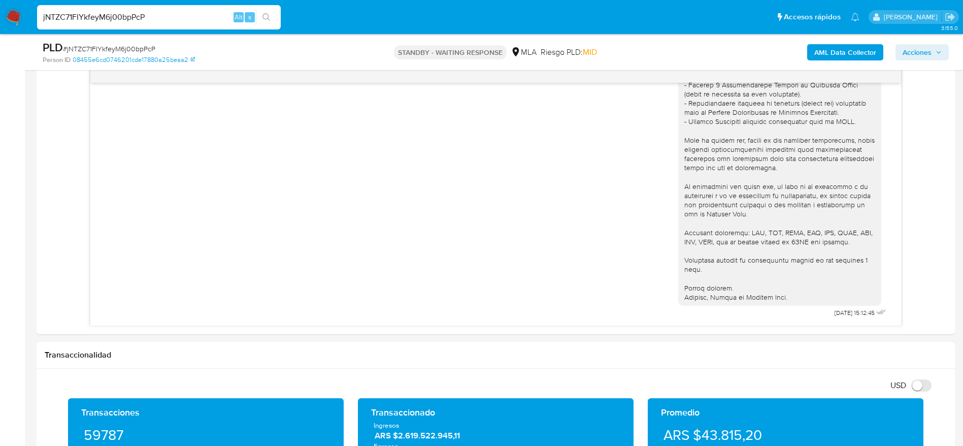
click at [166, 18] on input "jNTZC71FIYkfeyM6j00bpPcP" at bounding box center [159, 17] width 244 height 13
paste input "hSEOTd2ZV8fQEdTg5wy2c4jt"
type input "hSEOTd2ZV8fQEdTg5wy2c4jt"
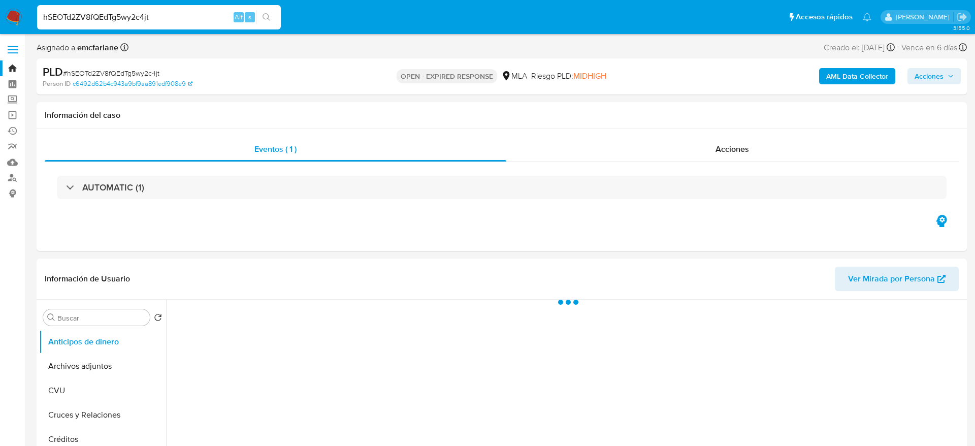
select select "10"
